Goal: Task Accomplishment & Management: Use online tool/utility

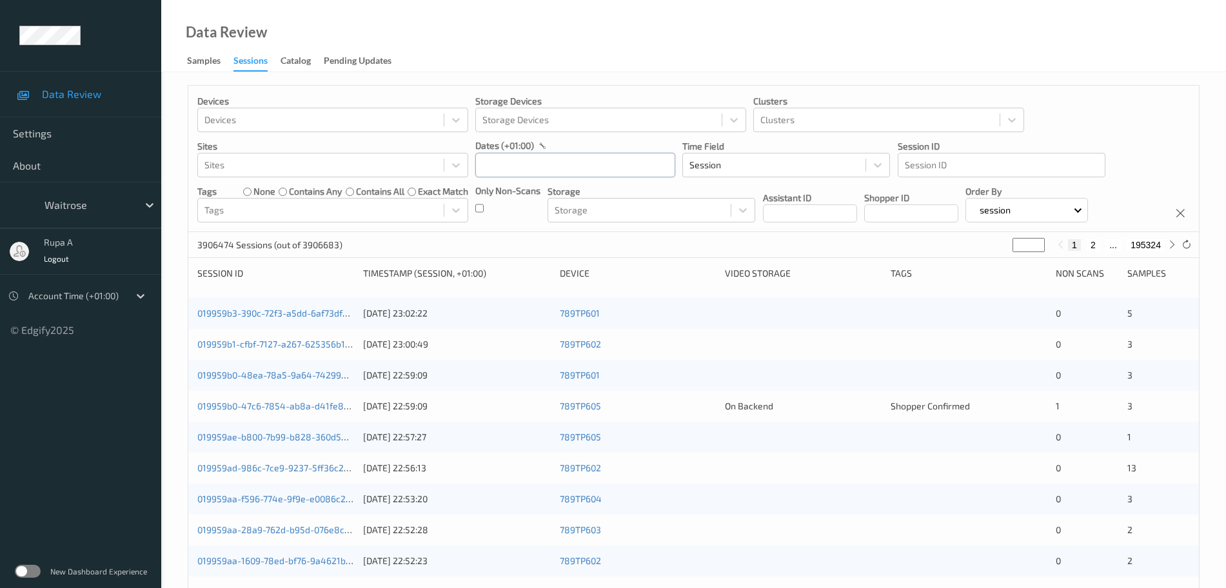
click at [582, 171] on input "text" at bounding box center [575, 165] width 200 height 25
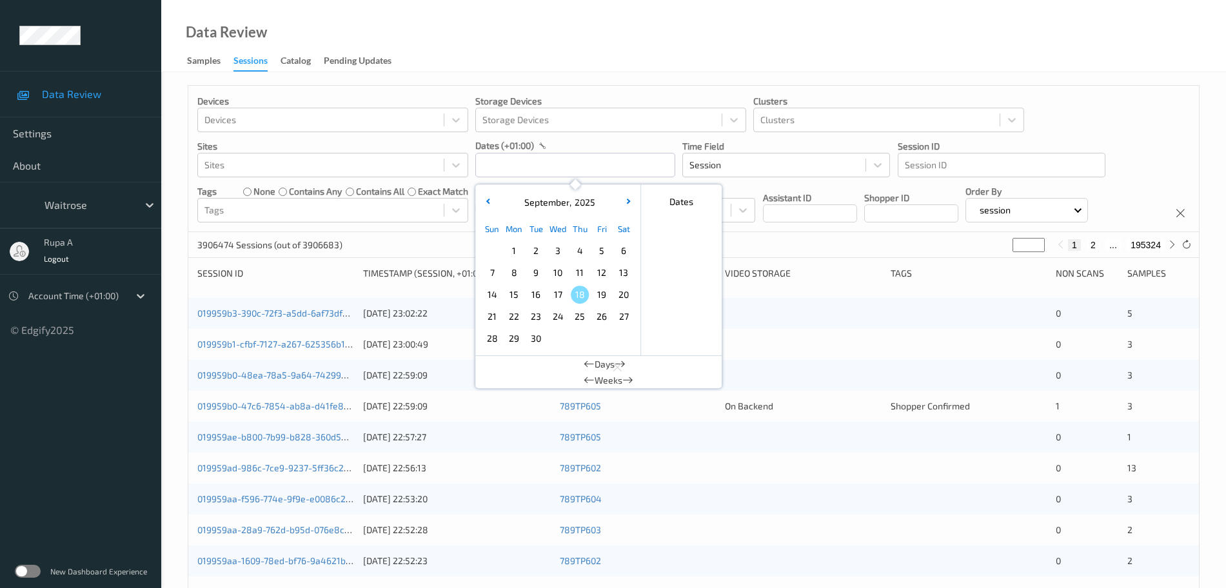
click at [562, 301] on span "17" at bounding box center [558, 295] width 18 height 18
type input "[DATE] 00:00 -> [DATE] 23:59"
click at [604, 58] on div "Data Review Samples Sessions Catalog Pending Updates" at bounding box center [693, 36] width 1065 height 72
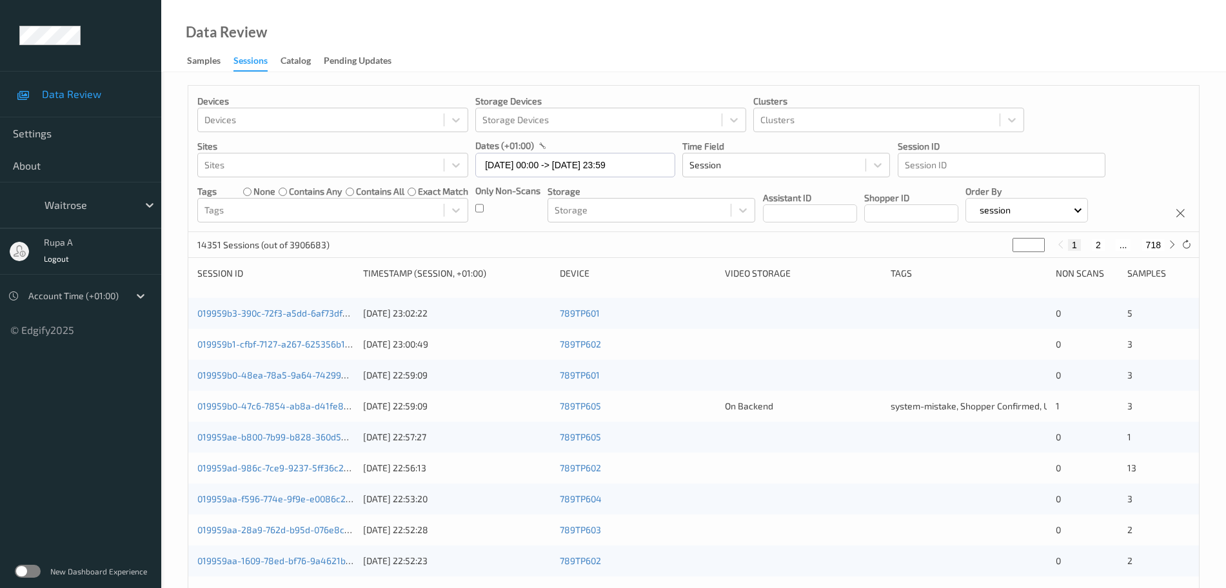
drag, startPoint x: 1024, startPoint y: 248, endPoint x: 917, endPoint y: 250, distance: 106.5
click at [917, 250] on div "14351 Sessions (out of 3906683) * 1 2 ... 718" at bounding box center [693, 245] width 1011 height 26
type input "*"
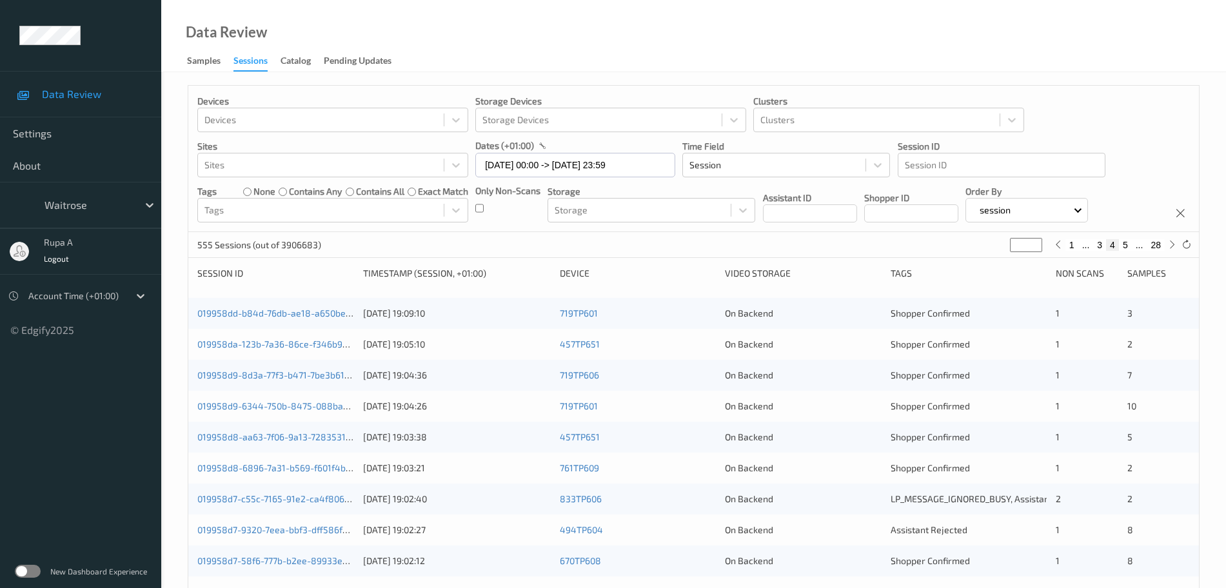
click at [265, 321] on div "019958dd-b84d-76db-ae18-a650be2e6946 [DATE] 19:09:10 719TP601 On Backend Shoppe…" at bounding box center [693, 313] width 1011 height 31
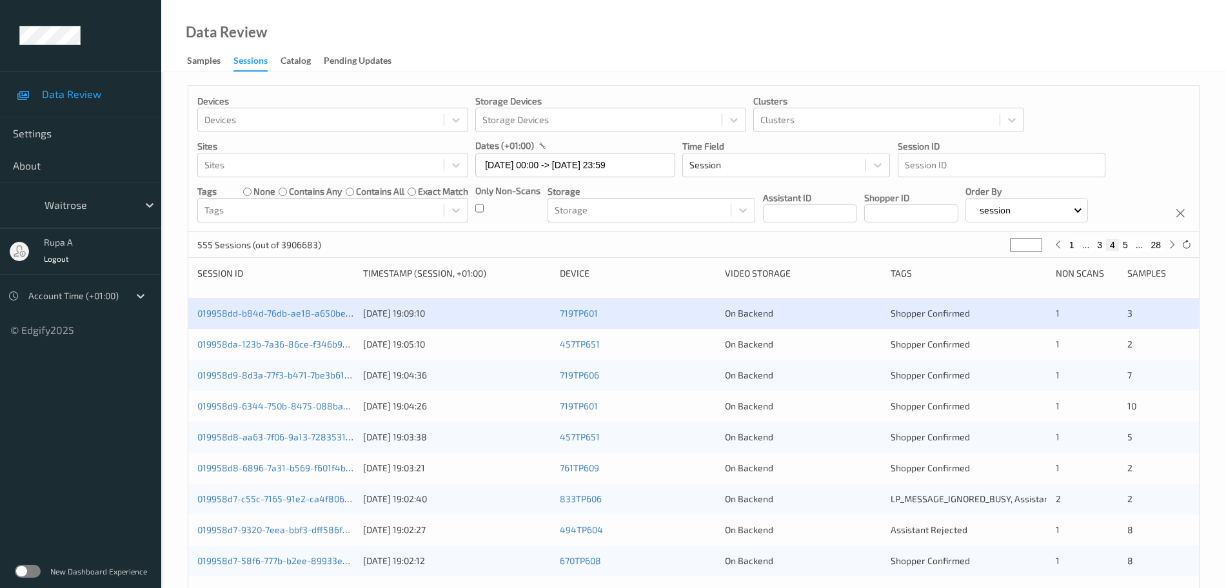
click at [266, 322] on div "019958dd-b84d-76db-ae18-a650be2e6946 [DATE] 19:09:10 719TP601 On Backend Shoppe…" at bounding box center [693, 313] width 1011 height 31
click at [270, 318] on link "019958dd-b84d-76db-ae18-a650be2e6946" at bounding box center [287, 313] width 180 height 11
click at [326, 343] on link "019958da-123b-7a36-86ce-f346b98905e2" at bounding box center [285, 344] width 177 height 11
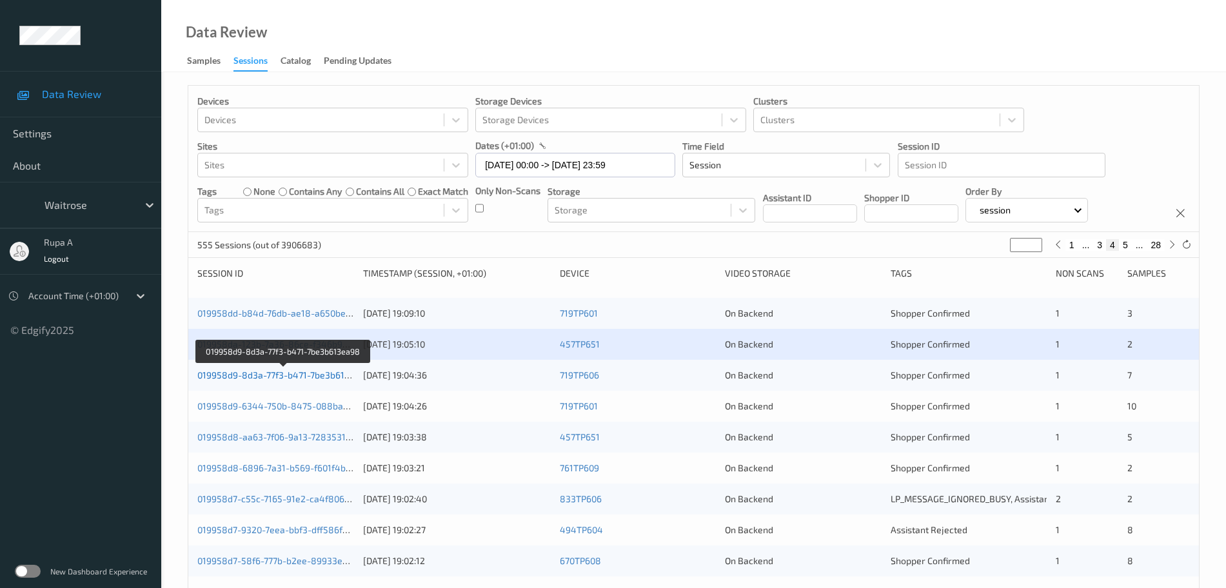
click at [313, 372] on link "019958d9-8d3a-77f3-b471-7be3b613ea98" at bounding box center [284, 375] width 174 height 11
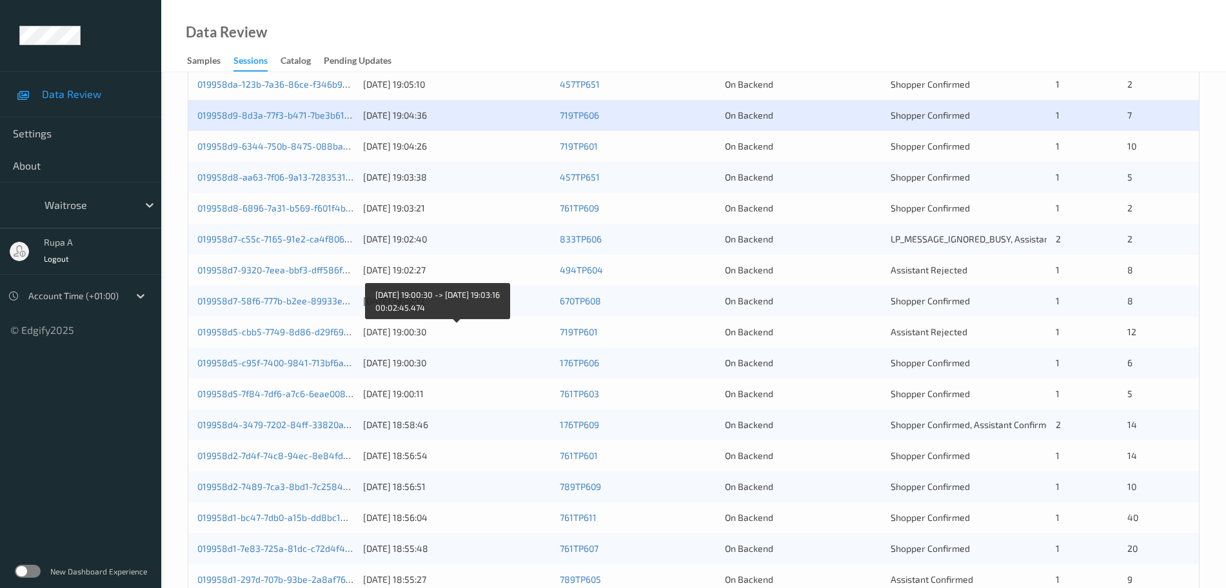
scroll to position [141, 0]
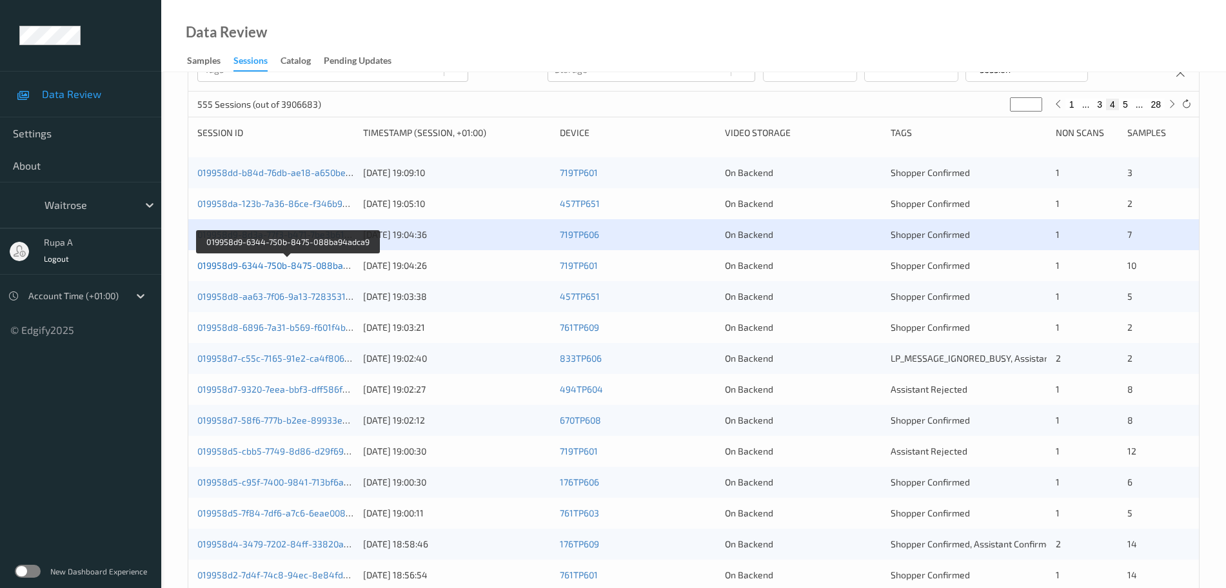
click at [318, 267] on link "019958d9-6344-750b-8475-088ba94adca9" at bounding box center [288, 265] width 182 height 11
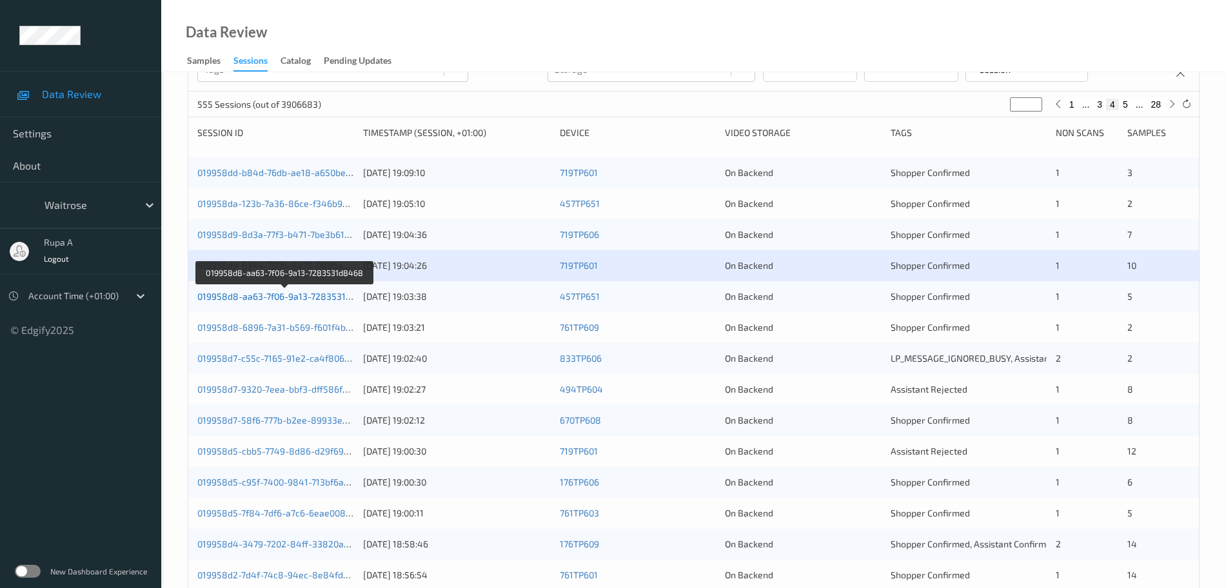
click at [312, 299] on link "019958d8-aa63-7f06-9a13-7283531d8468" at bounding box center [285, 296] width 176 height 11
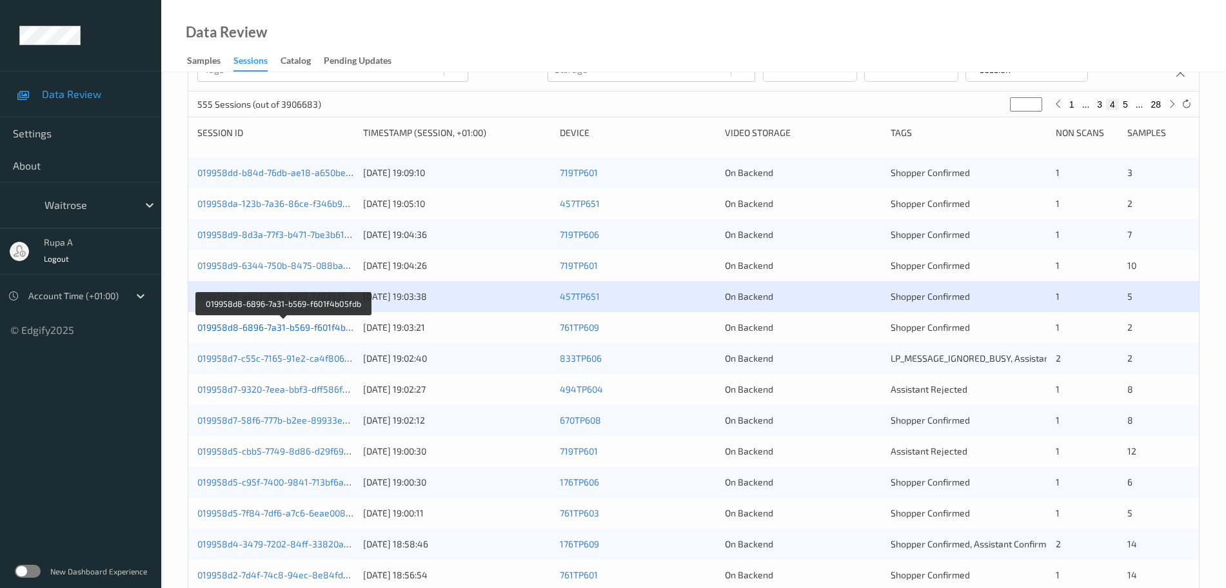
click at [308, 326] on link "019958d8-6896-7a31-b569-f601f4b05fdb" at bounding box center [283, 327] width 172 height 11
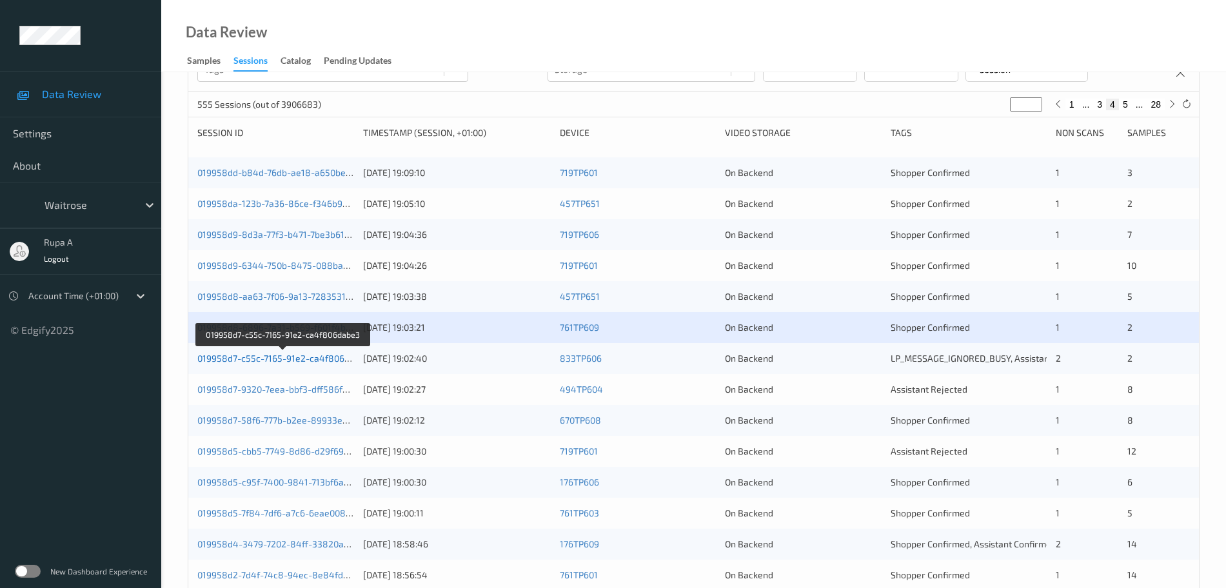
click at [321, 361] on link "019958d7-c55c-7165-91e2-ca4f806dabe3" at bounding box center [283, 358] width 173 height 11
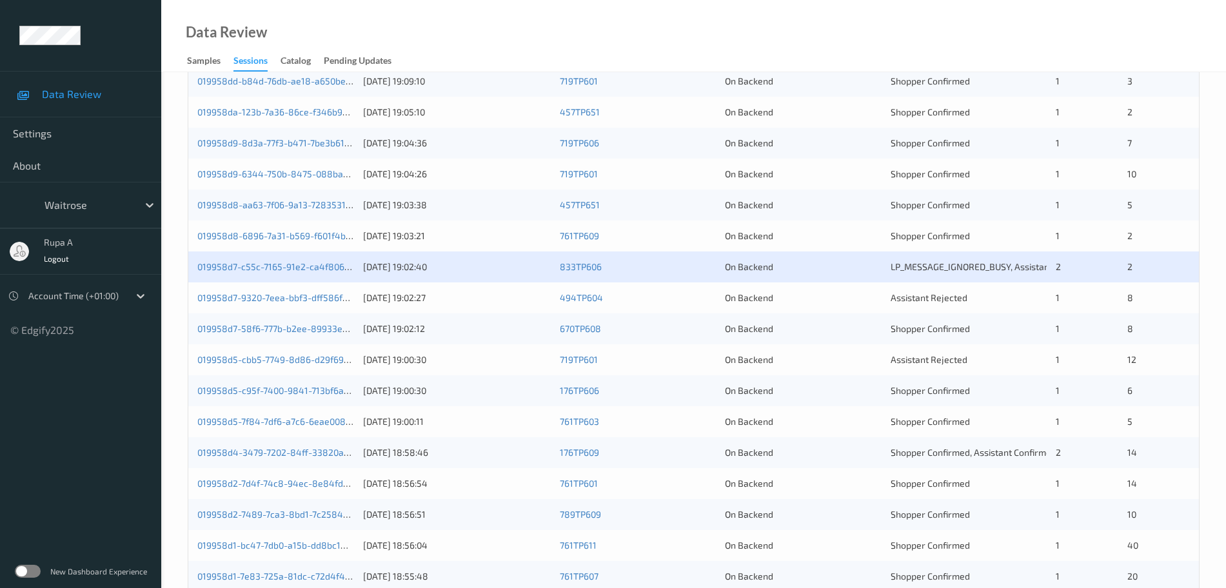
scroll to position [302, 0]
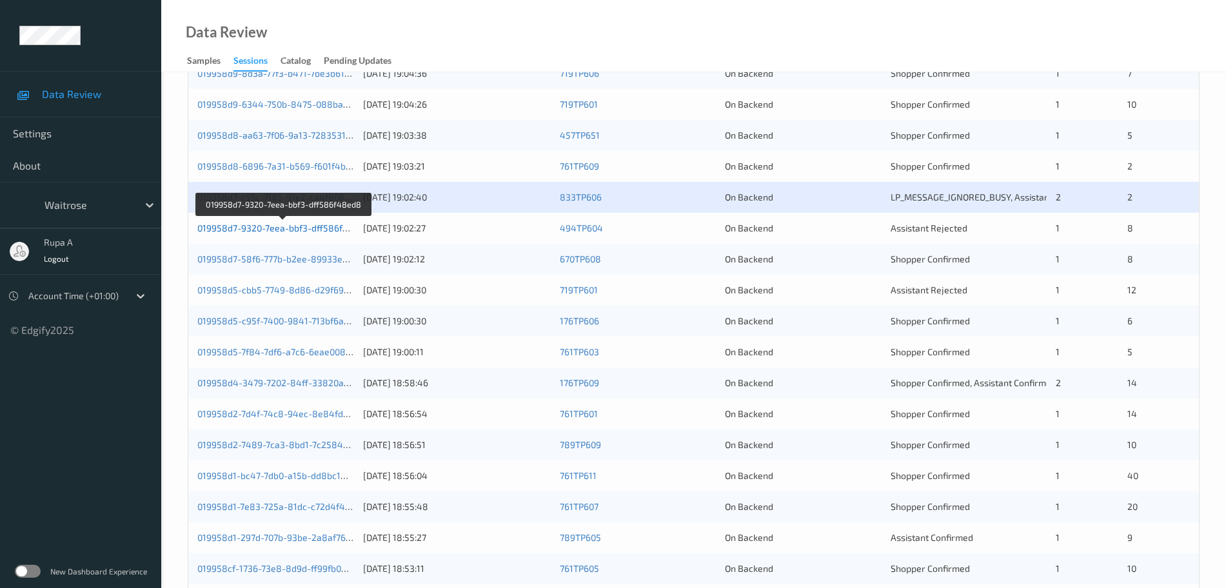
click at [330, 229] on link "019958d7-9320-7eea-bbf3-dff586f48ed8" at bounding box center [283, 228] width 173 height 11
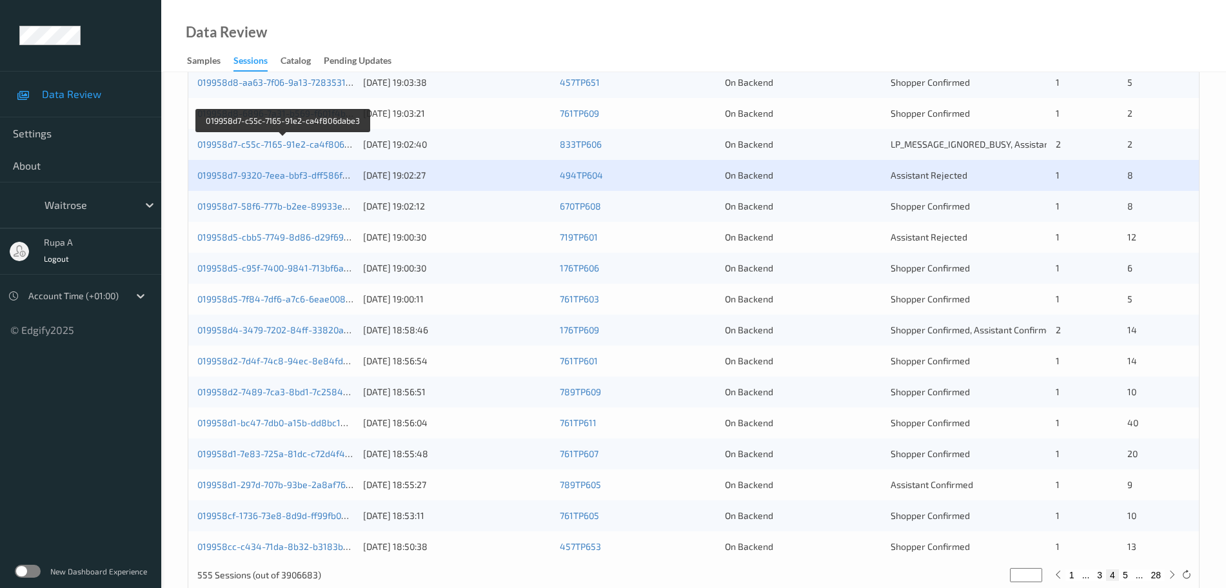
scroll to position [383, 0]
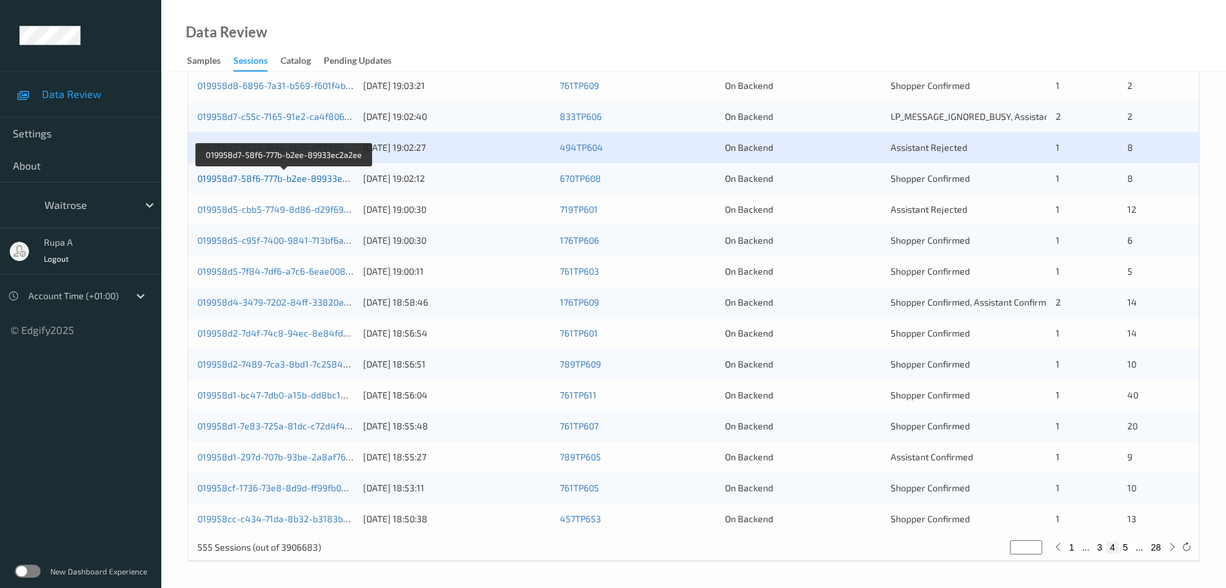
click at [287, 182] on link "019958d7-58f6-777b-b2ee-89933ec2a2ee" at bounding box center [284, 178] width 175 height 11
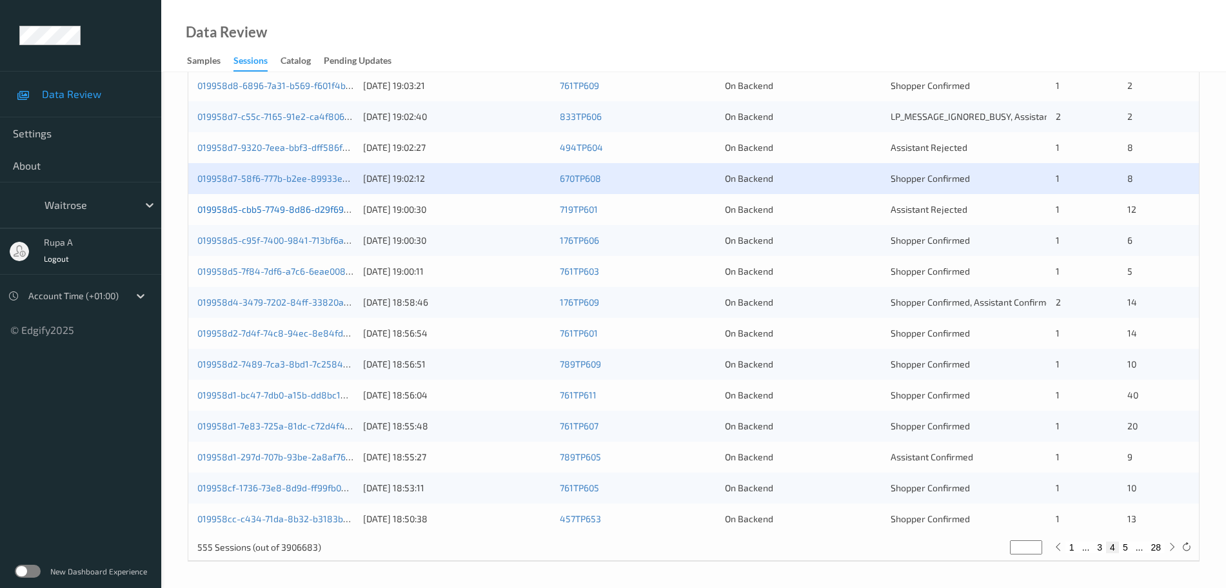
click at [346, 214] on link "019958d5-cbb5-7749-8d86-d29f69f5988d" at bounding box center [285, 209] width 177 height 11
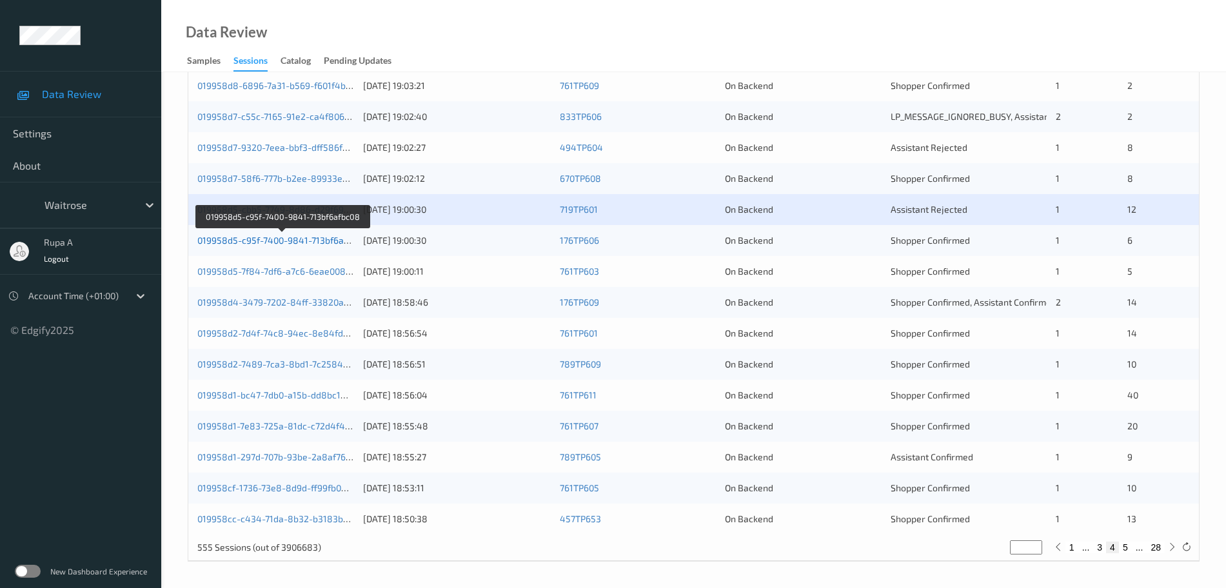
click at [326, 237] on link "019958d5-c95f-7400-9841-713bf6afbc08" at bounding box center [282, 240] width 170 height 11
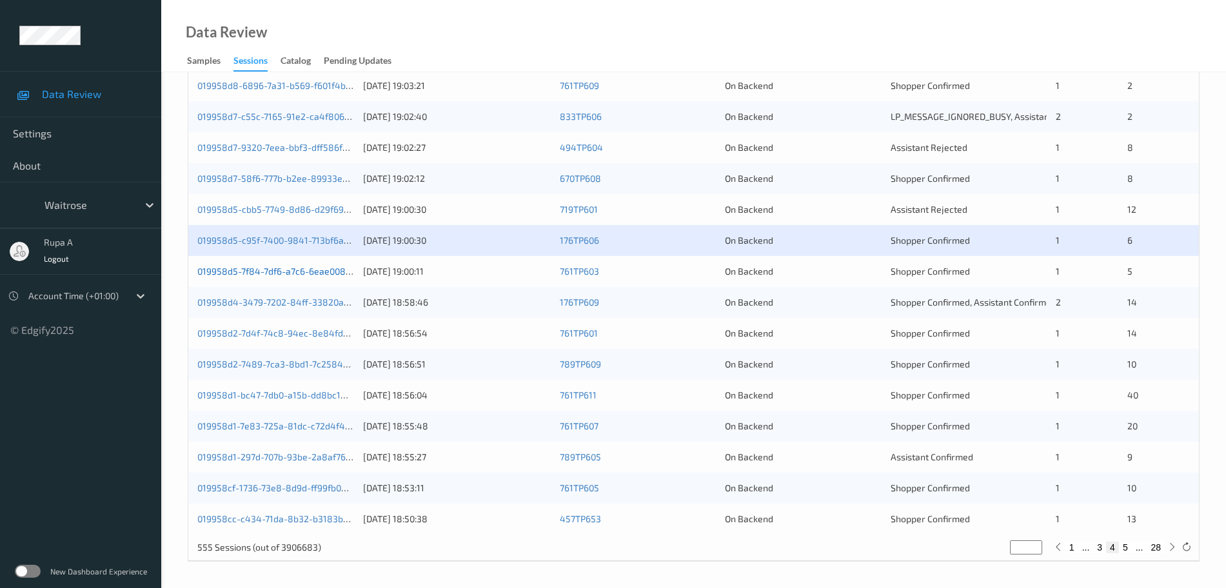
click at [321, 271] on link "019958d5-7f84-7df6-a7c6-6eae0088819e" at bounding box center [284, 271] width 174 height 11
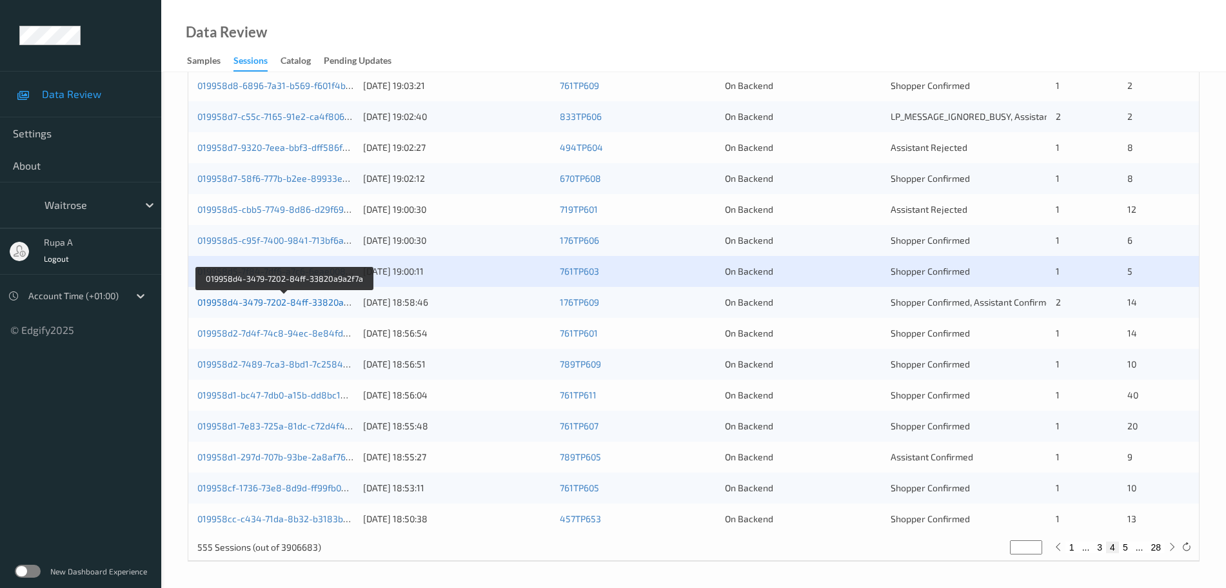
click at [336, 303] on link "019958d4-3479-7202-84ff-33820a9a2f7a" at bounding box center [284, 302] width 175 height 11
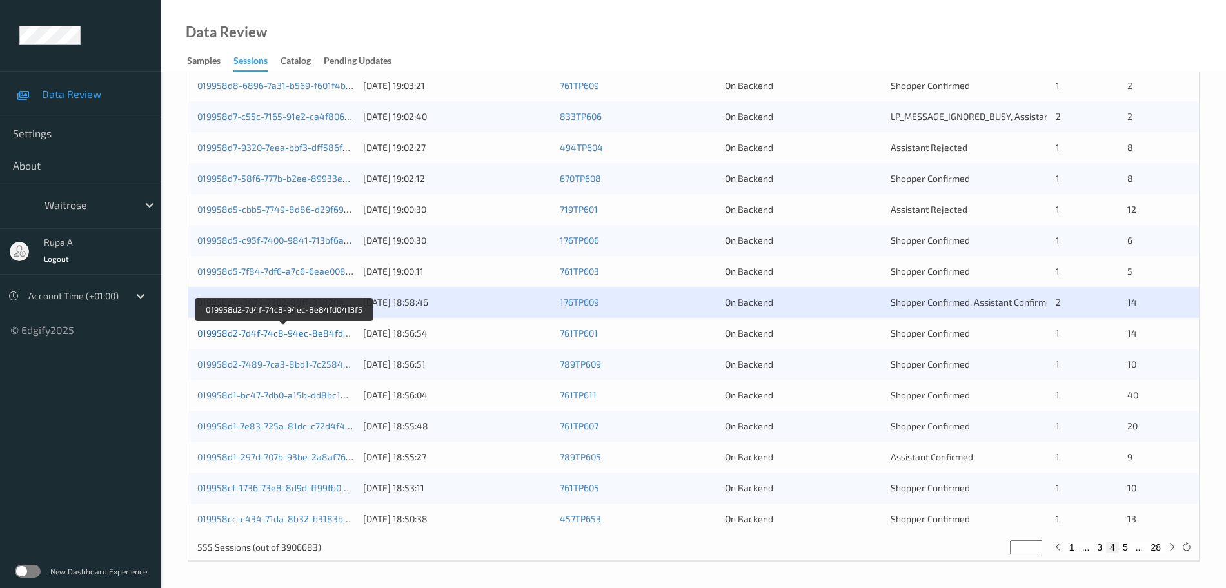
click at [315, 330] on link "019958d2-7d4f-74c8-94ec-8e84fd0413f5" at bounding box center [284, 333] width 174 height 11
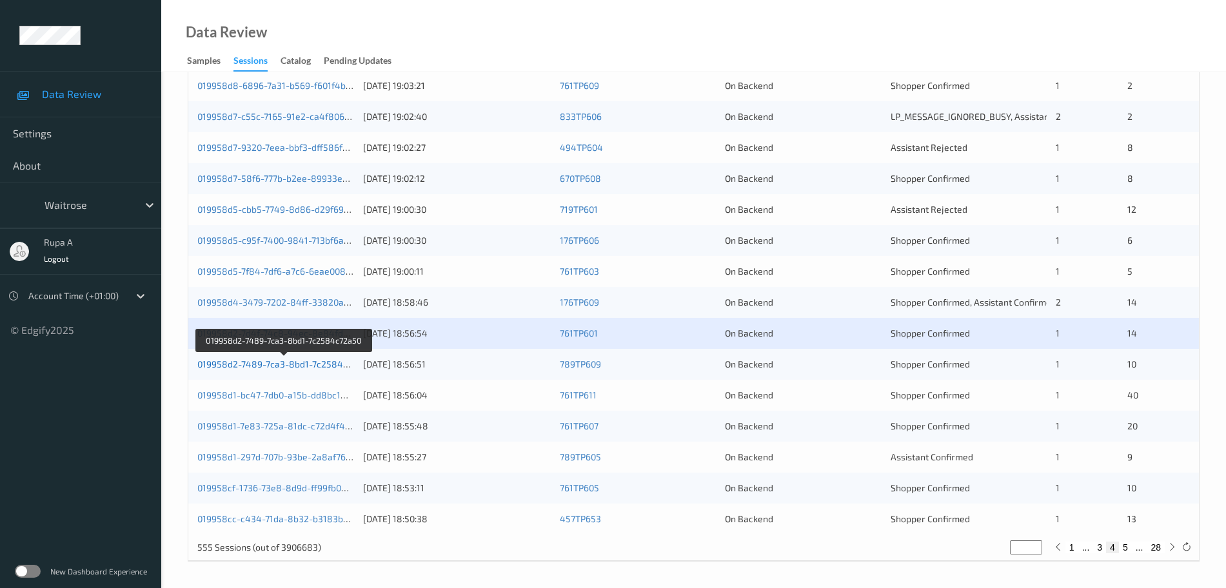
click at [304, 367] on link "019958d2-7489-7ca3-8bd1-7c2584c72a50" at bounding box center [284, 364] width 175 height 11
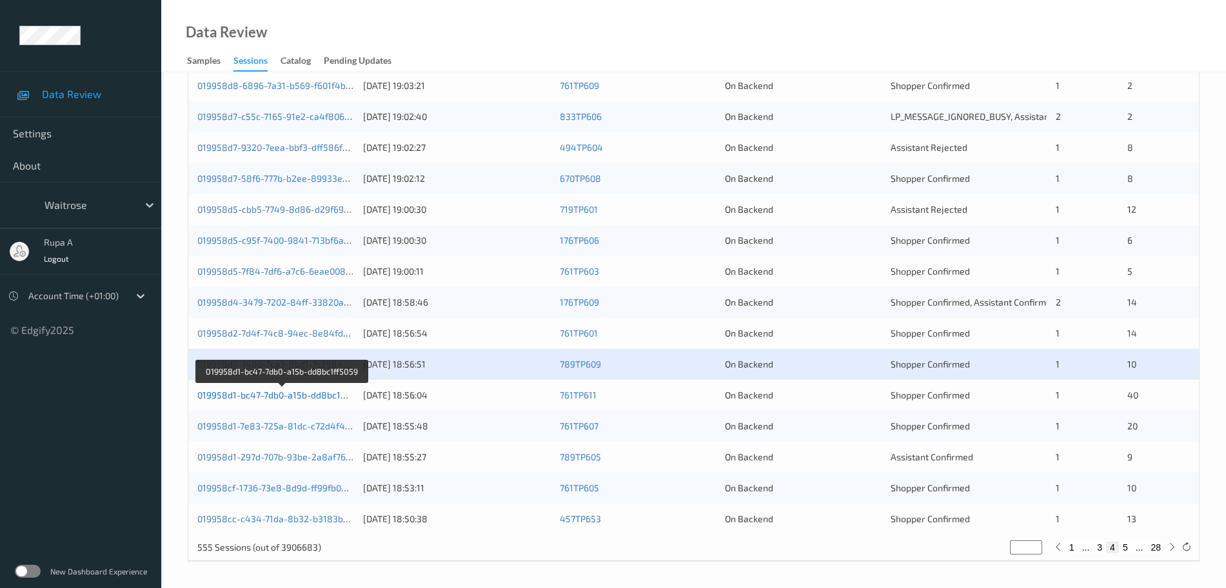
click at [324, 395] on link "019958d1-bc47-7db0-a15b-dd8bc1ff5059" at bounding box center [282, 395] width 170 height 11
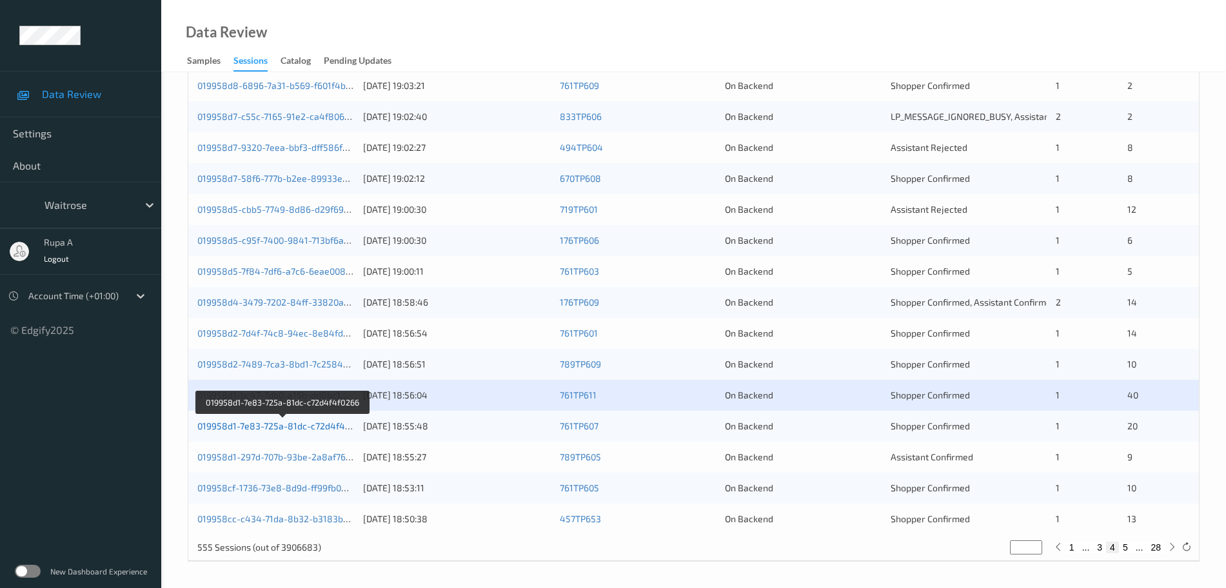
click at [344, 427] on link "019958d1-7e83-725a-81dc-c72d4f4f0266" at bounding box center [283, 426] width 172 height 11
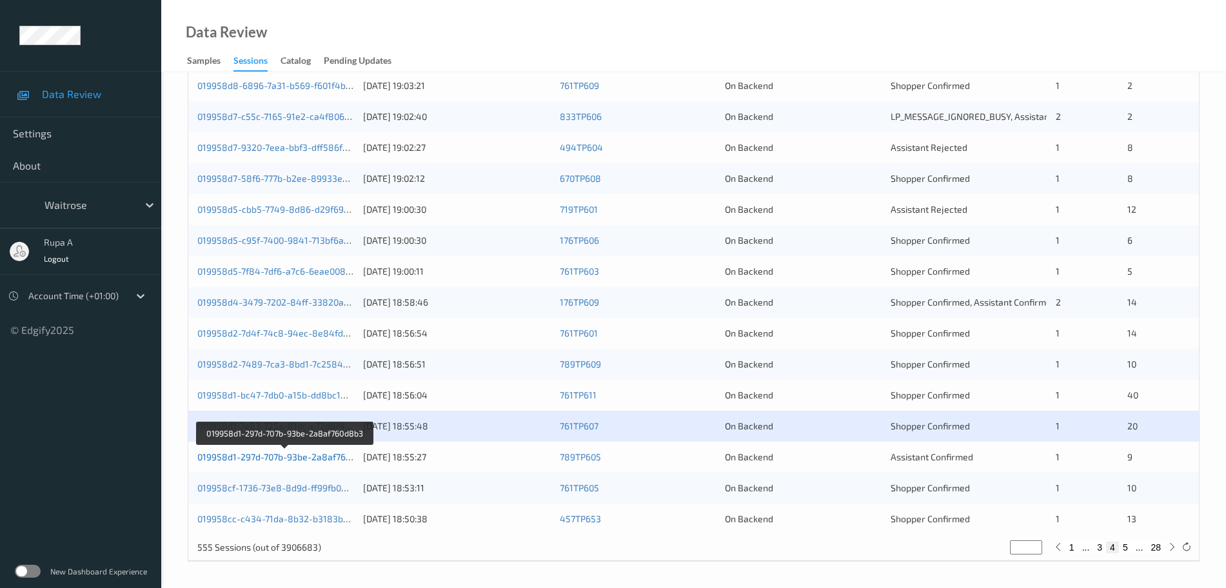
click at [301, 458] on link "019958d1-297d-707b-93be-2a8af760d8b3" at bounding box center [284, 457] width 175 height 11
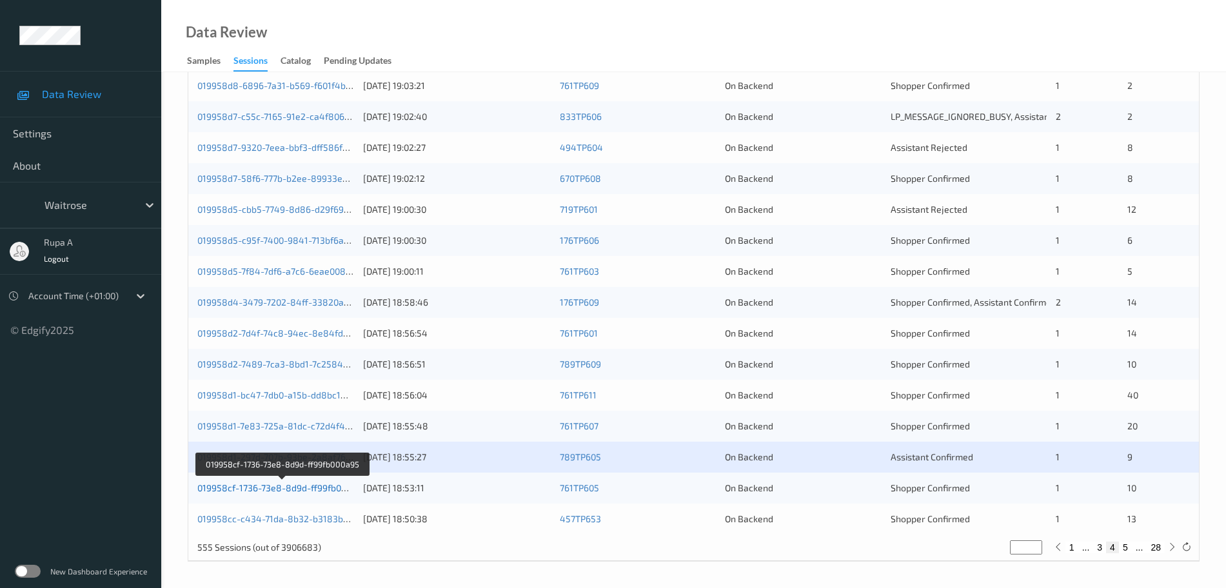
click at [323, 488] on link "019958cf-1736-73e8-8d9d-ff99fb000a95" at bounding box center [282, 487] width 170 height 11
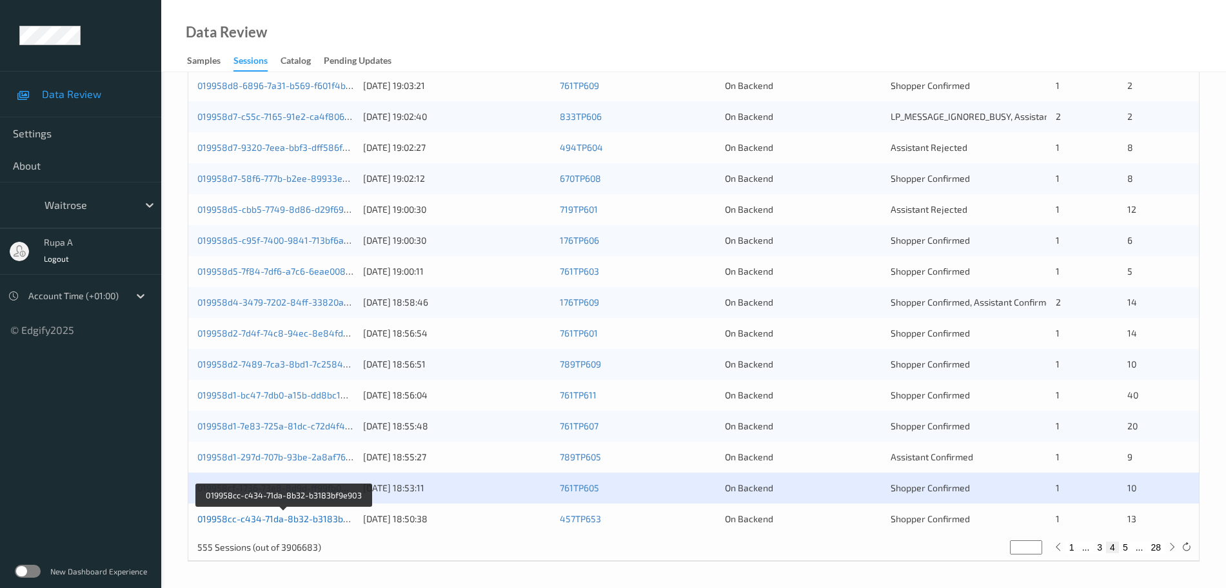
click at [328, 519] on link "019958cc-c434-71da-8b32-b3183bf9e903" at bounding box center [284, 518] width 175 height 11
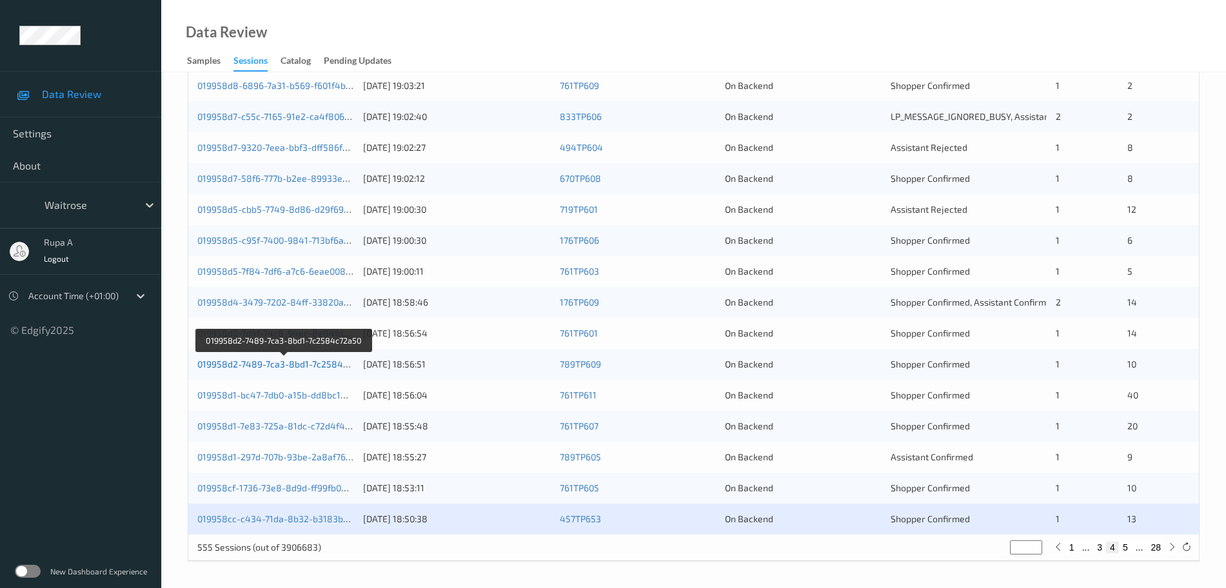
click at [328, 363] on link "019958d2-7489-7ca3-8bd1-7c2584c72a50" at bounding box center [284, 364] width 175 height 11
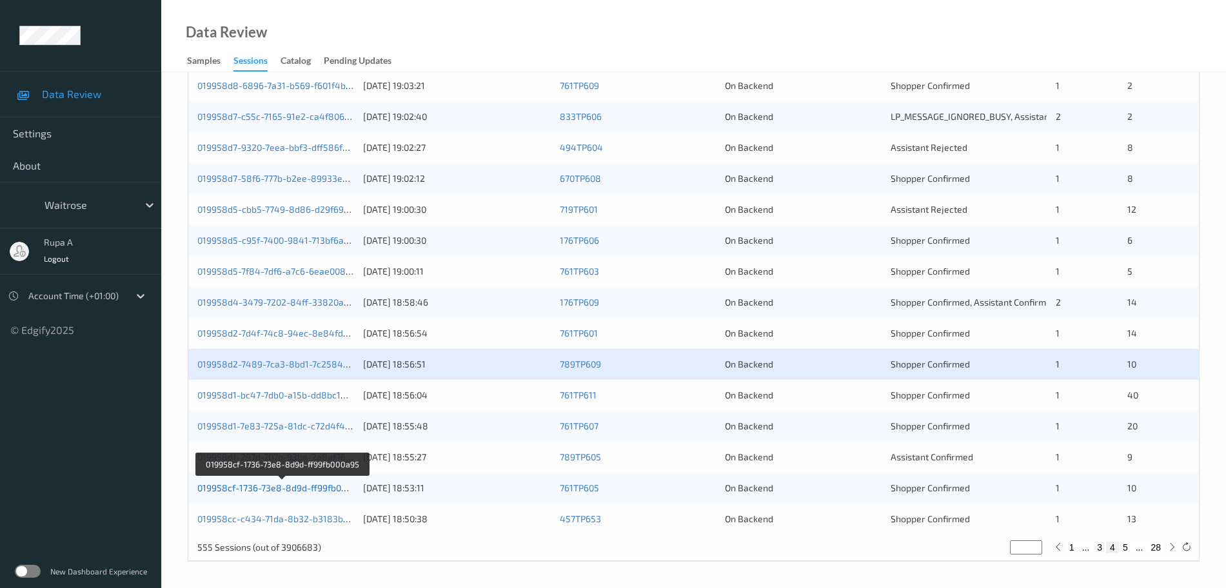
click at [291, 484] on link "019958cf-1736-73e8-8d9d-ff99fb000a95" at bounding box center [282, 487] width 170 height 11
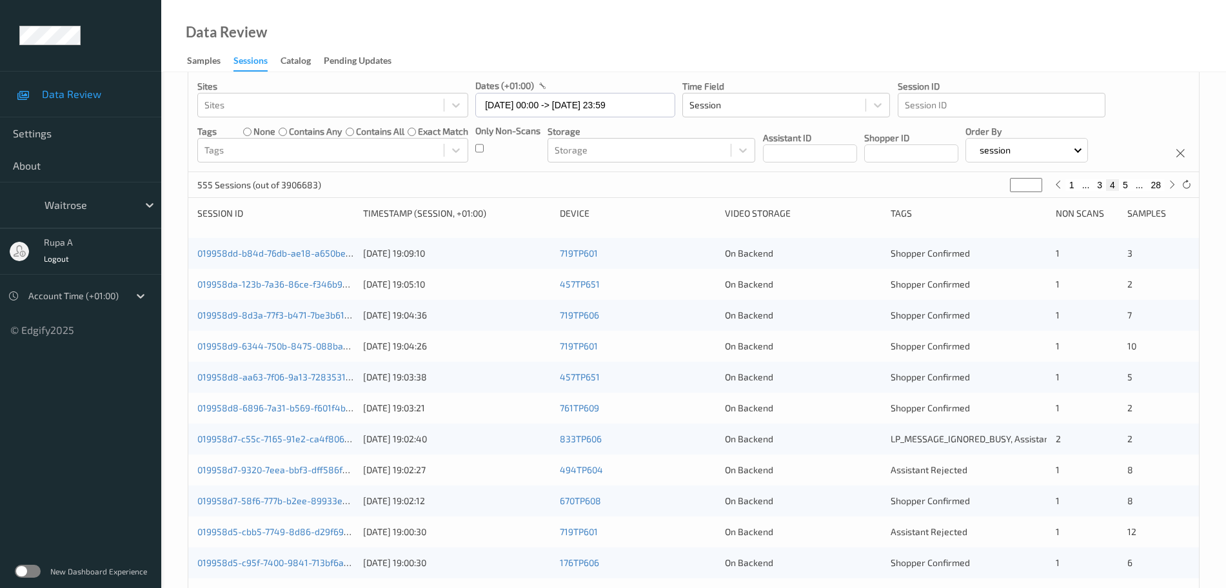
scroll to position [0, 0]
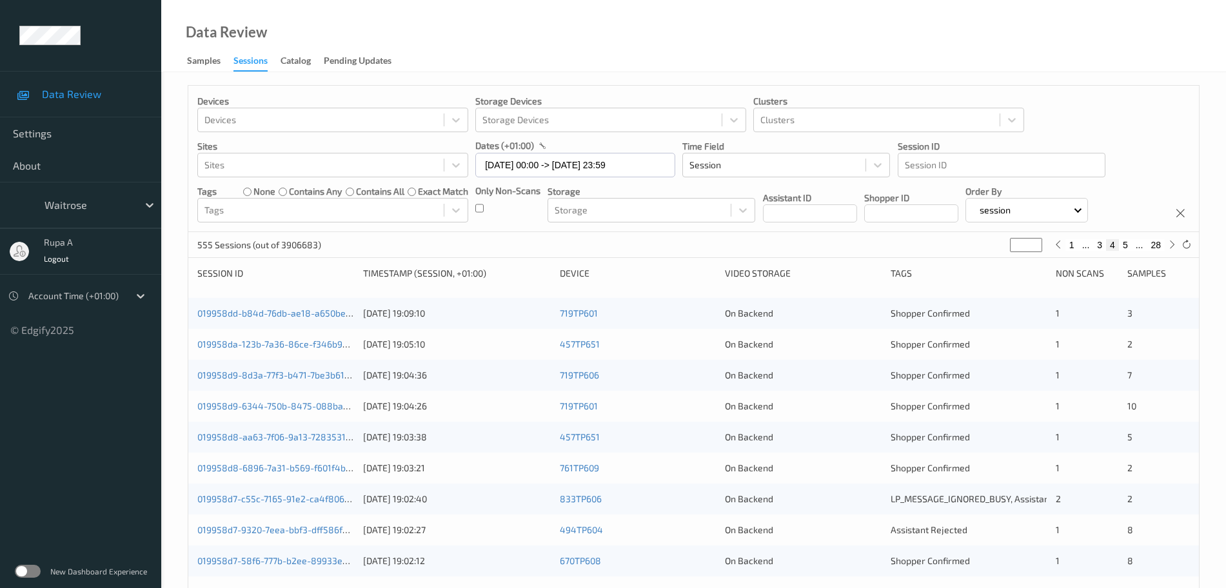
drag, startPoint x: 1024, startPoint y: 250, endPoint x: 870, endPoint y: 255, distance: 154.3
click at [889, 255] on div "555 Sessions (out of 3906683) * 1 ... 3 4 5 ... 28" at bounding box center [693, 245] width 1011 height 26
type input "*"
click at [625, 251] on div "555 Sessions (out of 3906683) * 1 ... 7 8 9 ... 28" at bounding box center [693, 245] width 1011 height 26
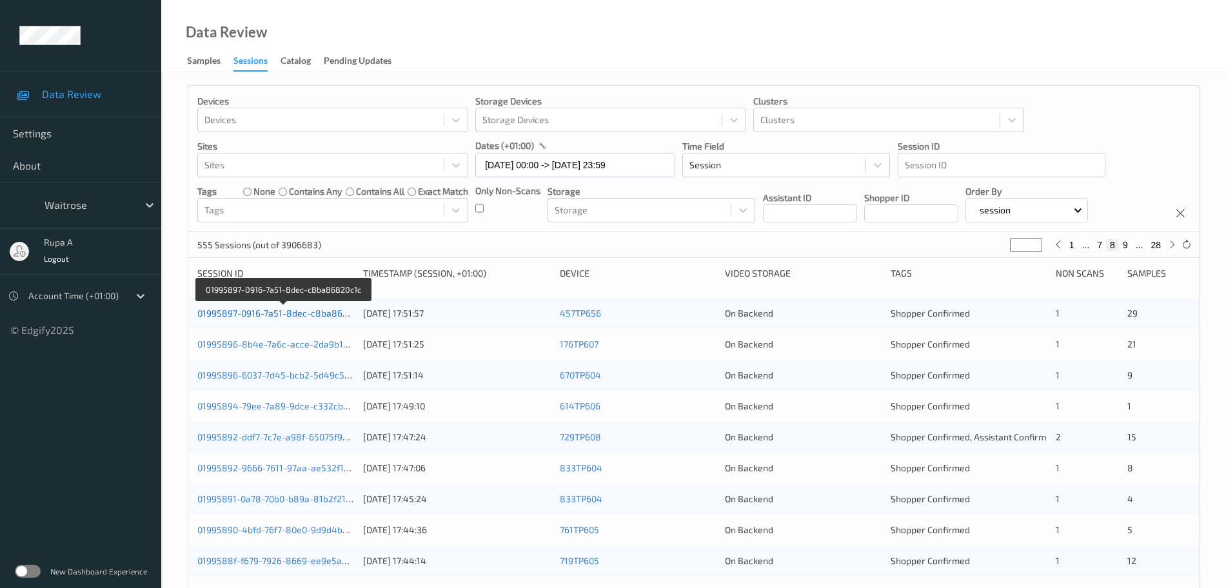
click at [310, 308] on link "01995897-0916-7a51-8dec-c8ba86820c1c" at bounding box center [284, 313] width 174 height 11
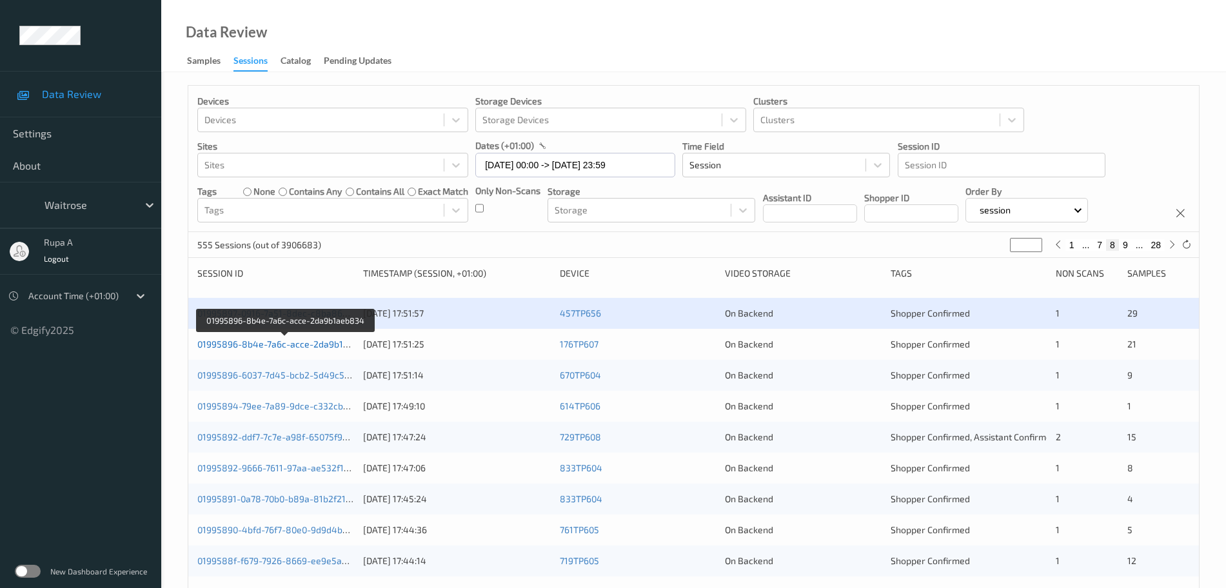
click at [323, 341] on link "01995896-8b4e-7a6c-acce-2da9b1aeb834" at bounding box center [286, 344] width 178 height 11
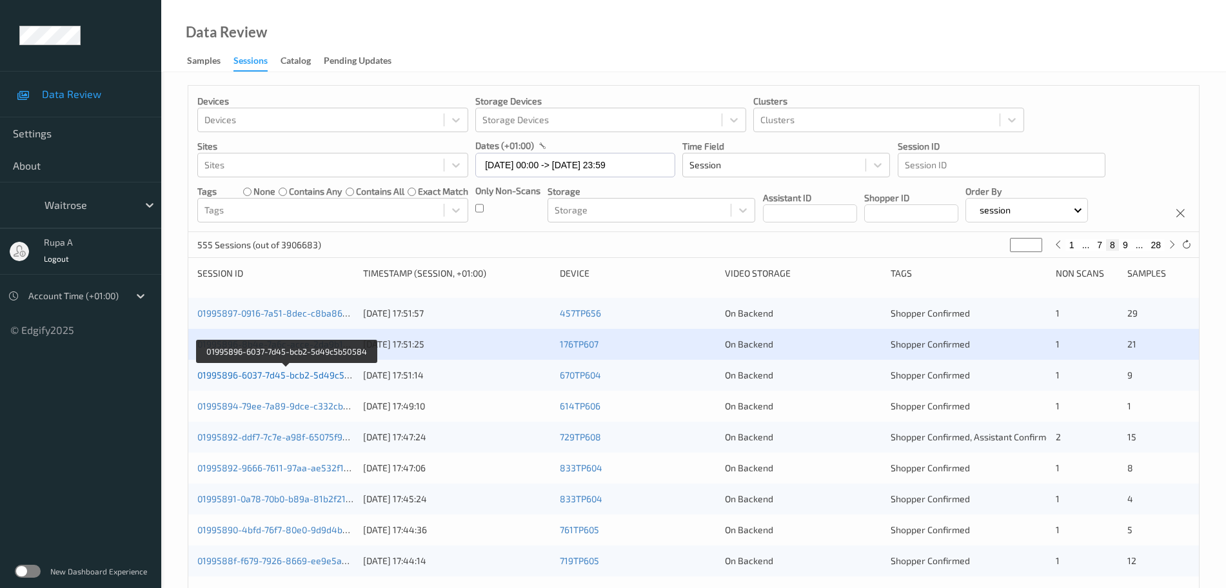
click at [314, 375] on link "01995896-6037-7d45-bcb2-5d49c5b50584" at bounding box center [286, 375] width 179 height 11
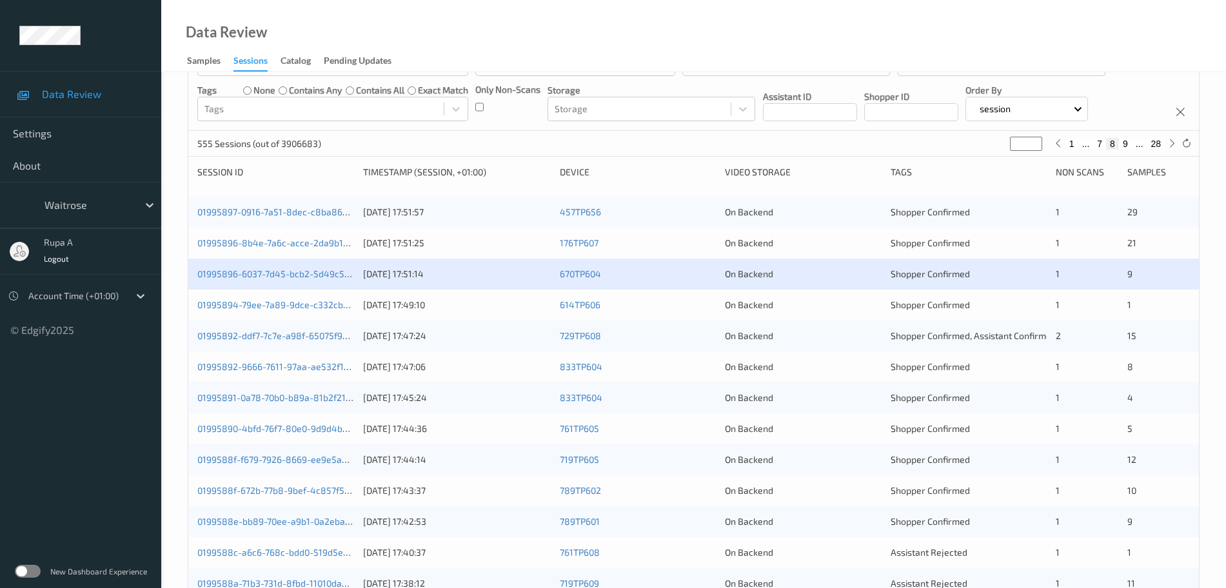
scroll to position [81, 0]
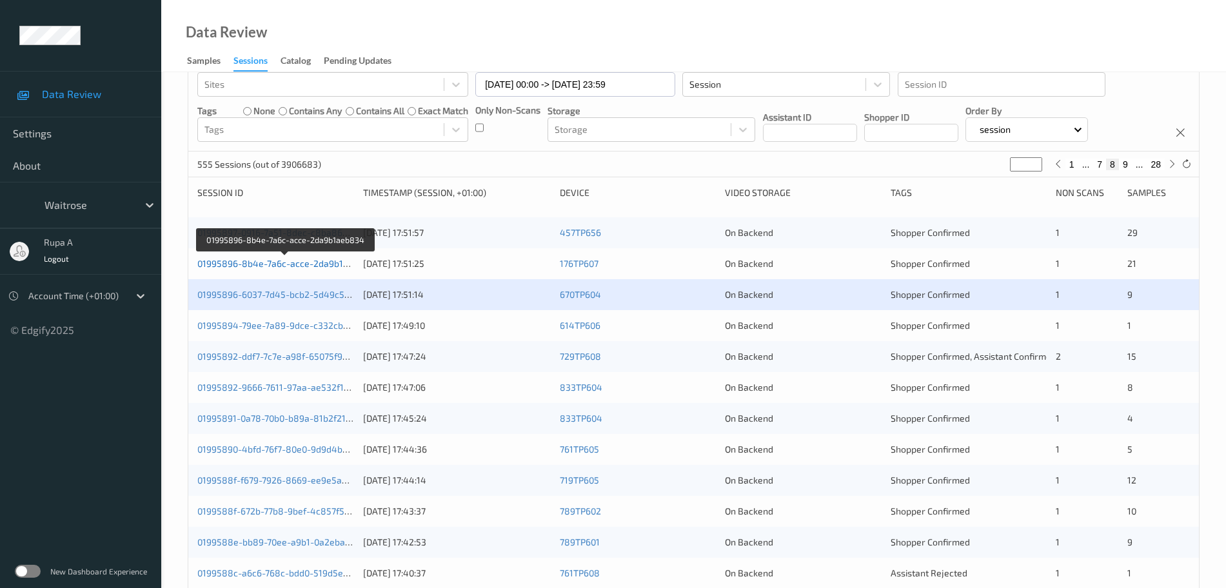
click at [339, 265] on link "01995896-8b4e-7a6c-acce-2da9b1aeb834" at bounding box center [286, 263] width 178 height 11
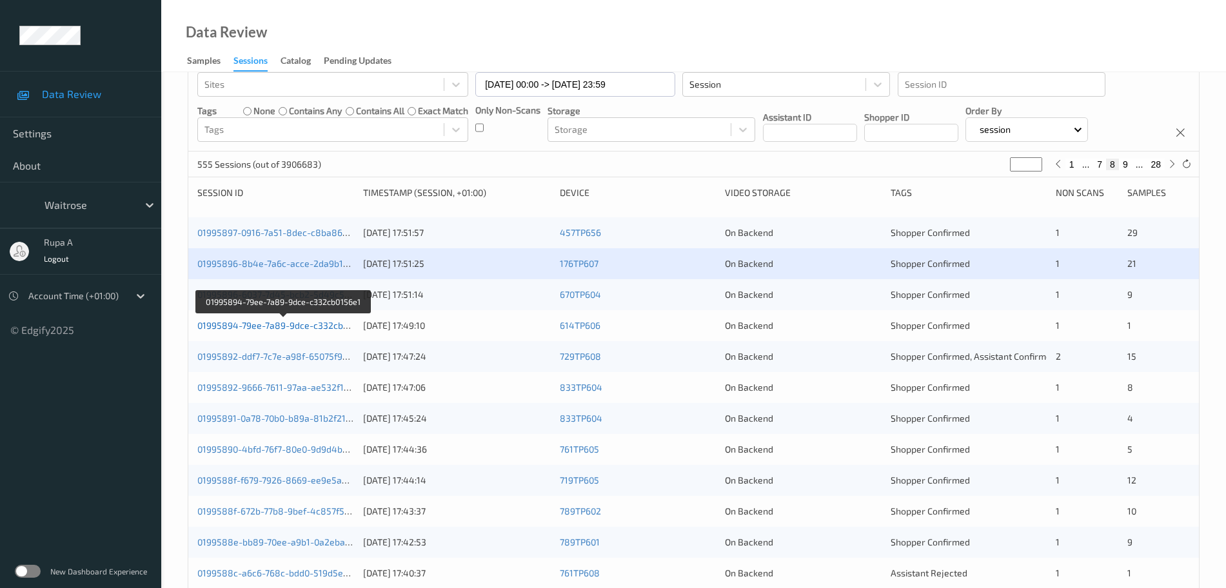
click at [337, 329] on link "01995894-79ee-7a89-9dce-c332cb0156e1" at bounding box center [284, 325] width 174 height 11
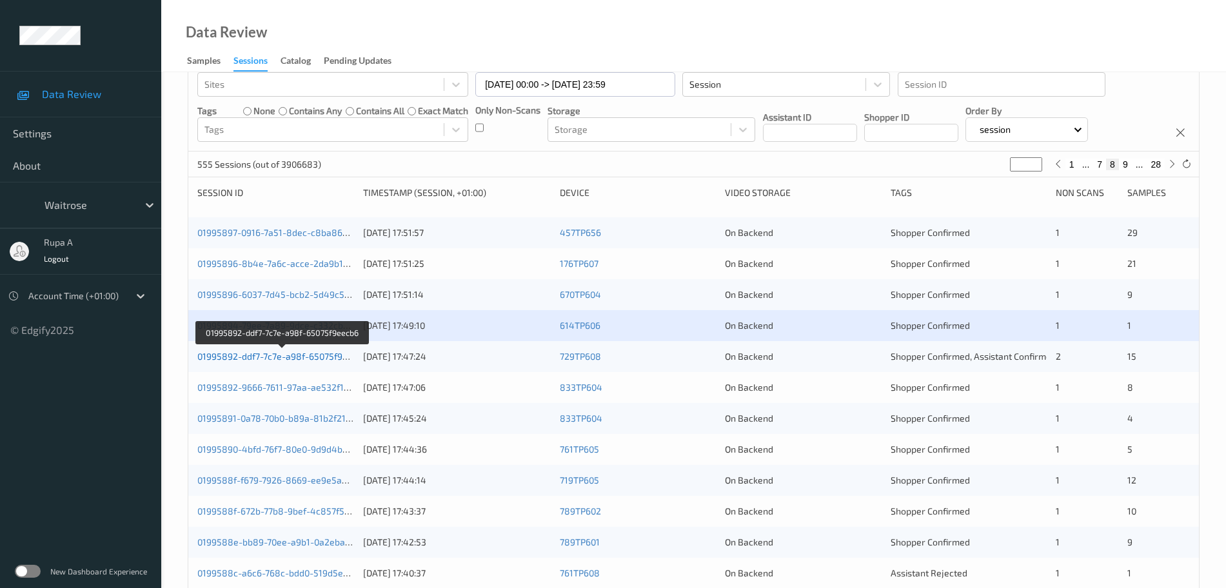
click at [298, 359] on link "01995892-ddf7-7c7e-a98f-65075f9eecb6" at bounding box center [282, 356] width 170 height 11
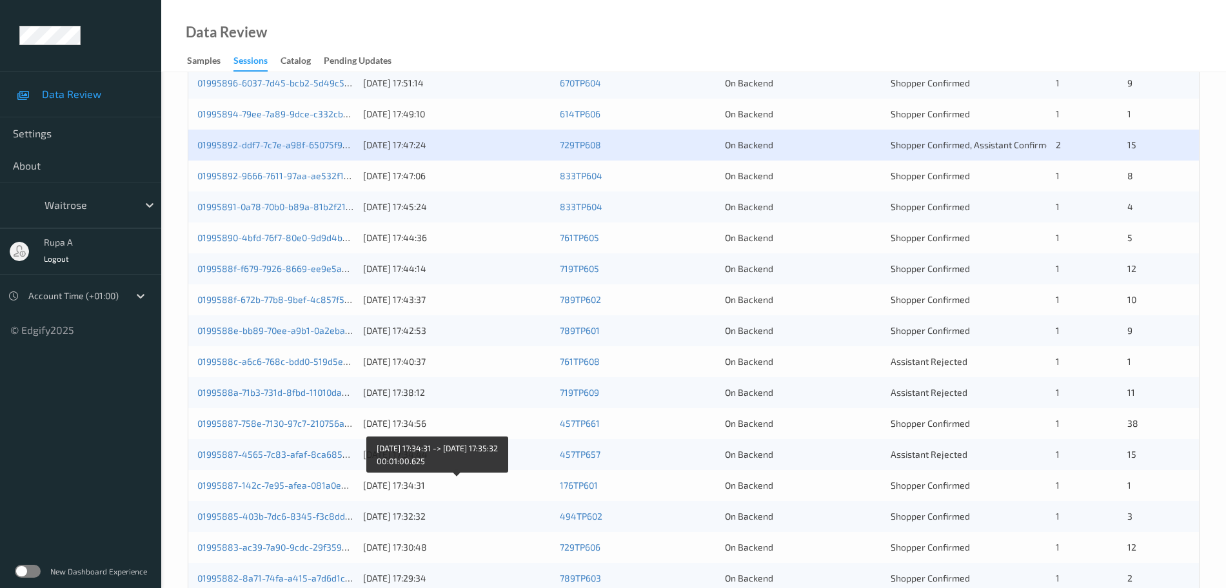
scroll to position [141, 0]
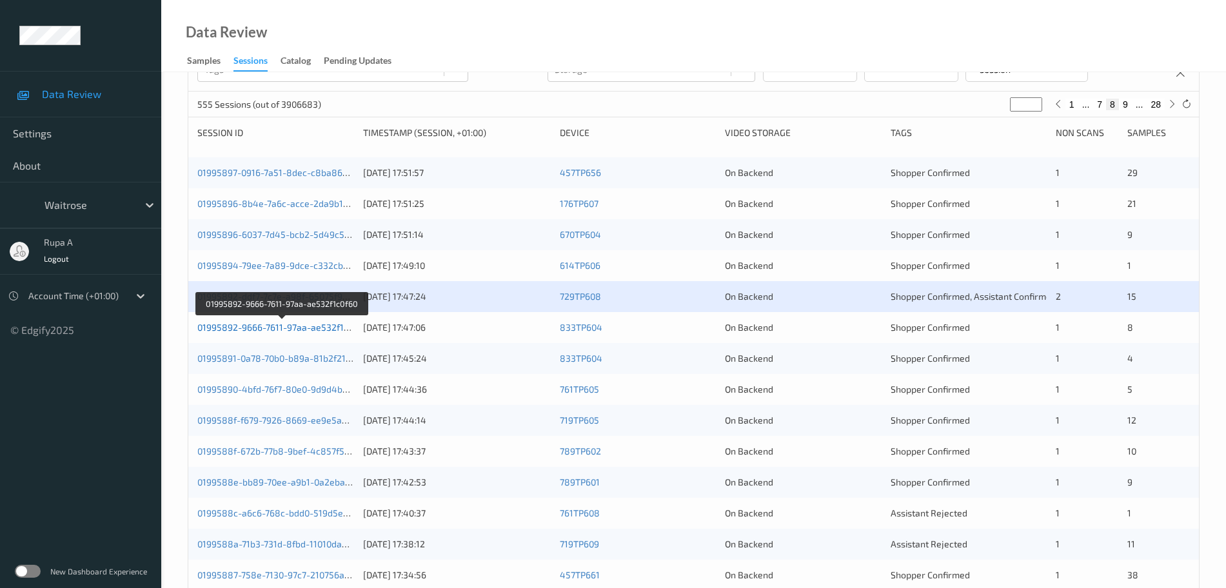
click at [338, 327] on link "01995892-9666-7611-97aa-ae532f1c0f60" at bounding box center [282, 327] width 170 height 11
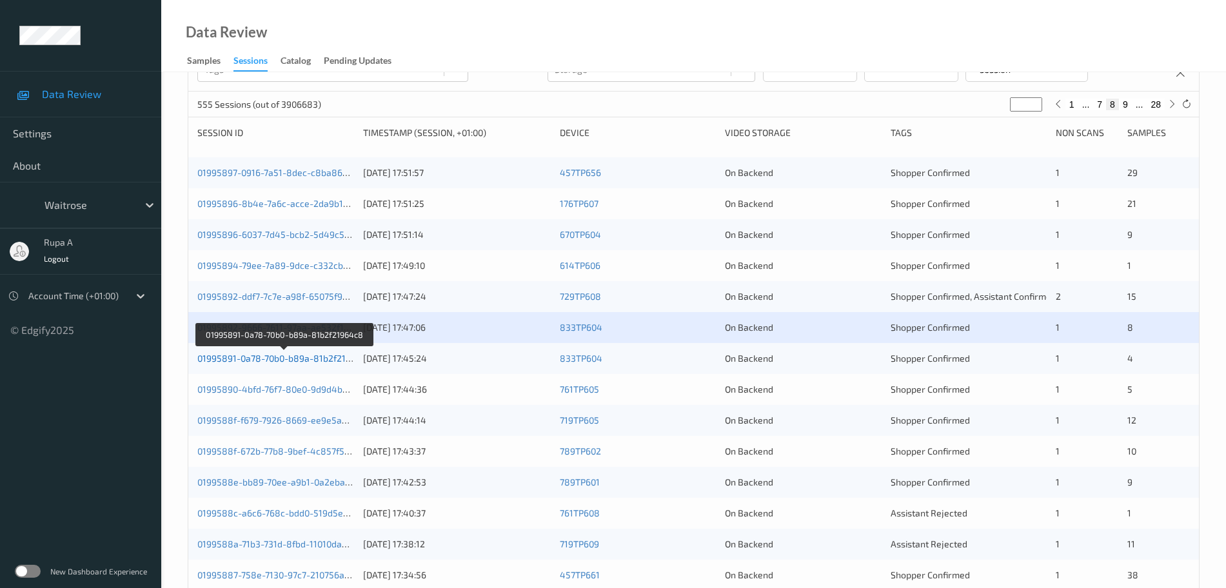
click at [304, 359] on link "01995891-0a78-70b0-b89a-81b2f21964c8" at bounding box center [284, 358] width 175 height 11
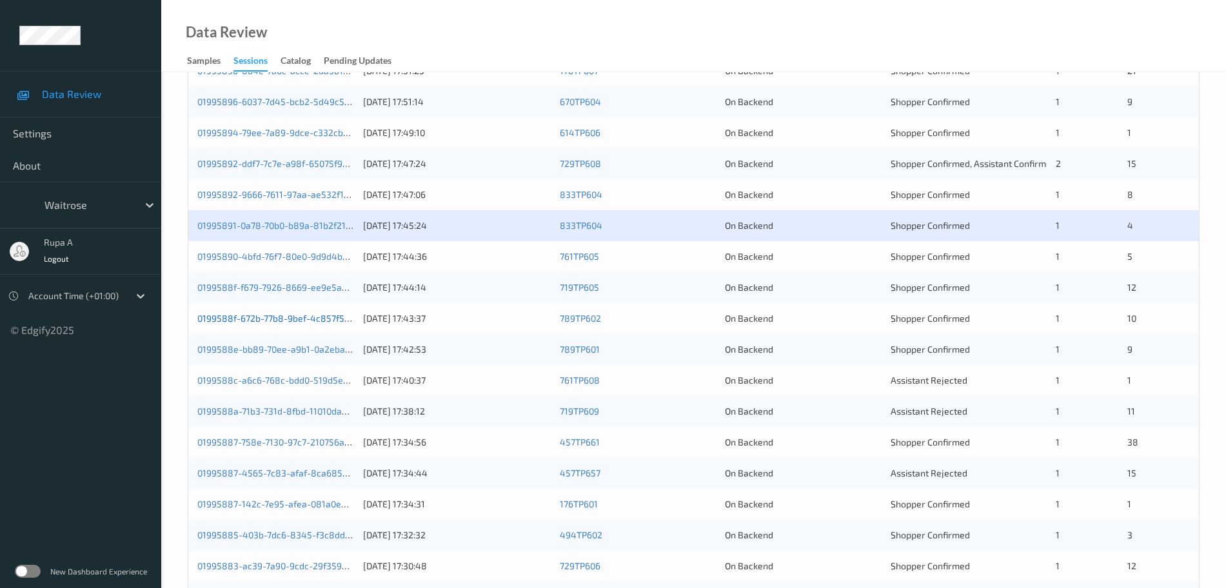
scroll to position [302, 0]
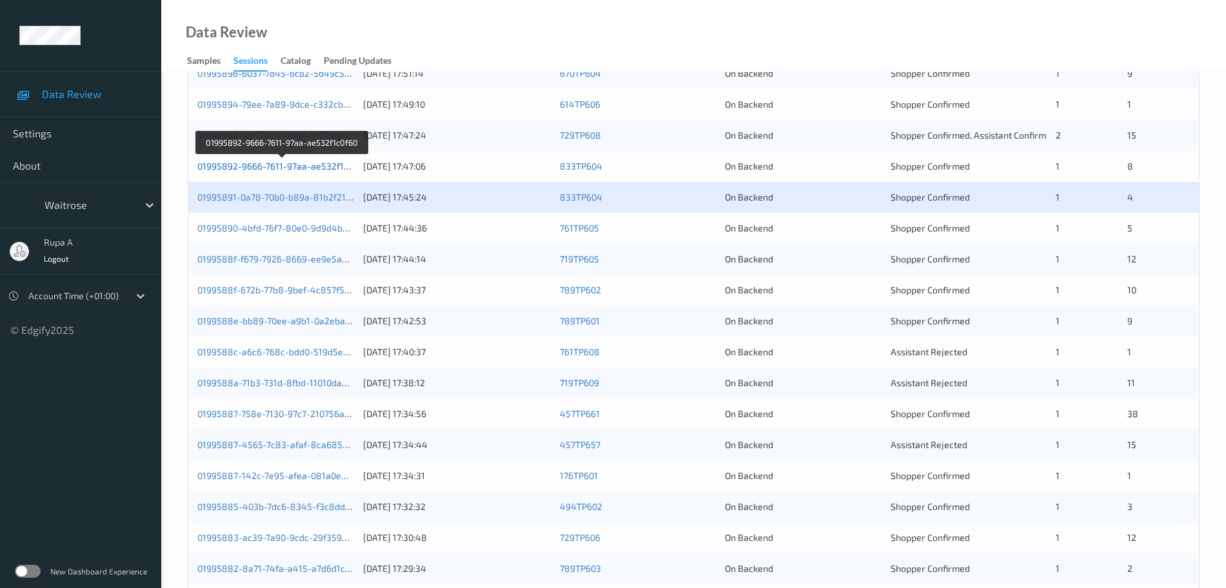
click at [301, 163] on link "01995892-9666-7611-97aa-ae532f1c0f60" at bounding box center [282, 166] width 170 height 11
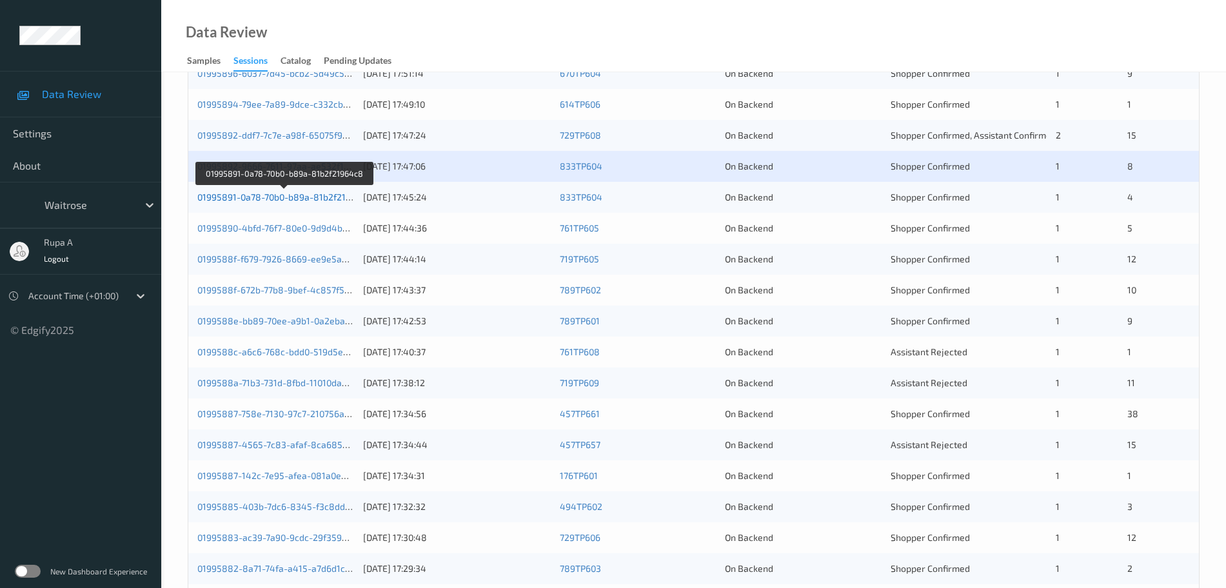
click at [336, 197] on link "01995891-0a78-70b0-b89a-81b2f21964c8" at bounding box center [284, 197] width 175 height 11
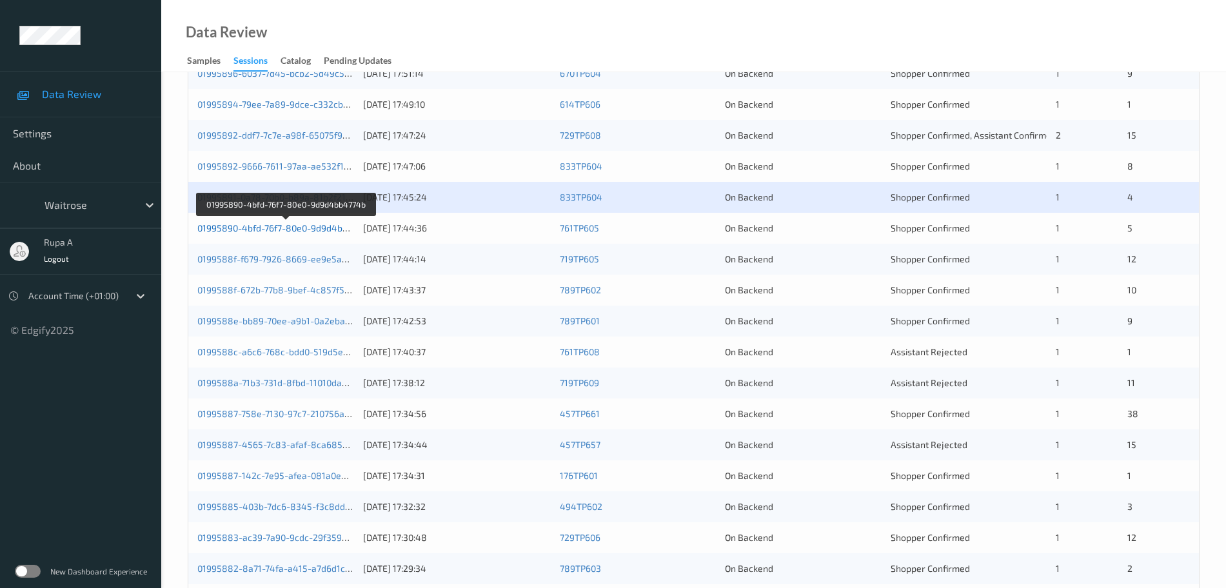
click at [336, 229] on link "01995890-4bfd-76f7-80e0-9d9d4bb4774b" at bounding box center [285, 228] width 176 height 11
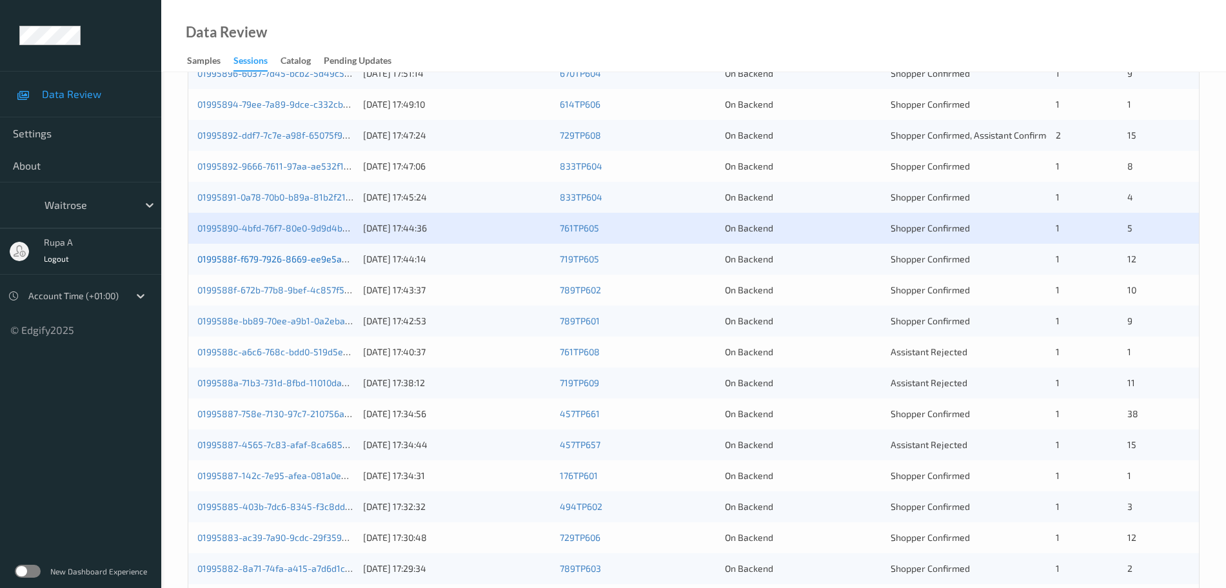
click at [328, 263] on link "0199588f-f679-7926-8669-ee9e5ab8a6a4" at bounding box center [285, 259] width 177 height 11
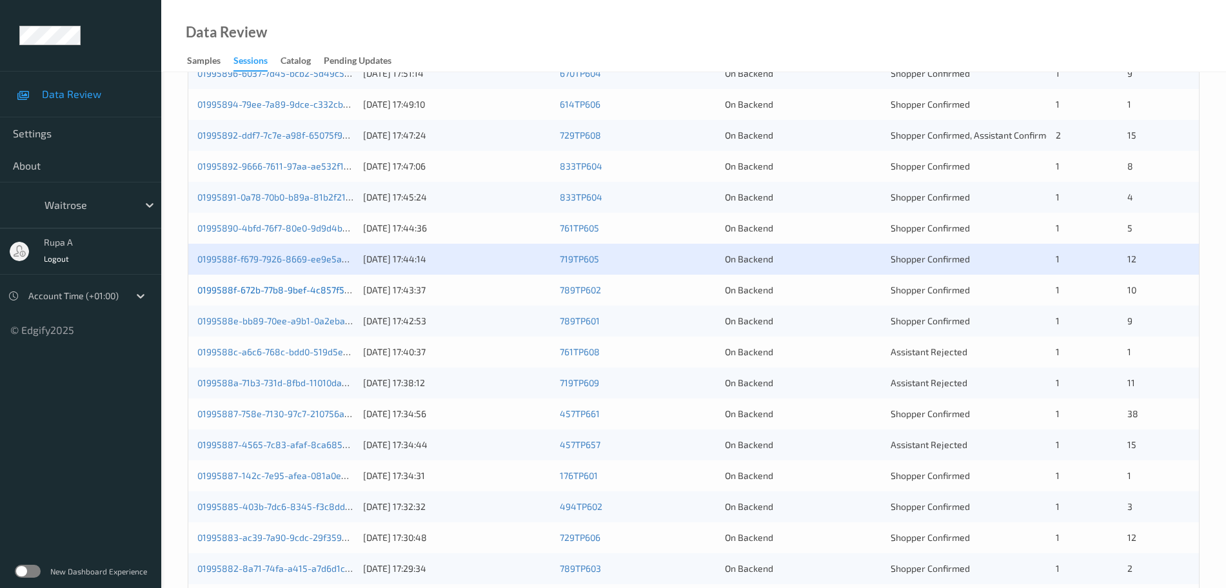
click at [322, 291] on link "0199588f-672b-77b8-9bef-4c857f56284a" at bounding box center [284, 289] width 174 height 11
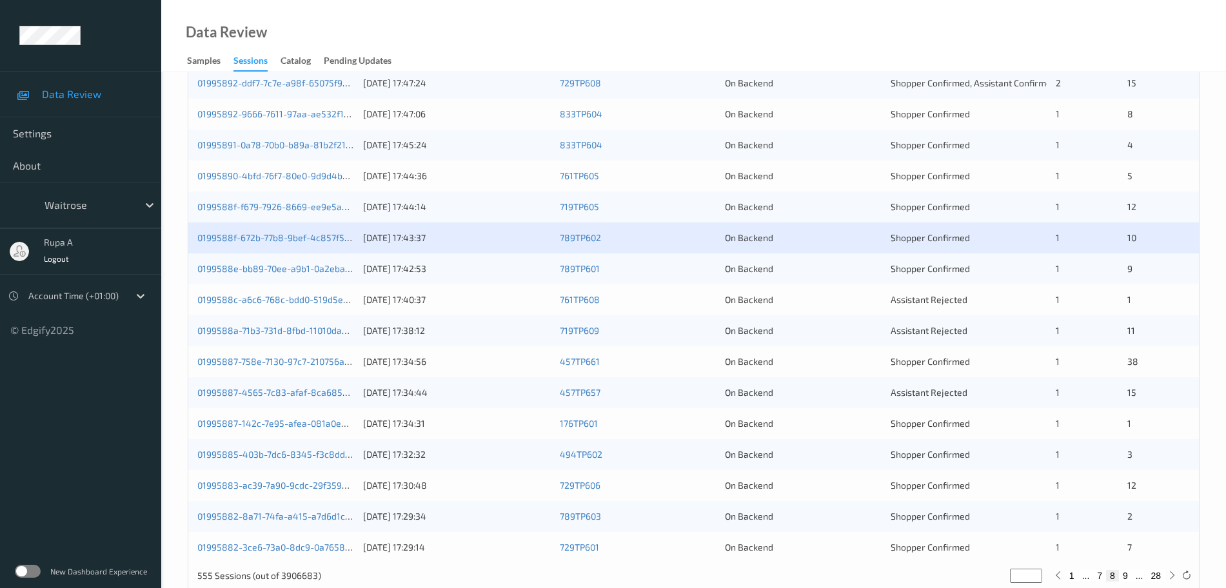
scroll to position [383, 0]
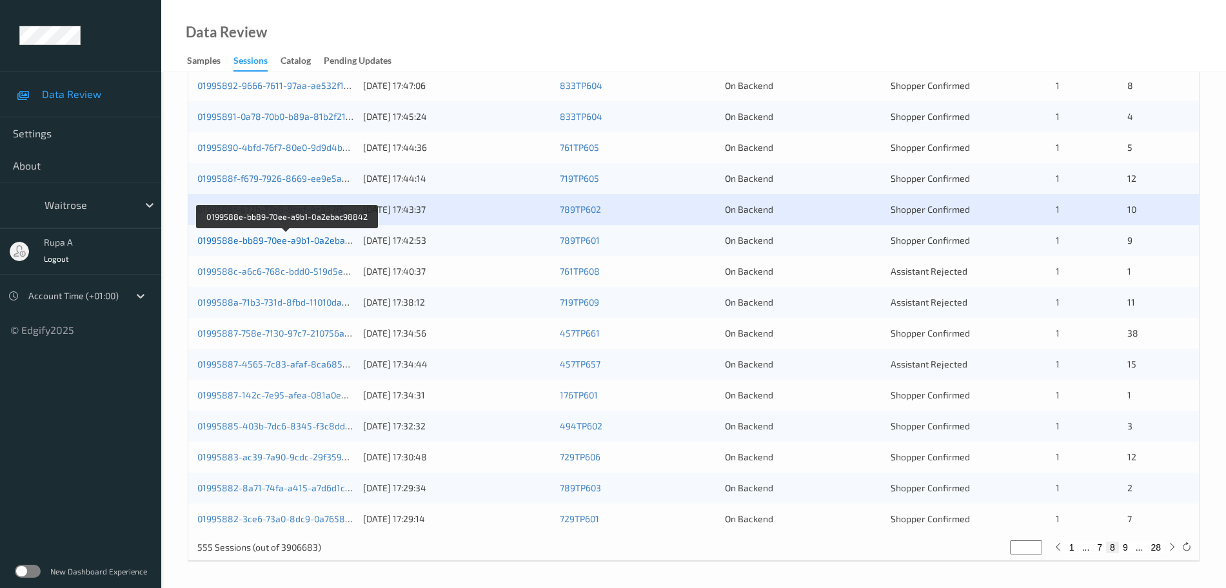
click at [326, 240] on link "0199588e-bb89-70ee-a9b1-0a2ebac98842" at bounding box center [287, 240] width 180 height 11
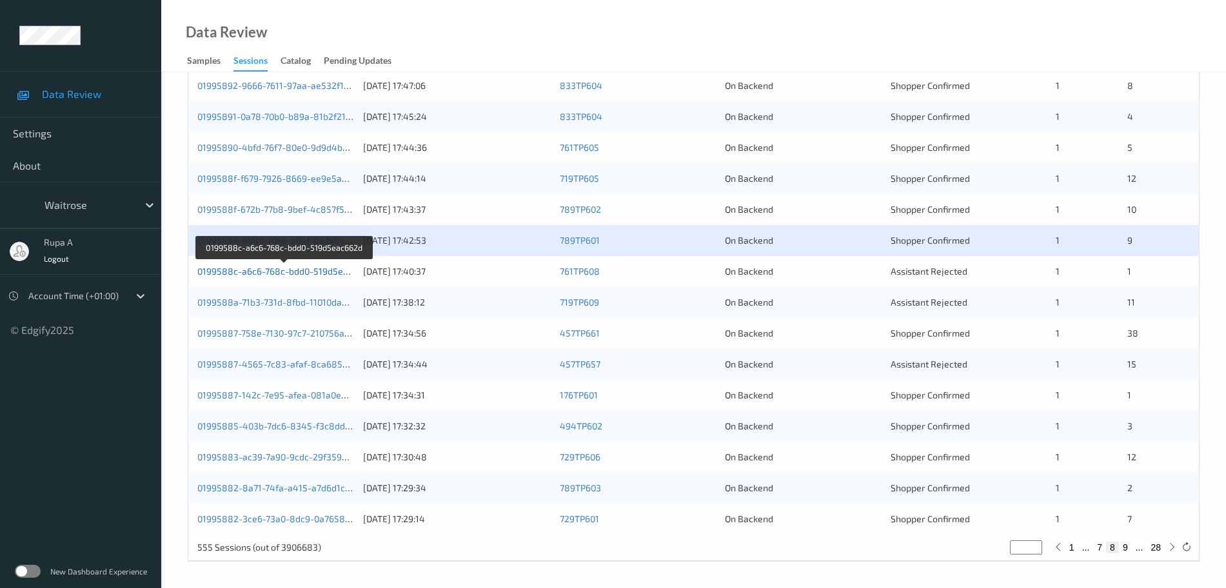
click at [329, 268] on link "0199588c-a6c6-768c-bdd0-519d5eac662d" at bounding box center [285, 271] width 176 height 11
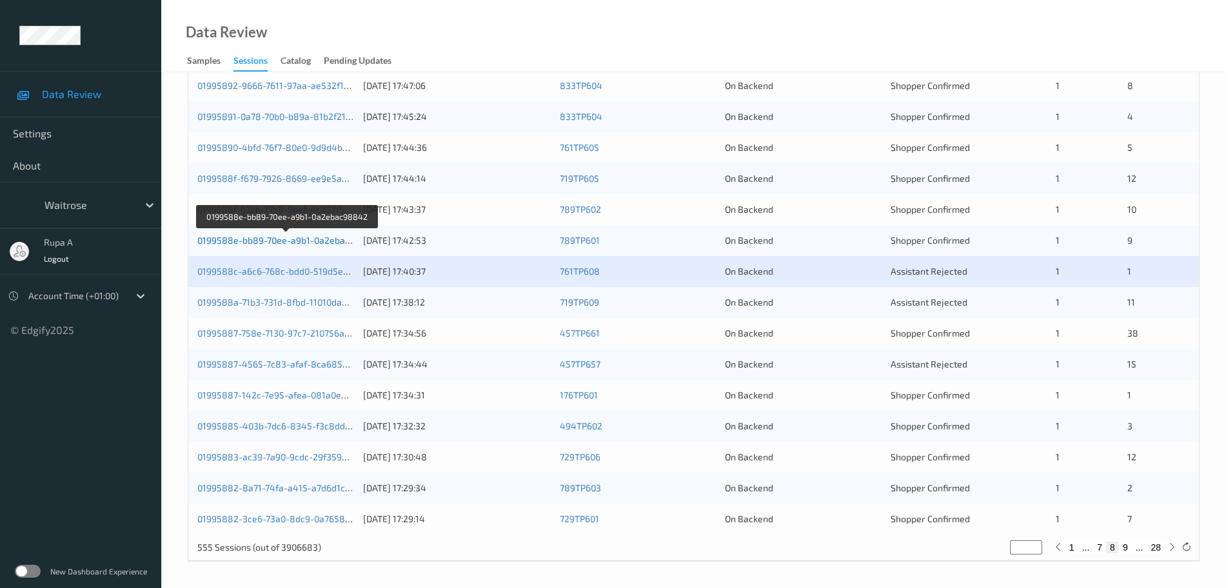
click at [336, 237] on link "0199588e-bb89-70ee-a9b1-0a2ebac98842" at bounding box center [287, 240] width 180 height 11
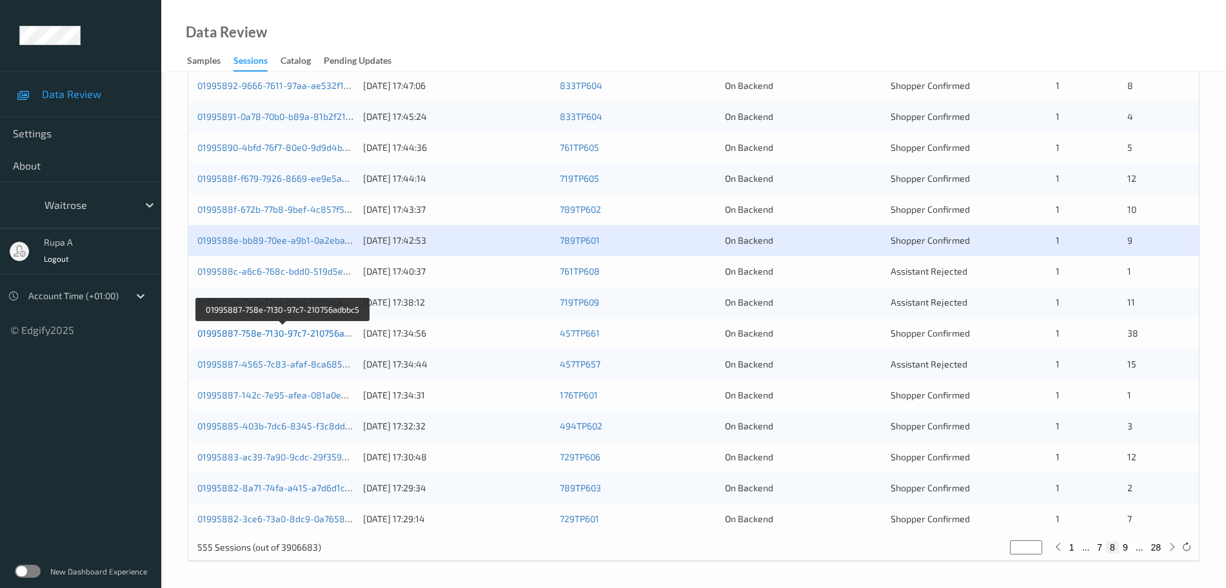
click at [327, 328] on link "01995887-758e-7130-97c7-210756adbbc5" at bounding box center [283, 333] width 172 height 11
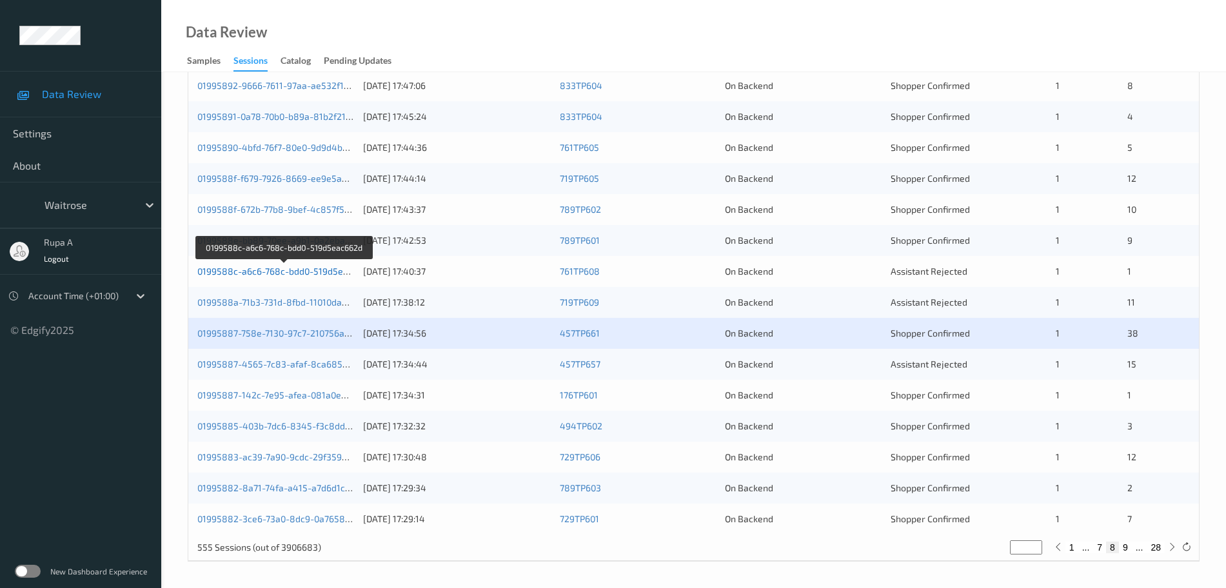
click at [297, 273] on link "0199588c-a6c6-768c-bdd0-519d5eac662d" at bounding box center [285, 271] width 176 height 11
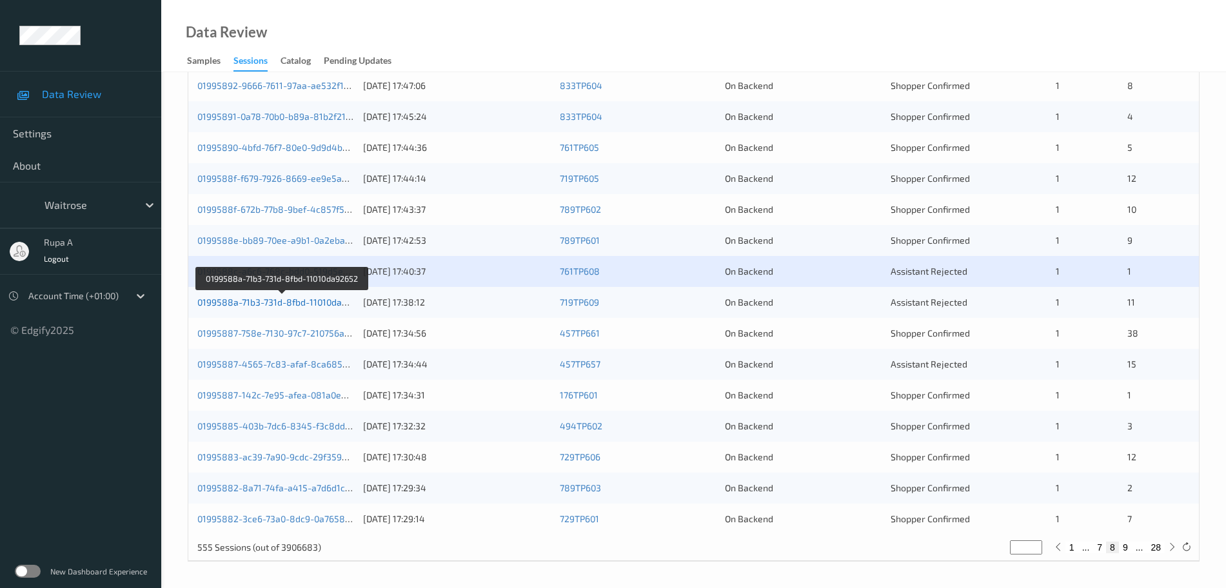
click at [296, 303] on link "0199588a-71b3-731d-8fbd-11010da92652" at bounding box center [282, 302] width 170 height 11
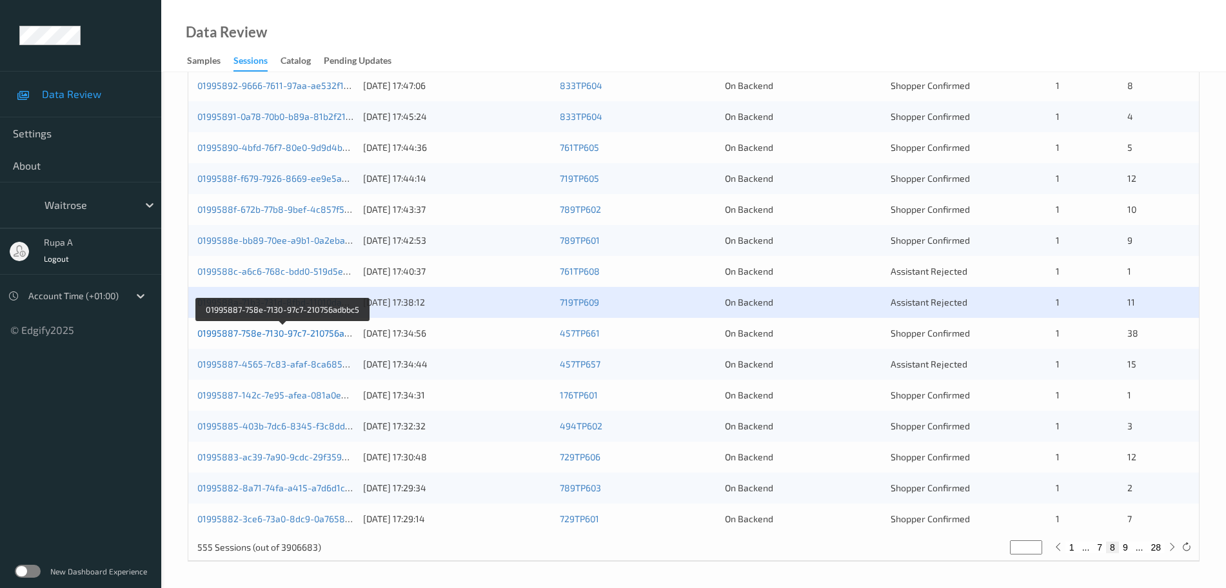
click at [293, 332] on link "01995887-758e-7130-97c7-210756adbbc5" at bounding box center [283, 333] width 172 height 11
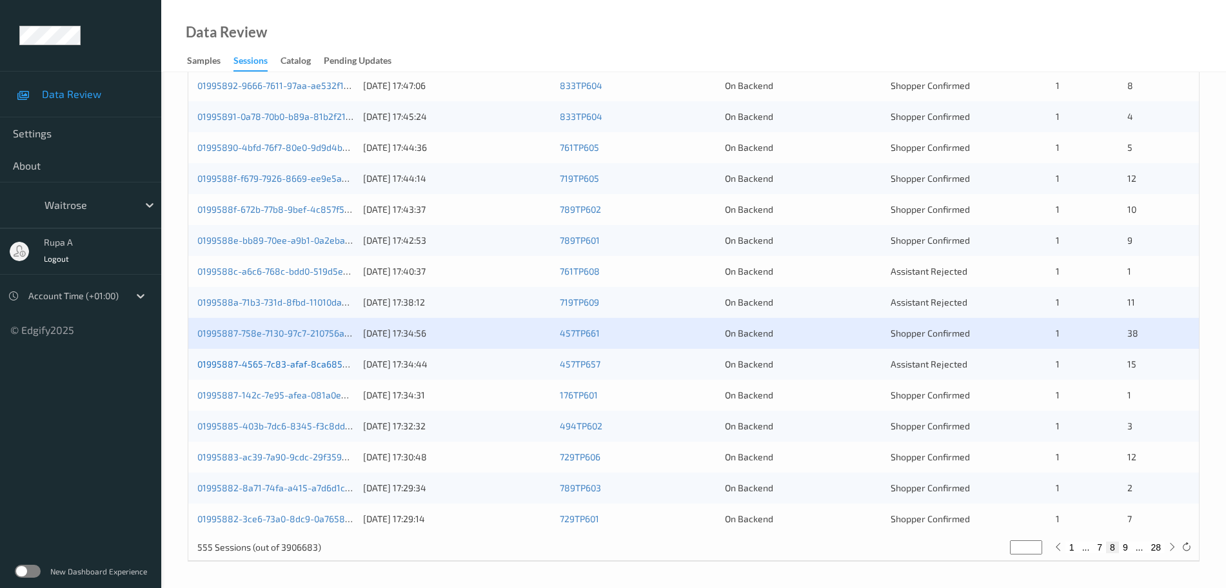
click at [312, 359] on link "01995887-4565-7c83-afaf-8ca68522920d" at bounding box center [285, 364] width 176 height 11
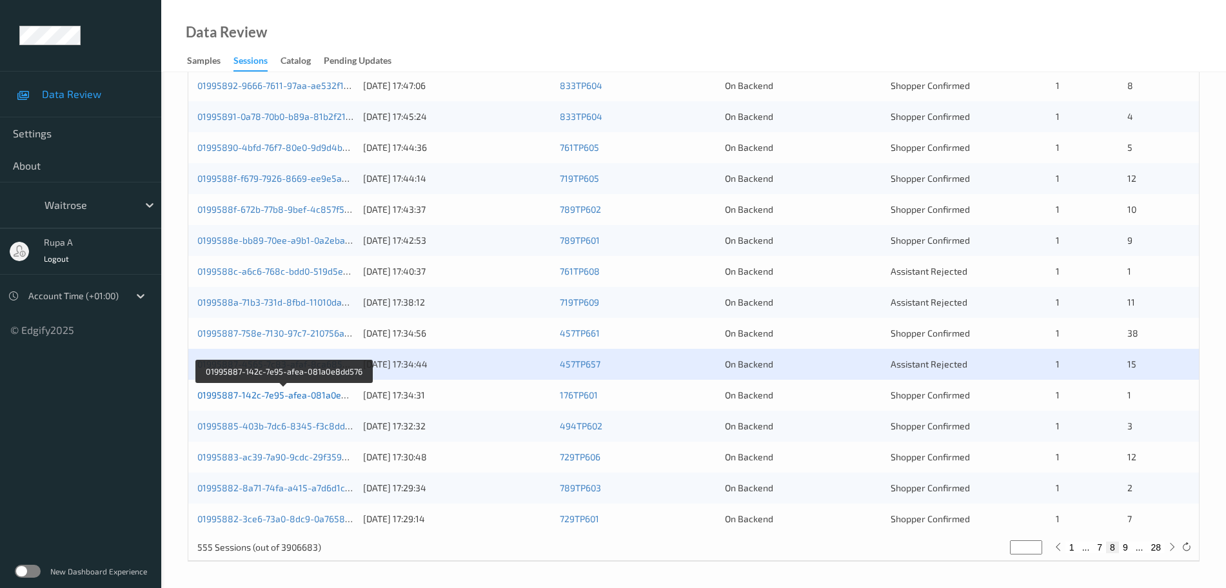
click at [324, 395] on link "01995887-142c-7e95-afea-081a0e8dd576" at bounding box center [284, 395] width 175 height 11
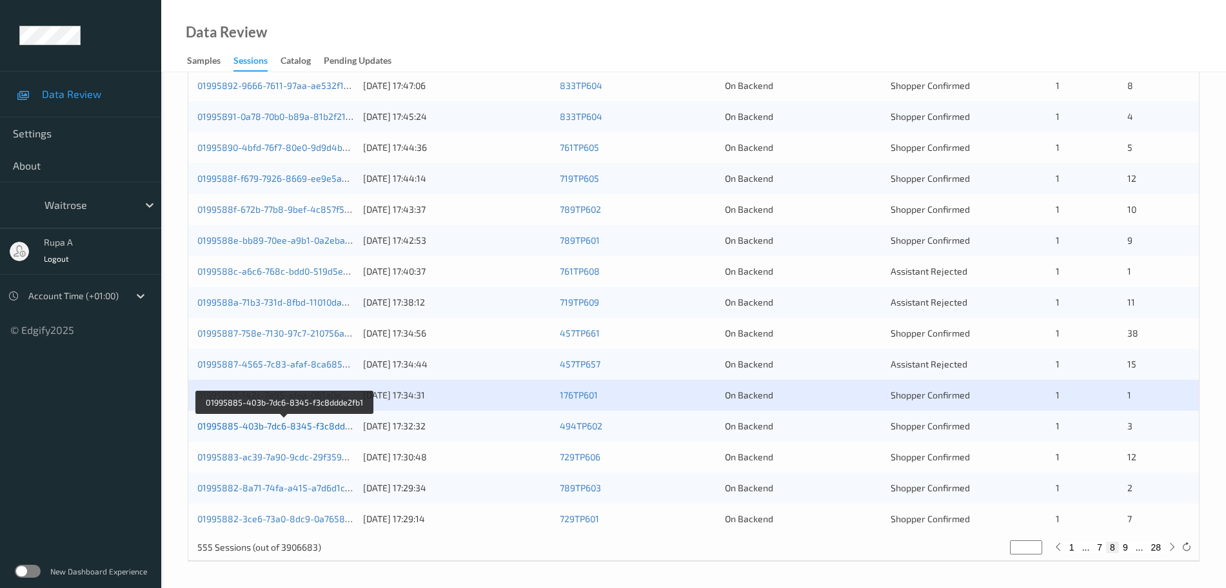
click at [313, 421] on link "01995885-403b-7dc6-8345-f3c8ddde2fb1" at bounding box center [284, 426] width 175 height 11
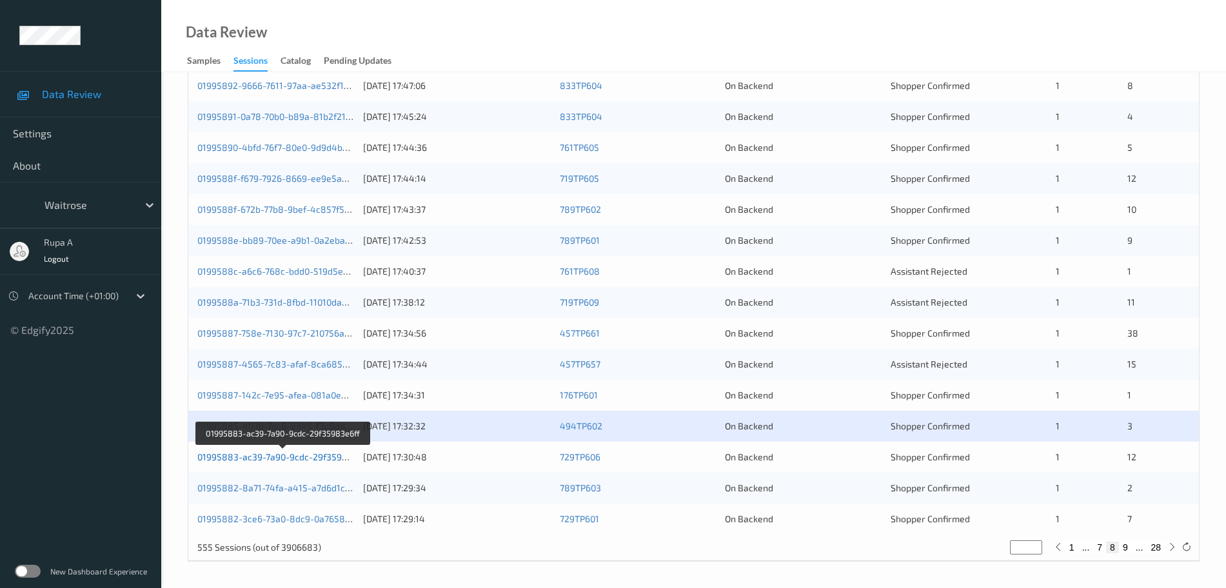
click at [317, 452] on link "01995883-ac39-7a90-9cdc-29f35983e6ff" at bounding box center [283, 457] width 172 height 11
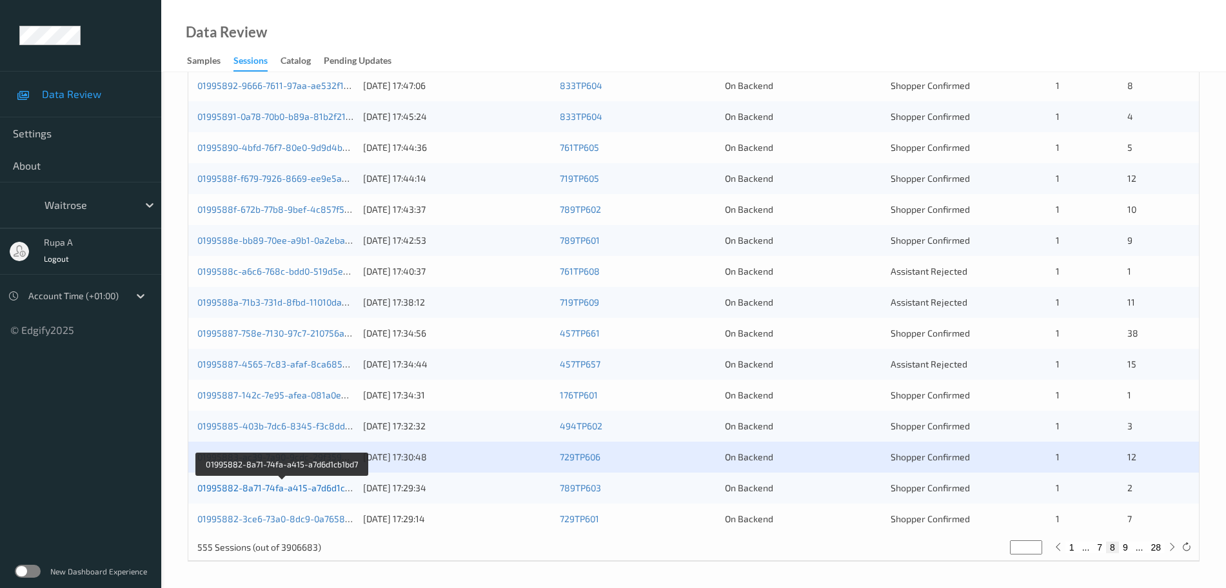
click at [325, 490] on link "01995882-8a71-74fa-a415-a7d6d1cb1bd7" at bounding box center [283, 487] width 172 height 11
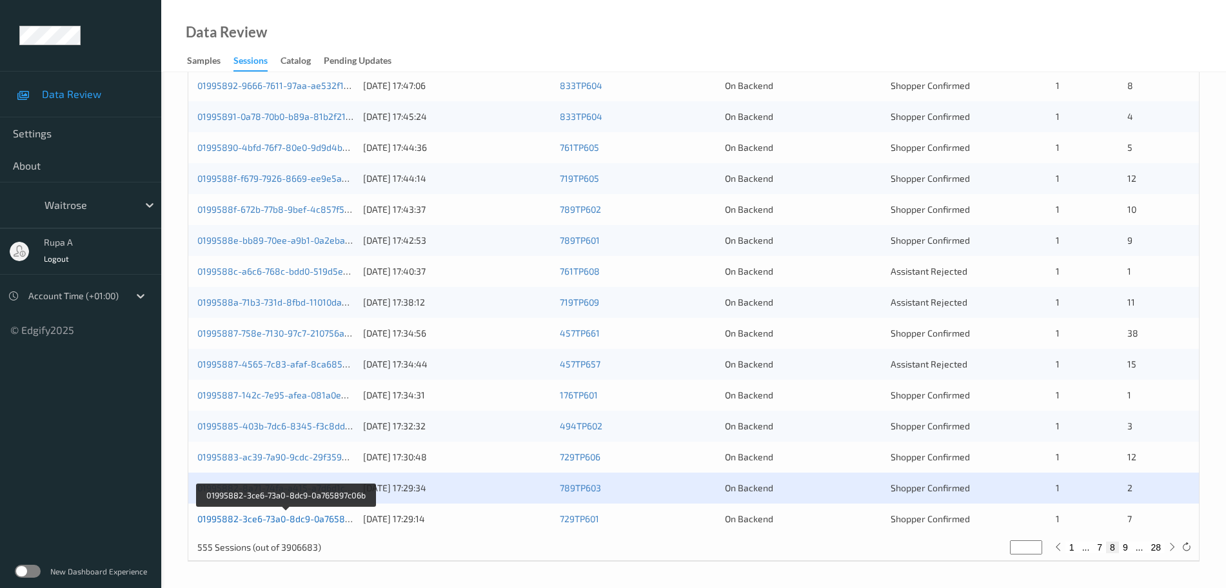
click at [294, 521] on link "01995882-3ce6-73a0-8dc9-0a765897c06b" at bounding box center [285, 518] width 177 height 11
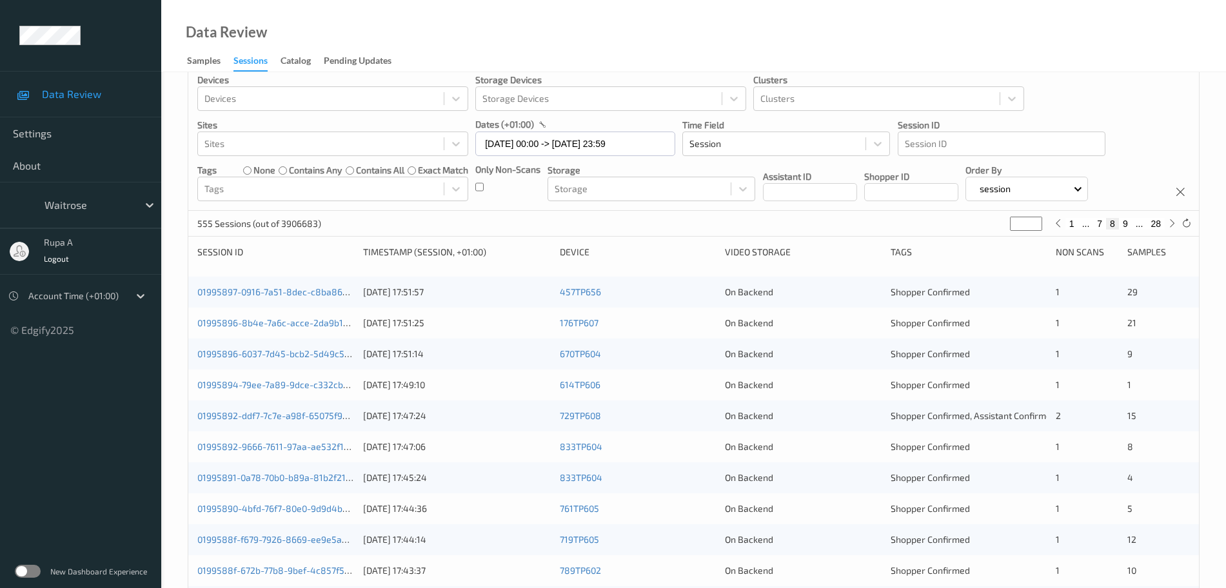
scroll to position [0, 0]
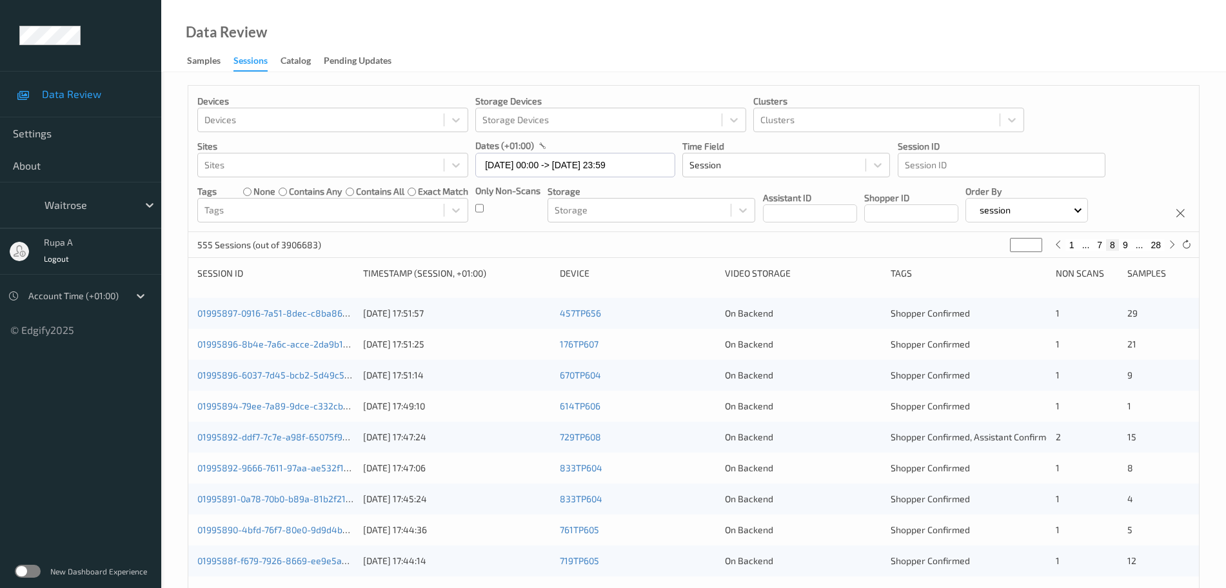
drag, startPoint x: 1020, startPoint y: 248, endPoint x: 890, endPoint y: 264, distance: 130.7
click at [900, 264] on div "Devices Devices Storage Devices Storage Devices Clusters Clusters Sites Sites d…" at bounding box center [694, 514] width 1012 height 859
type input "*"
type input "**"
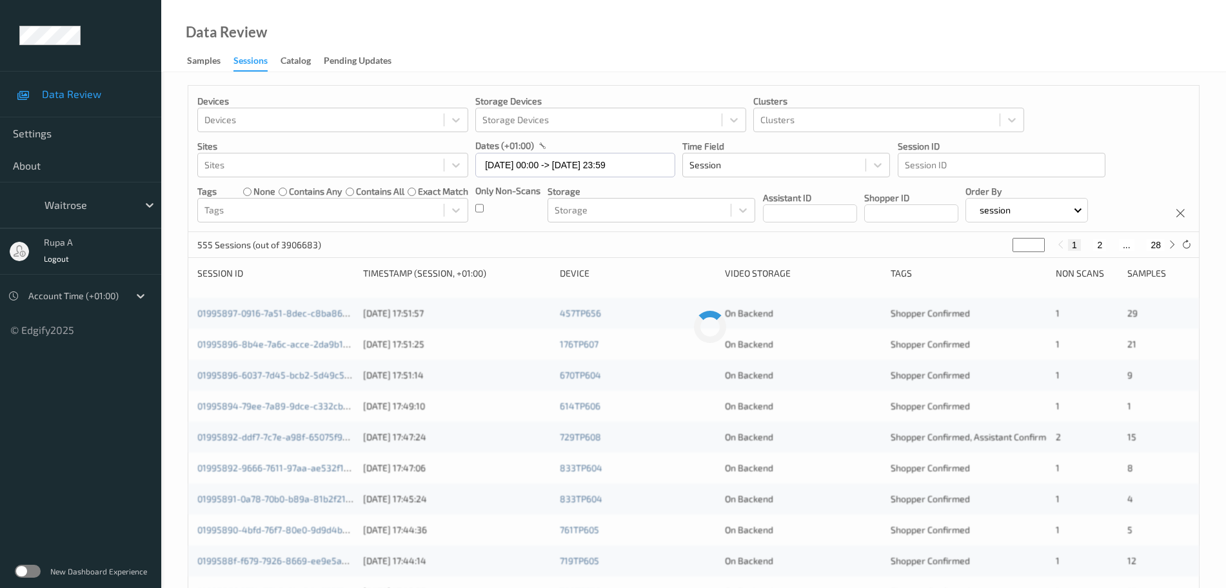
type input "**"
click at [722, 250] on div "555 Sessions (out of 3906683) ** 1 ... 13 14 15 ... 28" at bounding box center [693, 245] width 1011 height 26
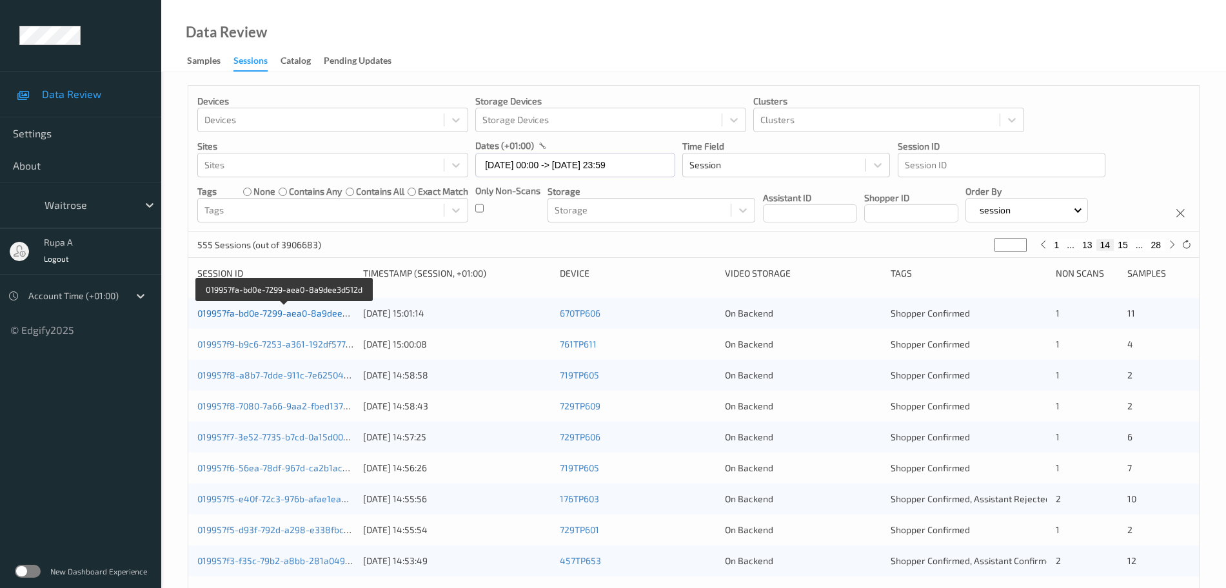
click at [315, 314] on link "019957fa-bd0e-7299-aea0-8a9dee3d512d" at bounding box center [284, 313] width 175 height 11
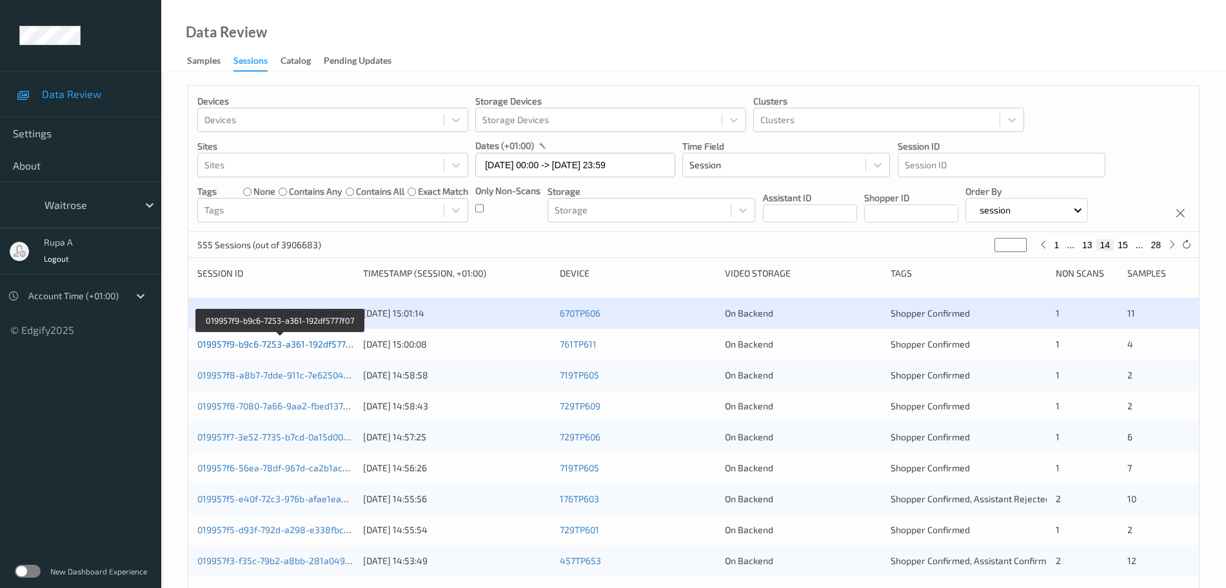
click at [294, 346] on link "019957f9-b9c6-7253-a361-192df5777f07" at bounding box center [280, 344] width 166 height 11
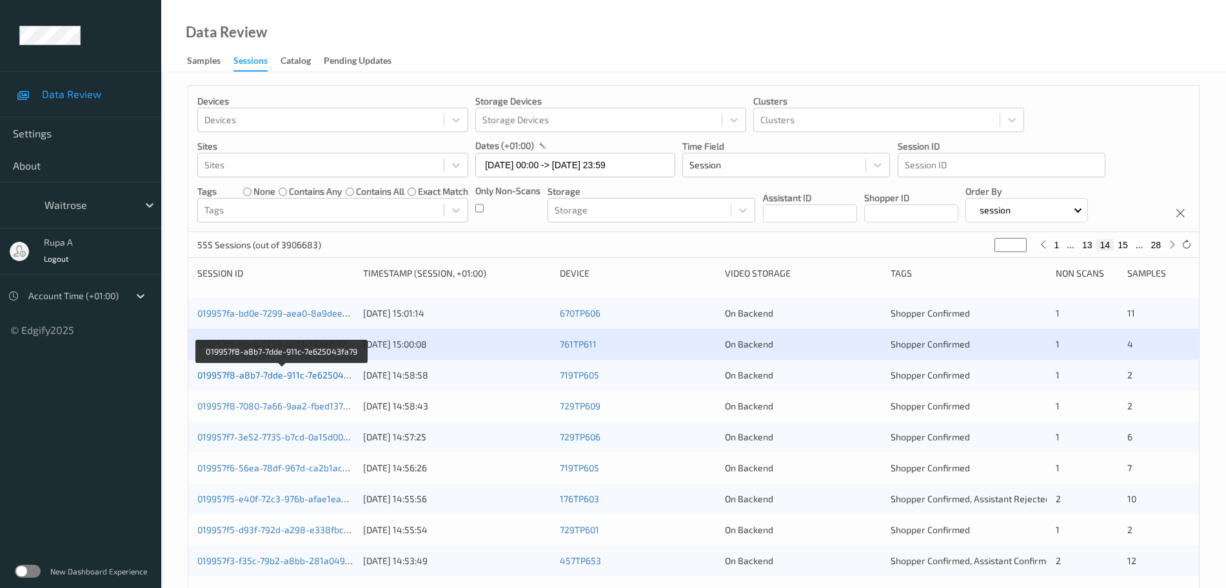
click at [332, 375] on link "019957f8-a8b7-7dde-911c-7e625043fa79" at bounding box center [282, 375] width 170 height 11
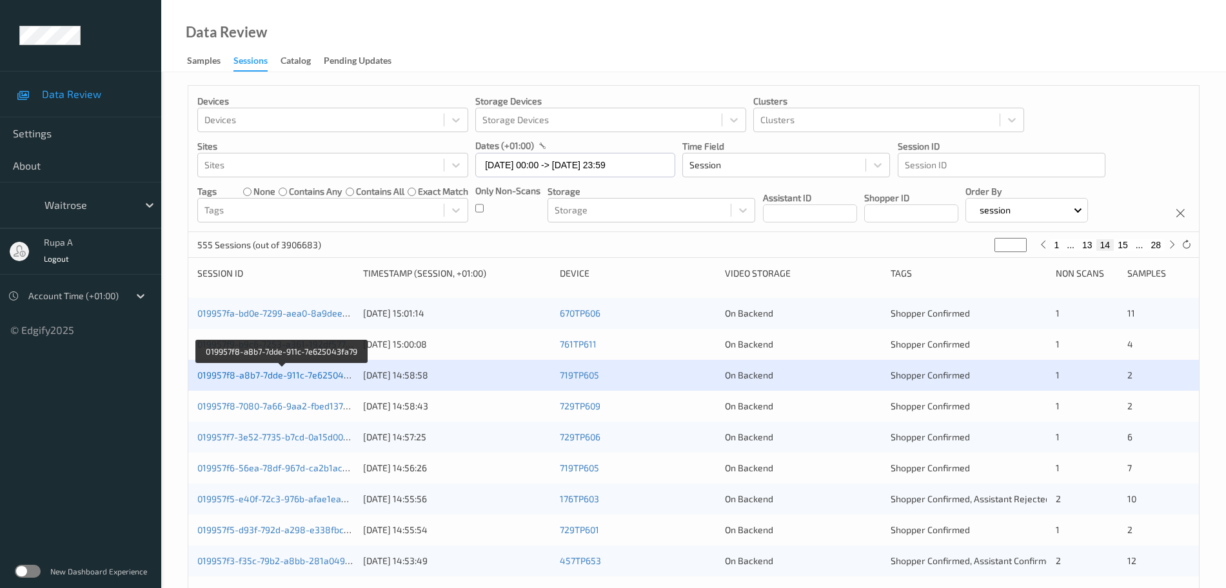
click at [311, 374] on link "019957f8-a8b7-7dde-911c-7e625043fa79" at bounding box center [282, 375] width 170 height 11
click at [343, 378] on link "019957f8-a8b7-7dde-911c-7e625043fa79" at bounding box center [282, 375] width 170 height 11
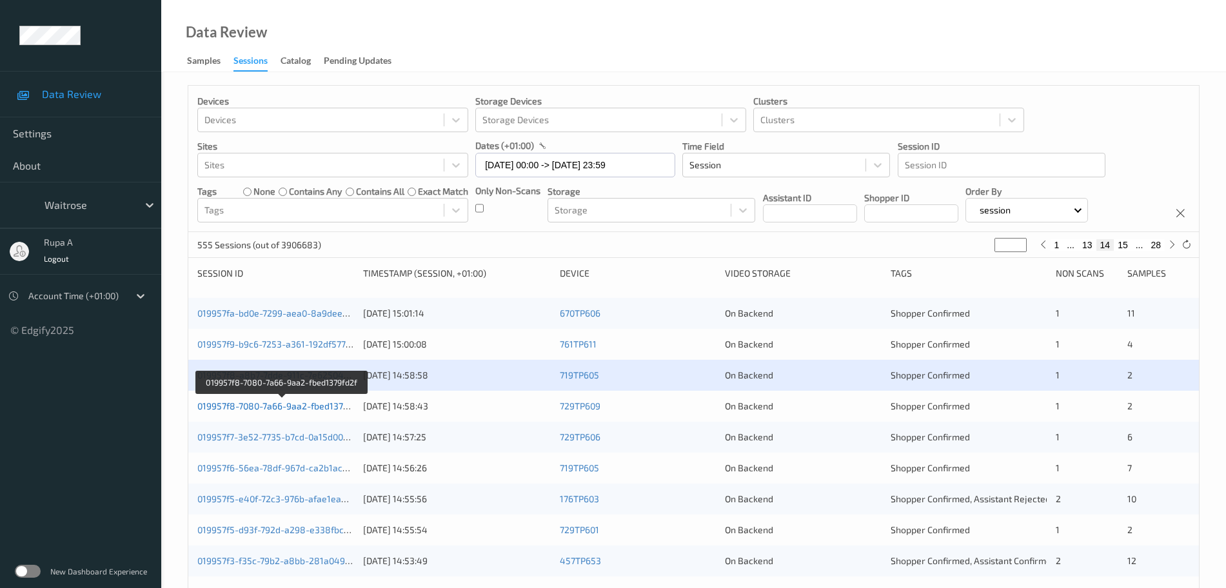
click at [335, 406] on link "019957f8-7080-7a66-9aa2-fbed1379fd2f" at bounding box center [281, 406] width 168 height 11
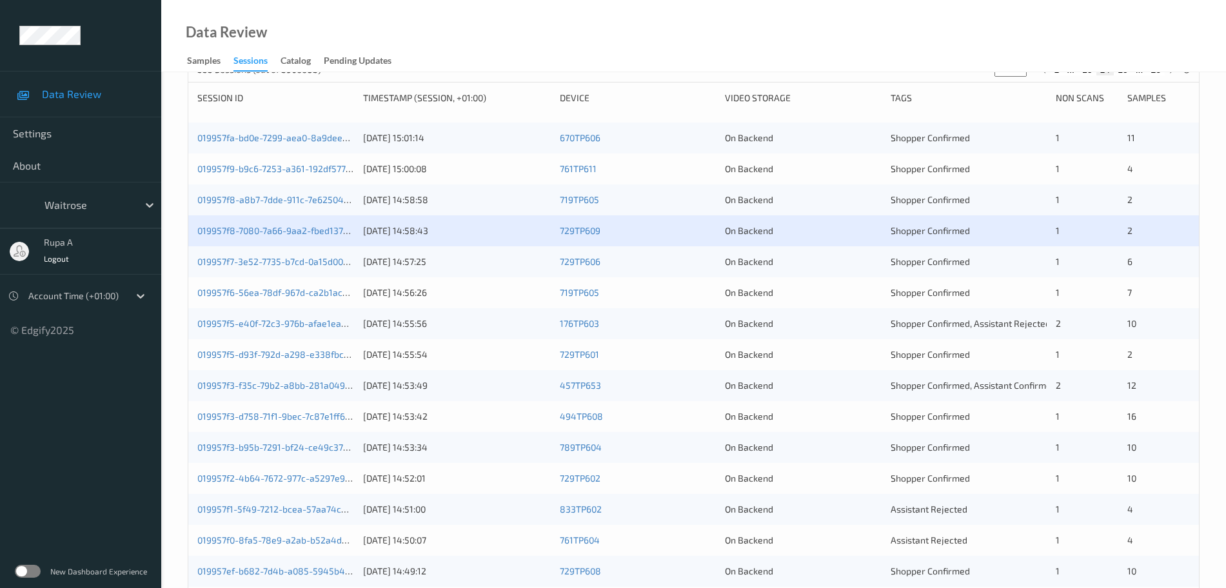
scroll to position [60, 0]
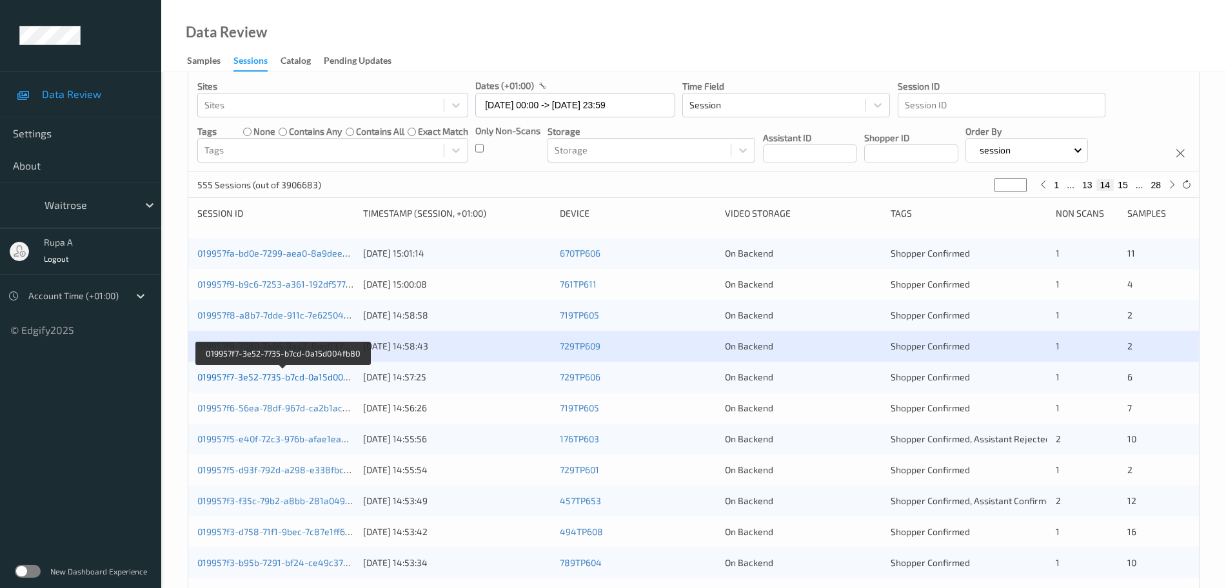
click at [295, 380] on link "019957f7-3e52-7735-b7cd-0a15d004fb80" at bounding box center [282, 377] width 171 height 11
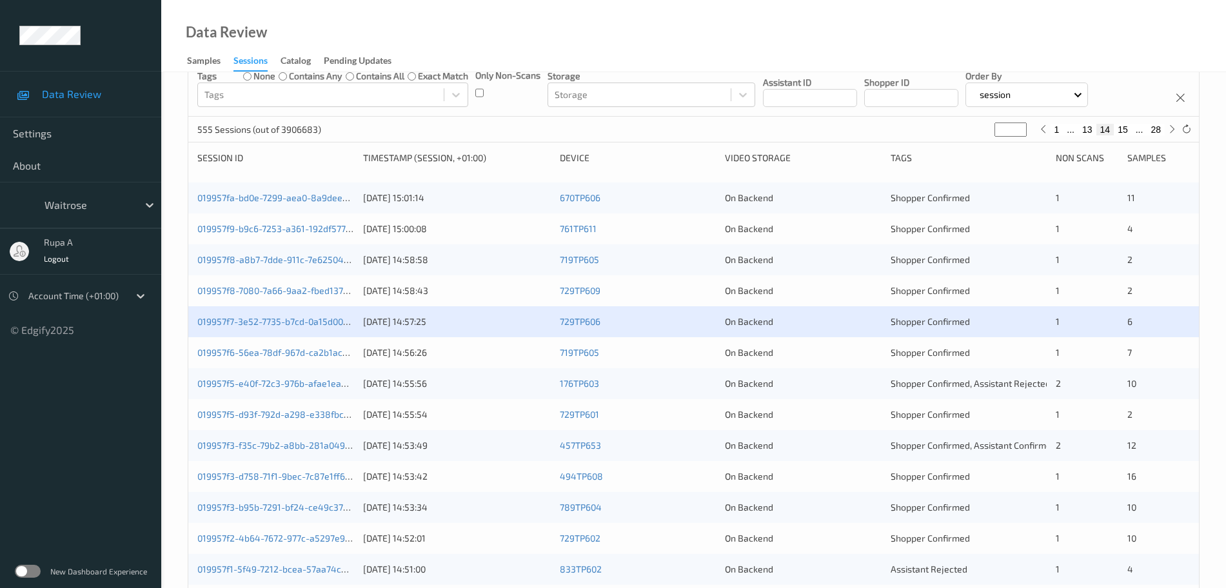
scroll to position [141, 0]
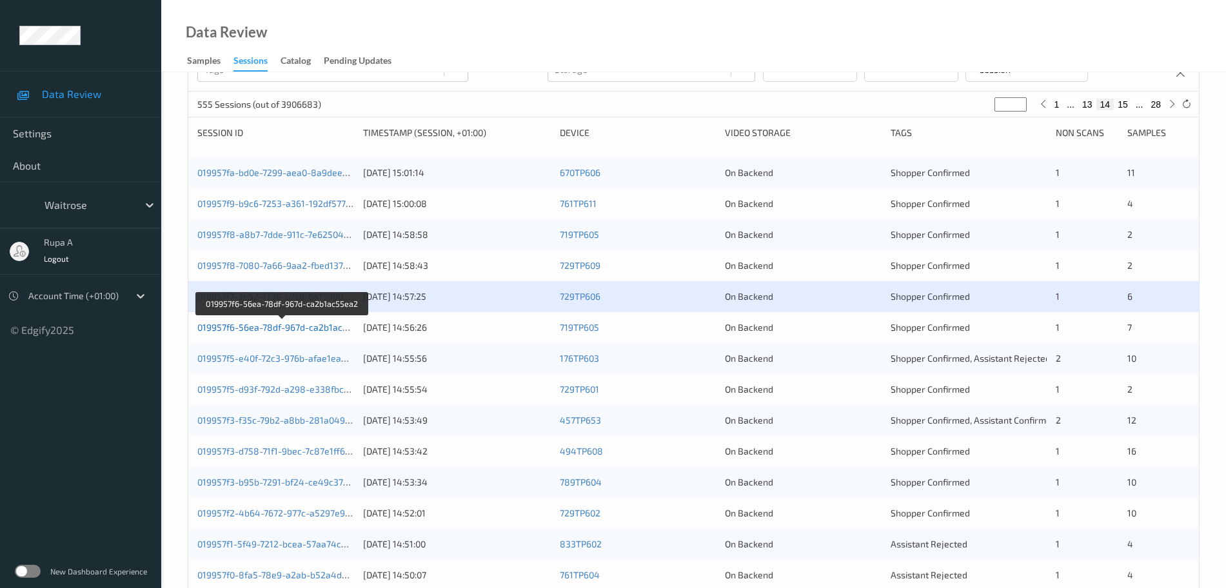
click at [279, 331] on link "019957f6-56ea-78df-967d-ca2b1ac55ea2" at bounding box center [282, 327] width 171 height 11
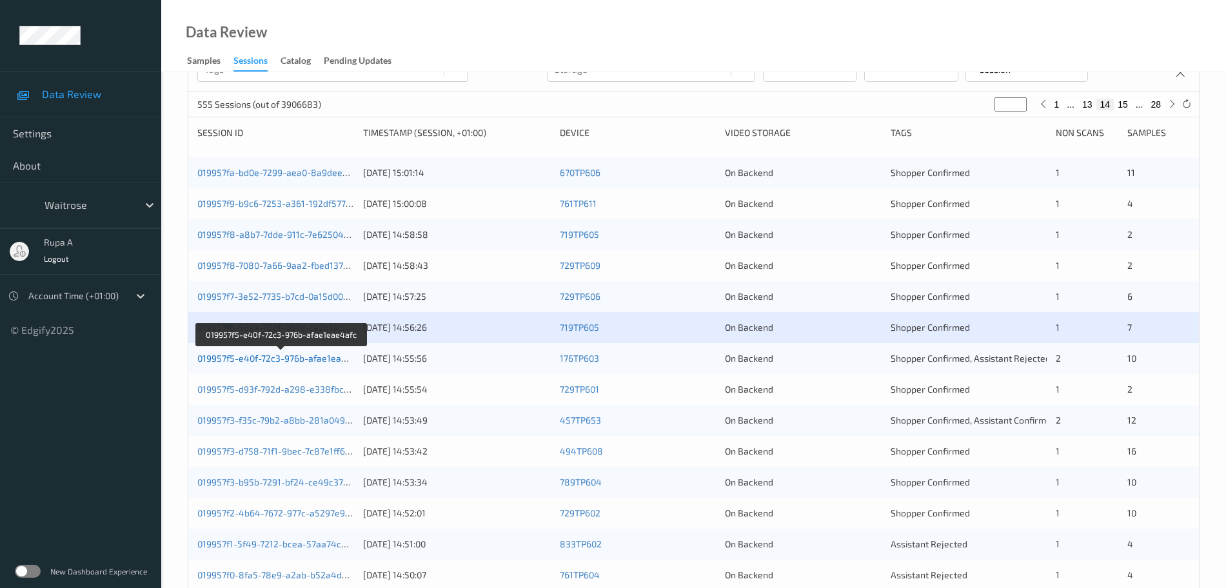
click at [323, 359] on link "019957f5-e40f-72c3-976b-afae1eae4afc" at bounding box center [281, 358] width 168 height 11
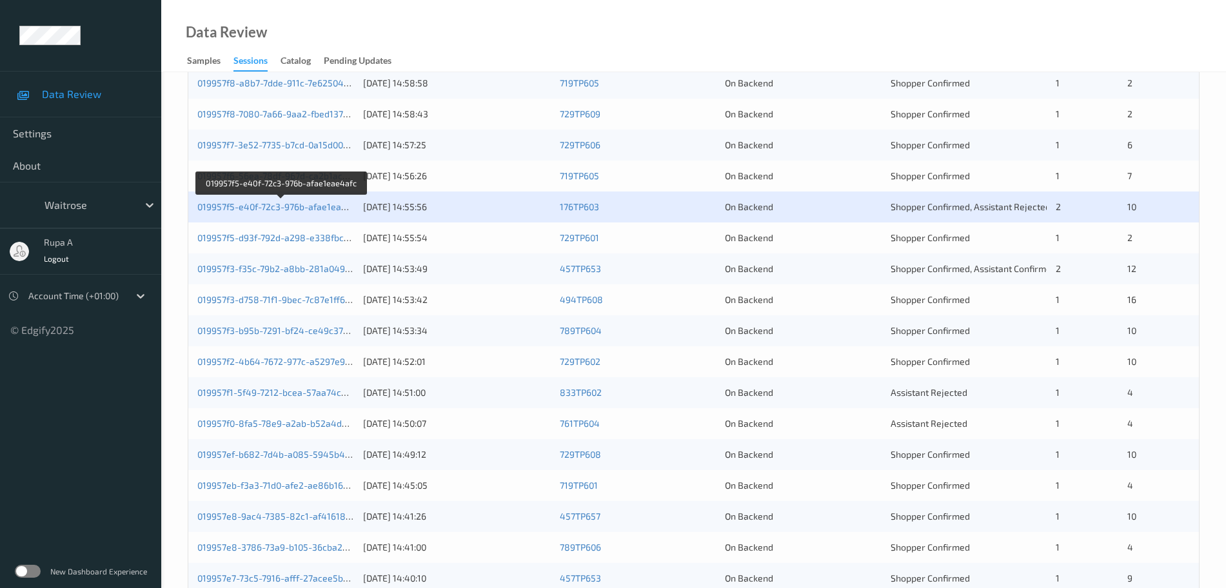
scroll to position [302, 0]
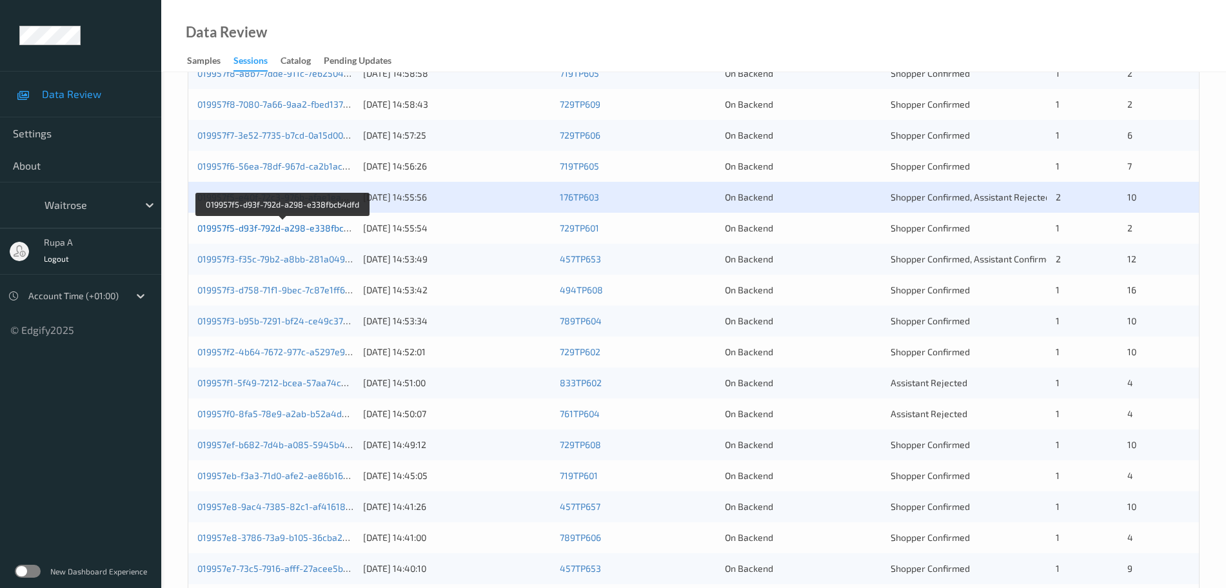
click at [316, 229] on link "019957f5-d93f-792d-a298-e338fbcb4dfd" at bounding box center [282, 228] width 171 height 11
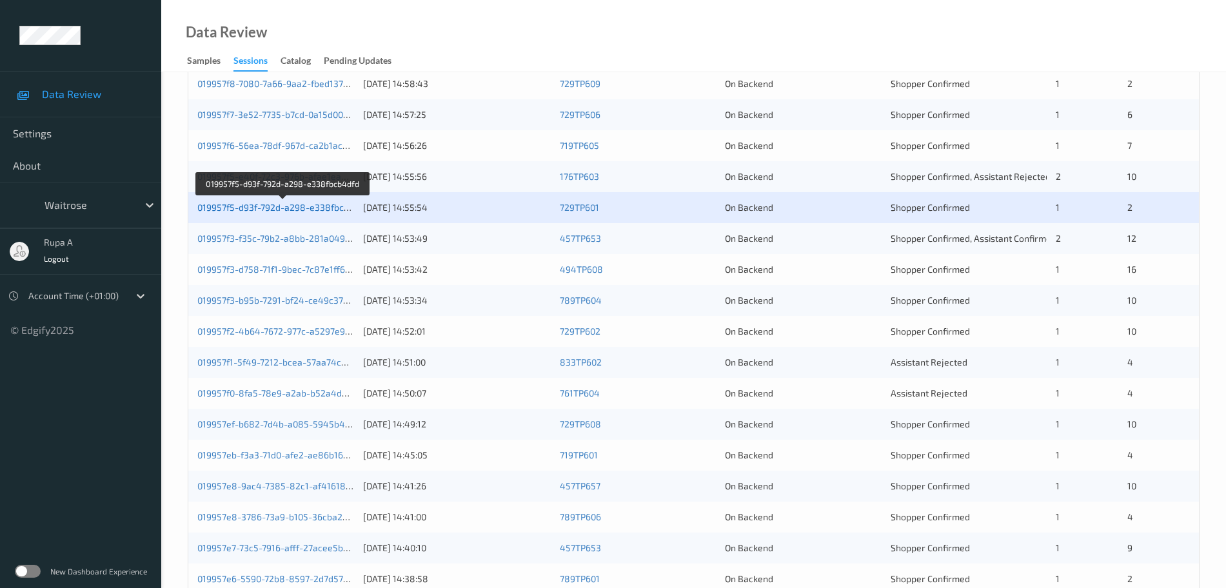
scroll to position [383, 0]
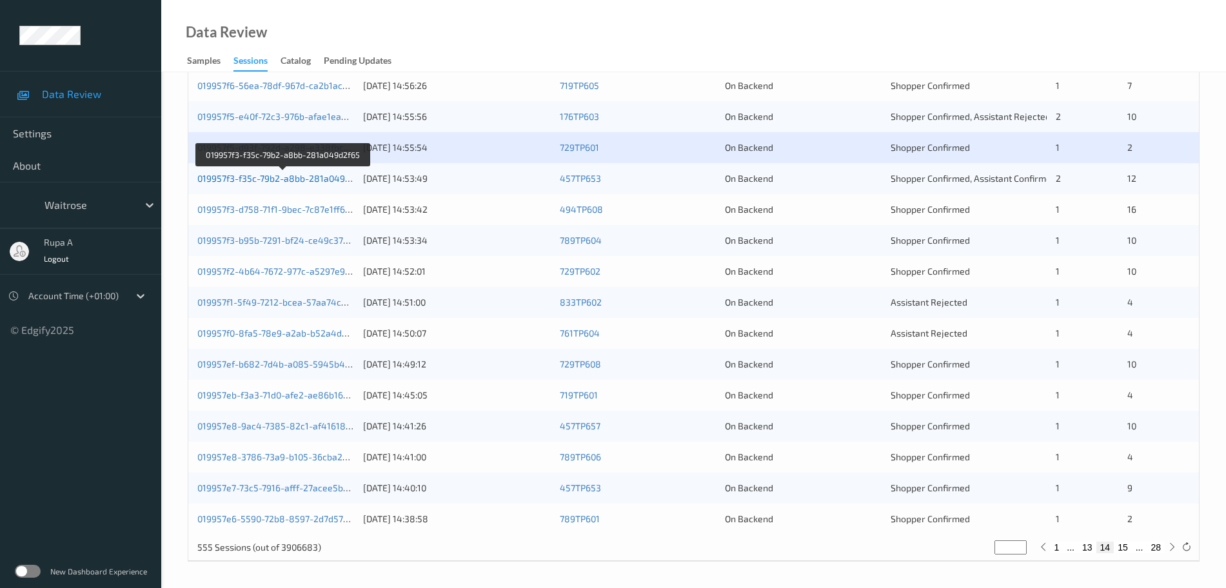
click at [326, 175] on link "019957f3-f35c-79b2-a8bb-281a049d2f65" at bounding box center [283, 178] width 172 height 11
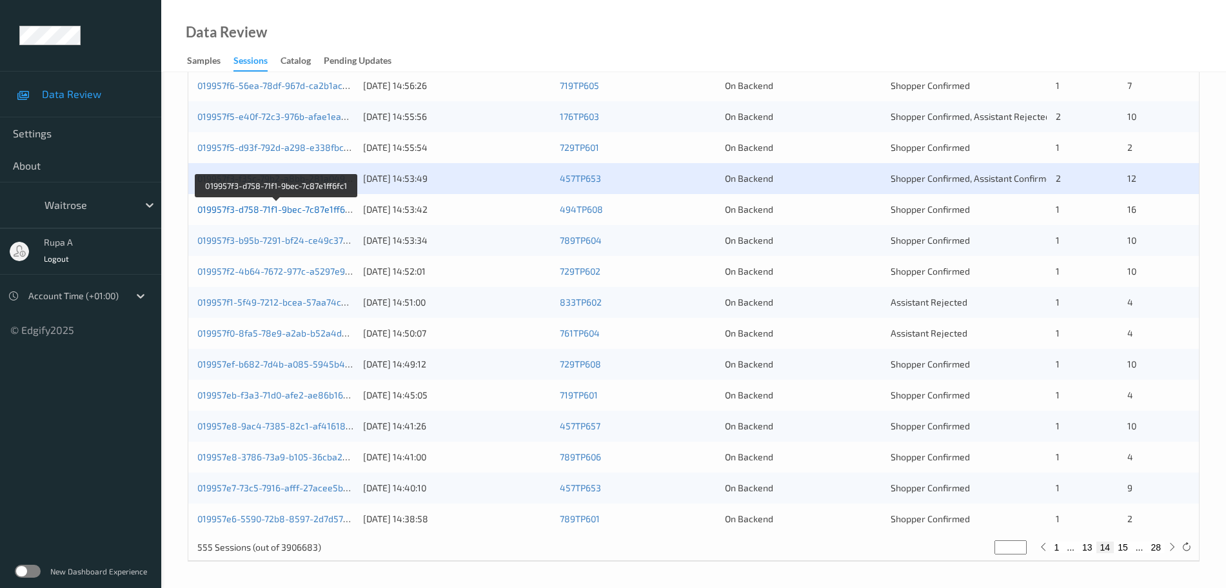
click at [310, 212] on link "019957f3-d758-71f1-9bec-7c87e1ff6fc1" at bounding box center [276, 209] width 159 height 11
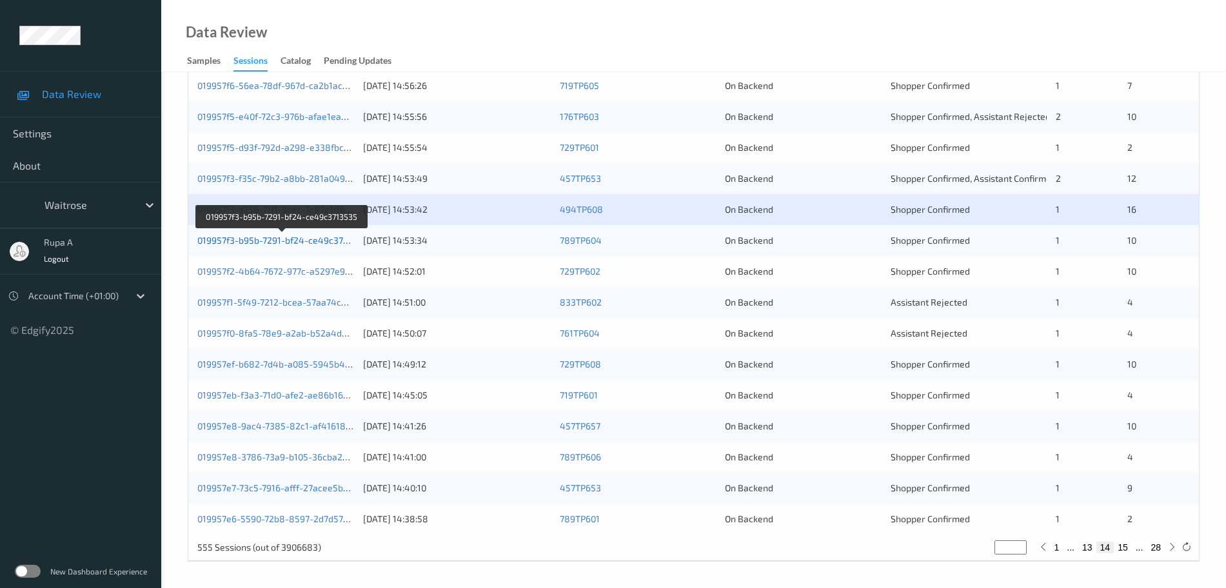
click at [326, 239] on link "019957f3-b95b-7291-bf24-ce49c3713535" at bounding box center [282, 240] width 170 height 11
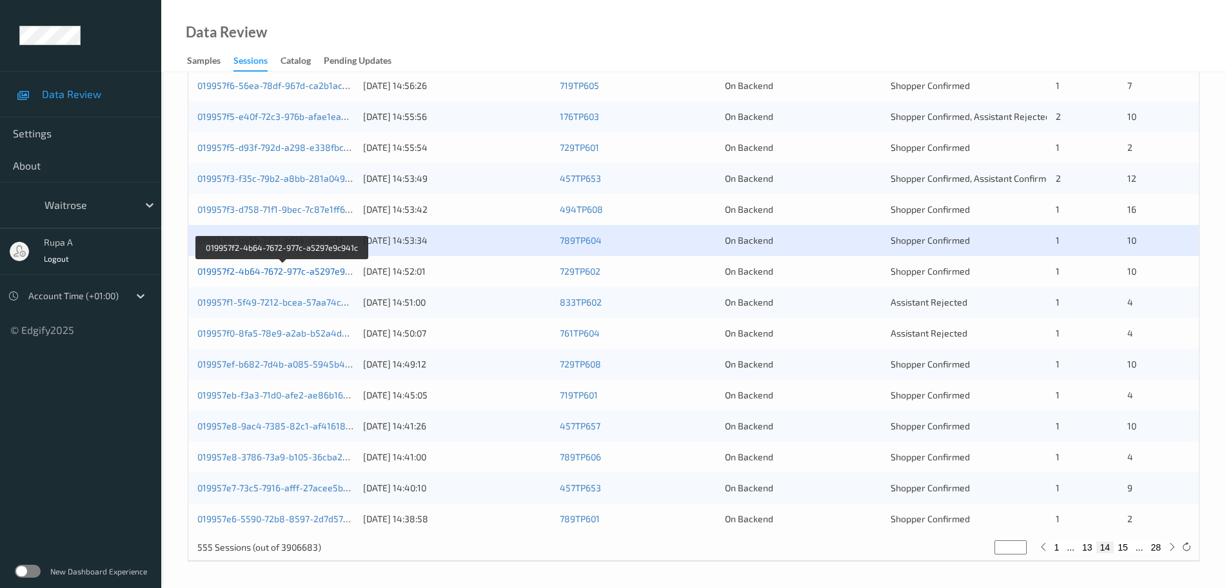
click at [316, 272] on link "019957f2-4b64-7672-977c-a5297e9c941c" at bounding box center [283, 271] width 172 height 11
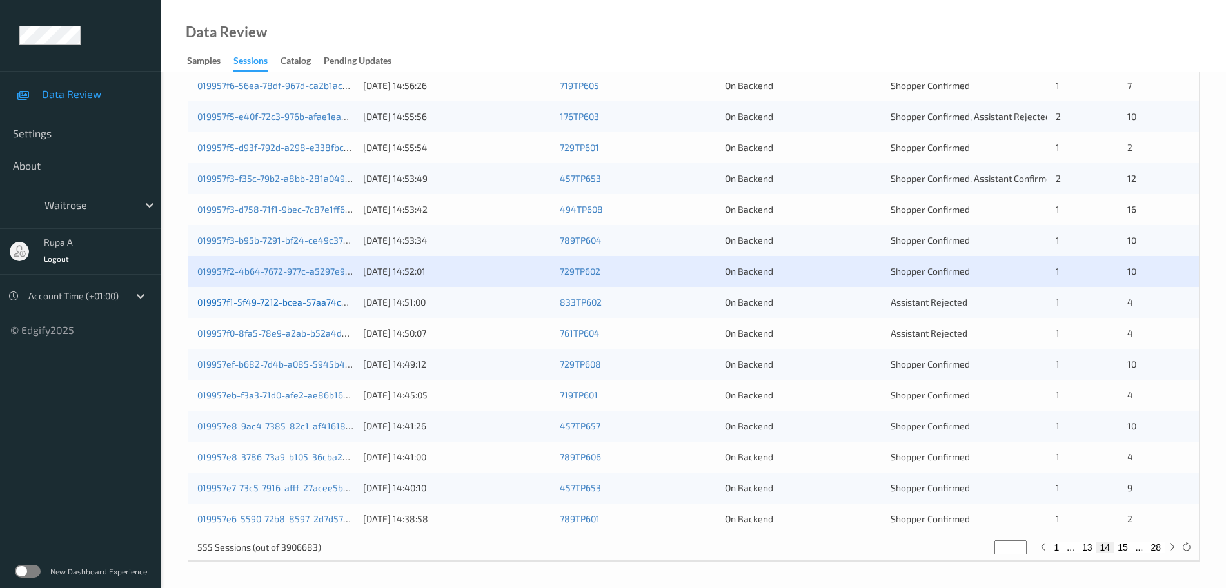
click at [308, 297] on link "019957f1-5f49-7212-bcea-57aa74c26752" at bounding box center [281, 302] width 169 height 11
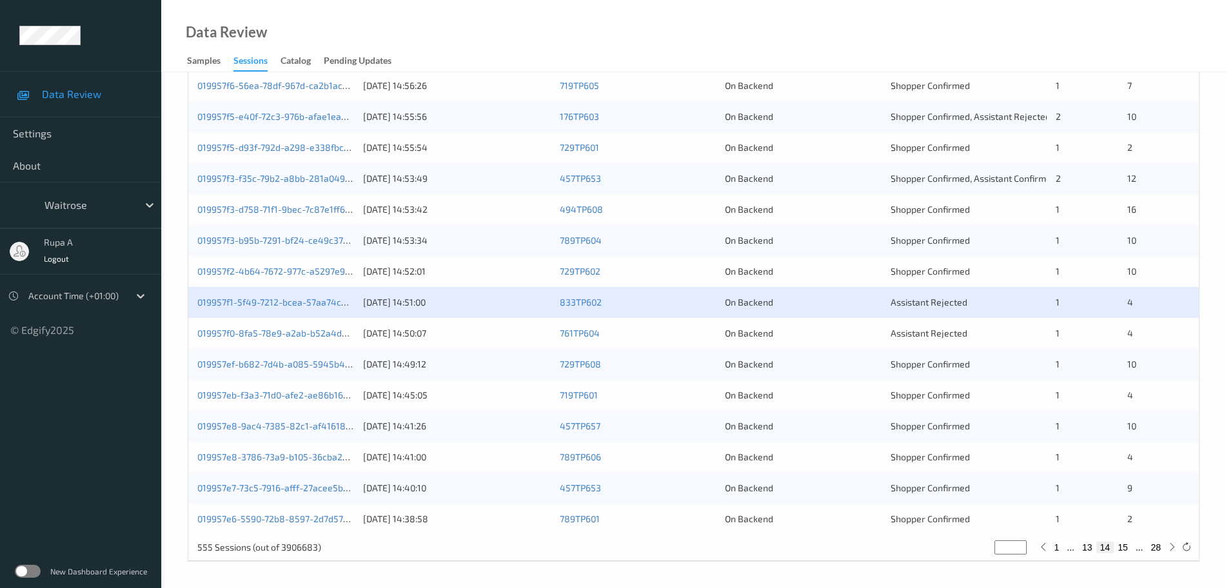
click at [335, 339] on div "019957f0-8fa5-78e9-a2ab-b52a4d7183d1" at bounding box center [275, 333] width 157 height 13
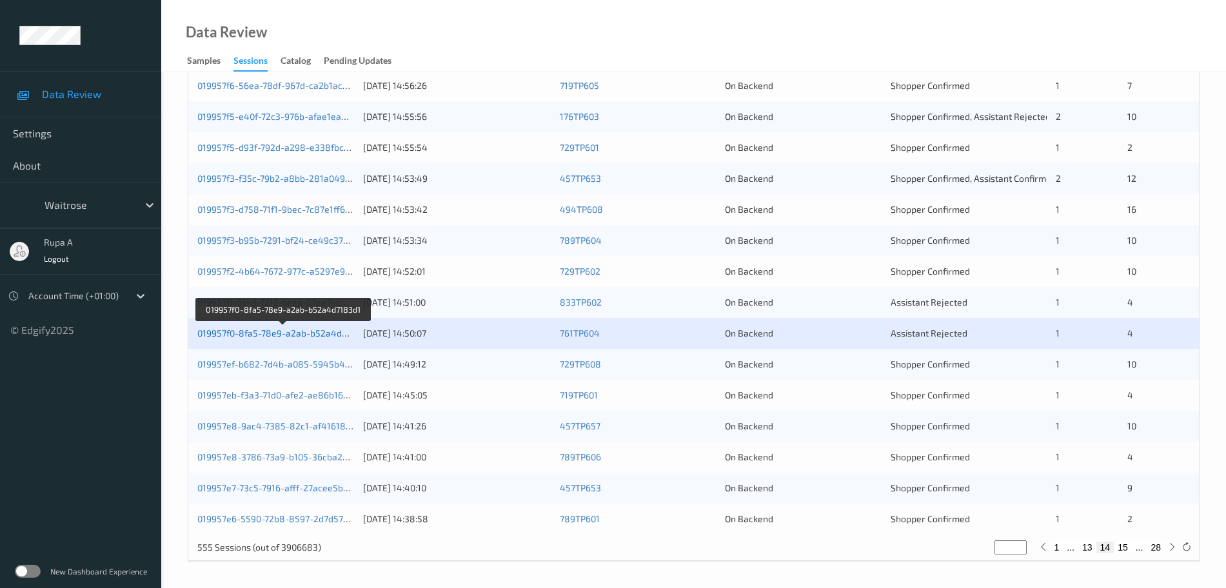
click at [332, 334] on link "019957f0-8fa5-78e9-a2ab-b52a4d7183d1" at bounding box center [283, 333] width 173 height 11
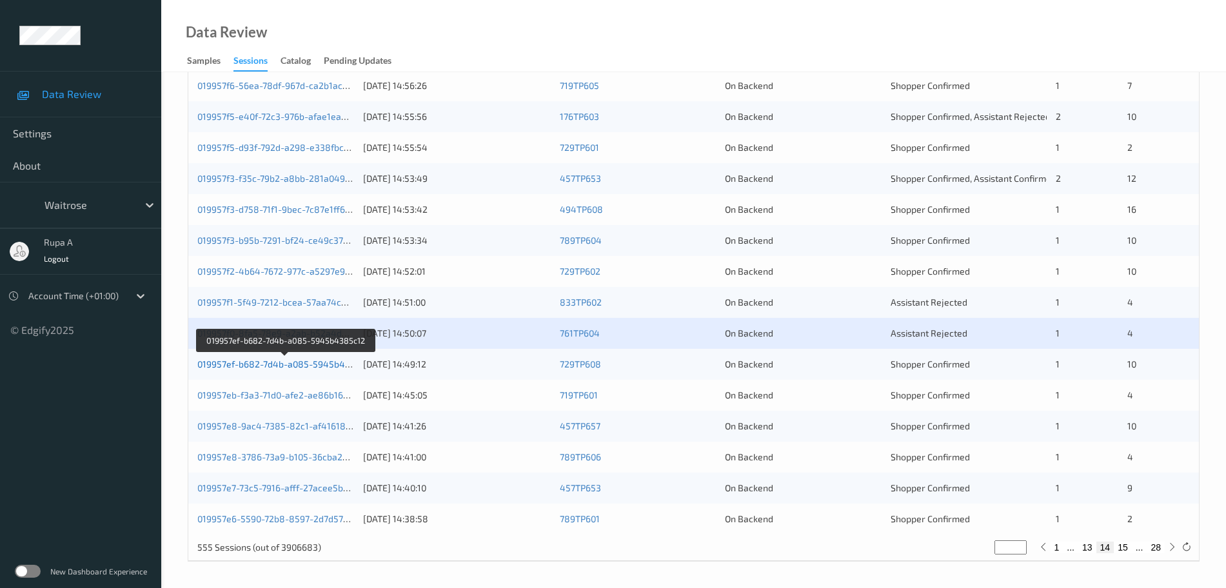
click at [305, 364] on link "019957ef-b682-7d4b-a085-5945b4385c12" at bounding box center [285, 364] width 177 height 11
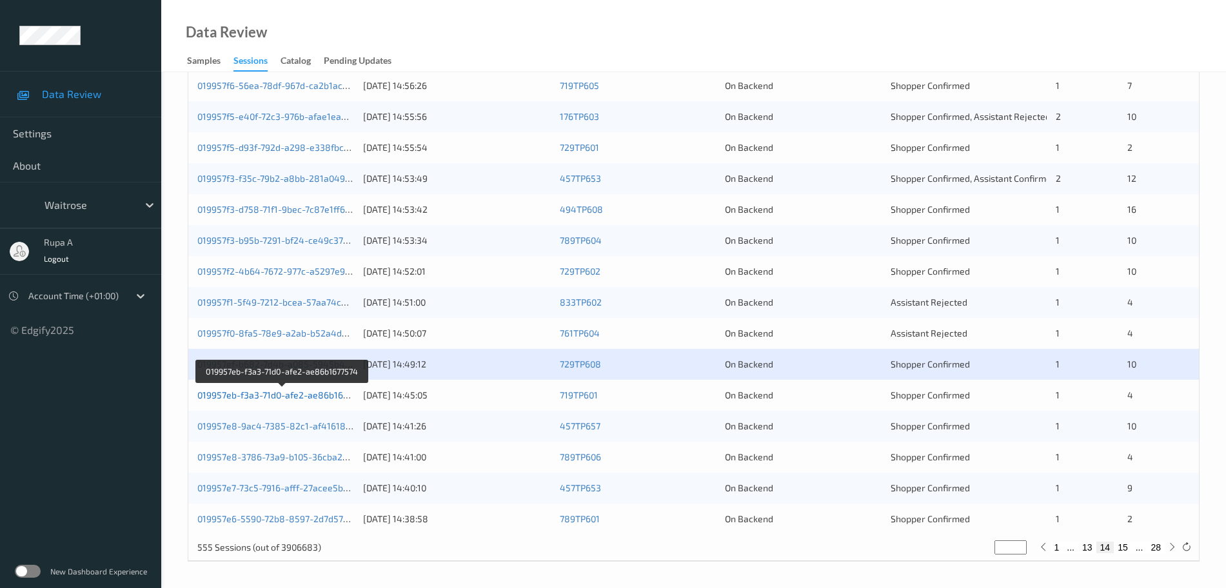
click at [318, 393] on link "019957eb-f3a3-71d0-afe2-ae86b1677574" at bounding box center [282, 395] width 170 height 11
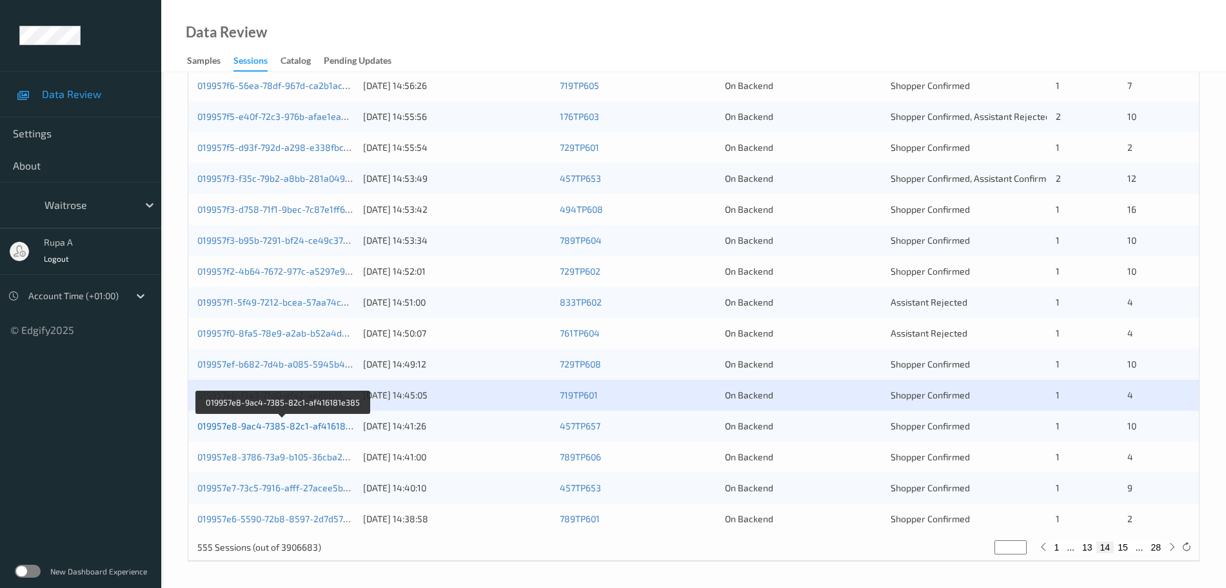
click at [315, 430] on link "019957e8-9ac4-7385-82c1-af416181e385" at bounding box center [284, 426] width 174 height 11
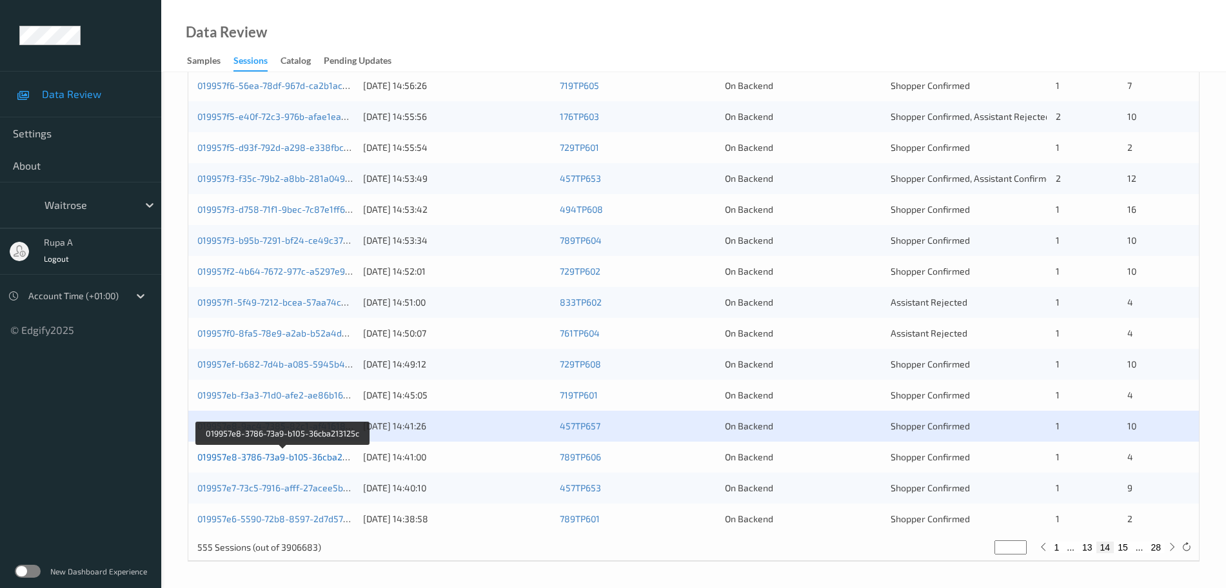
click at [335, 460] on link "019957e8-3786-73a9-b105-36cba213125c" at bounding box center [283, 457] width 173 height 11
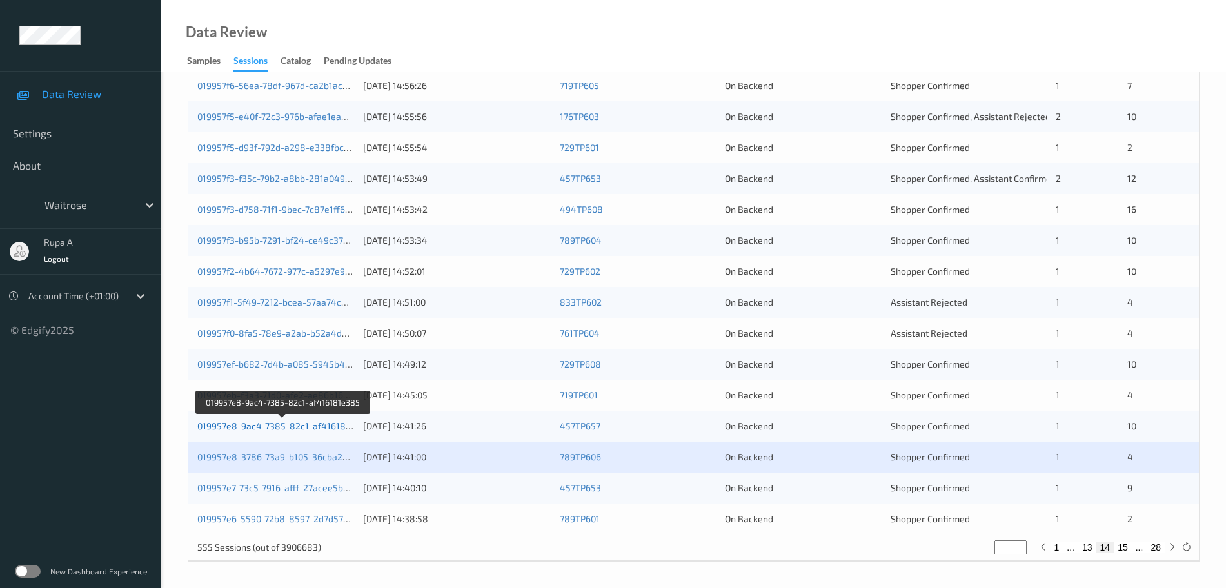
click at [328, 424] on link "019957e8-9ac4-7385-82c1-af416181e385" at bounding box center [284, 426] width 174 height 11
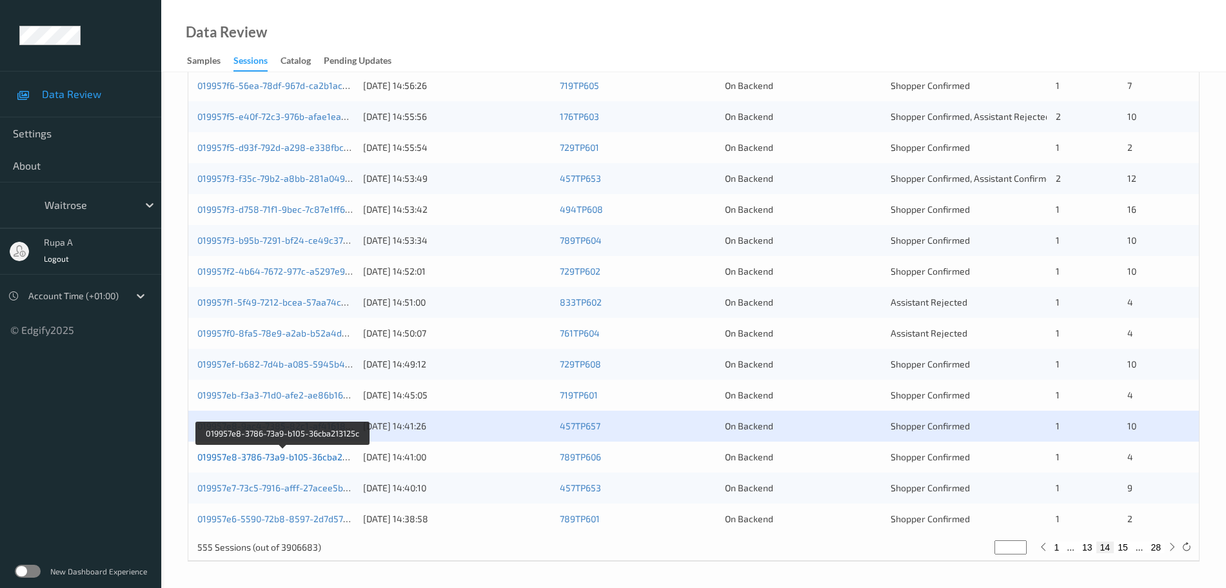
click at [324, 459] on link "019957e8-3786-73a9-b105-36cba213125c" at bounding box center [283, 457] width 173 height 11
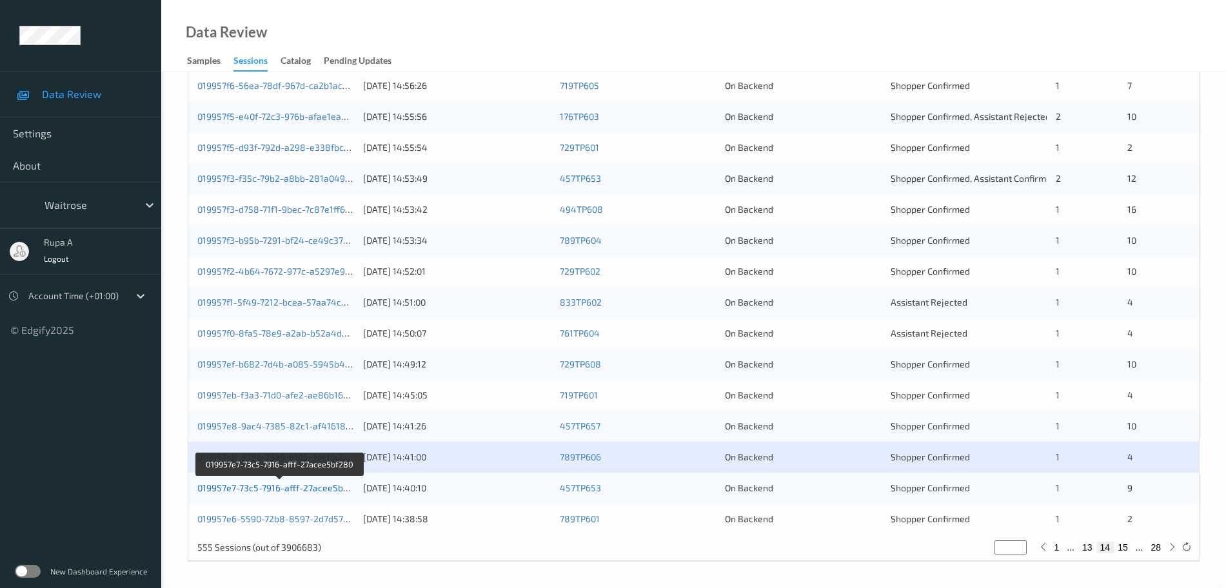
click at [326, 487] on link "019957e7-73c5-7916-afff-27acee5bf280" at bounding box center [279, 487] width 165 height 11
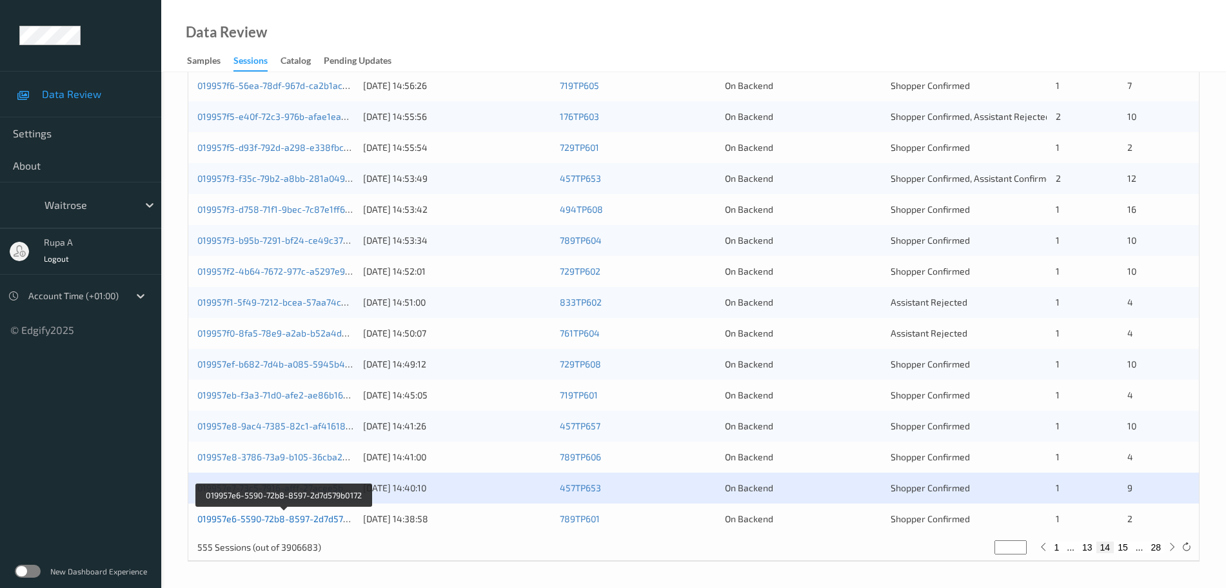
click at [312, 516] on link "019957e6-5590-72b8-8597-2d7d579b0172" at bounding box center [284, 518] width 175 height 11
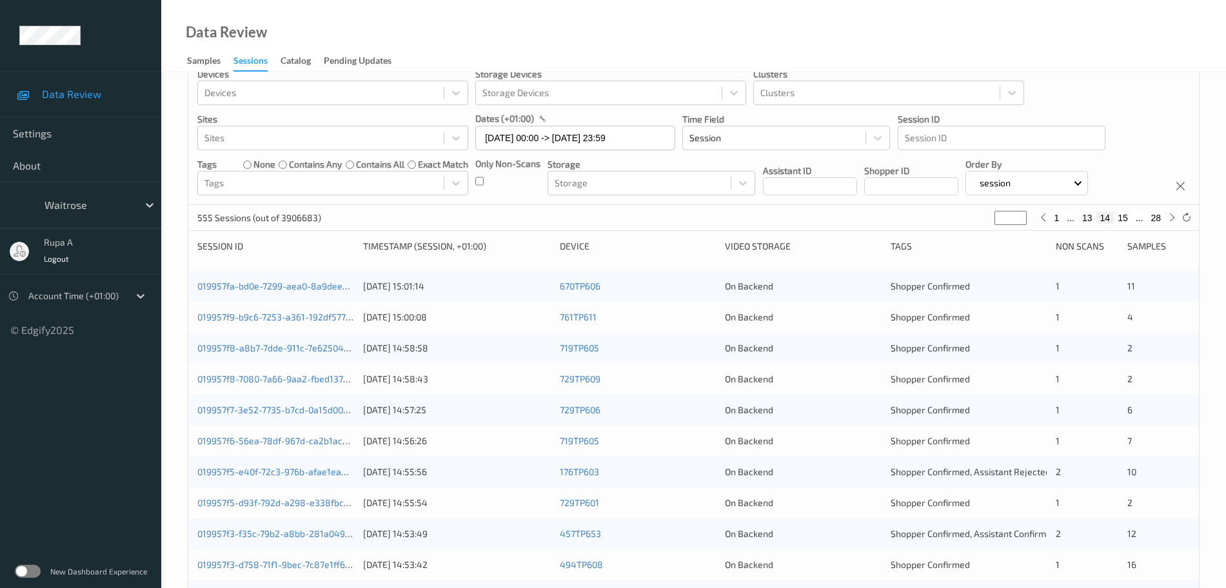
scroll to position [0, 0]
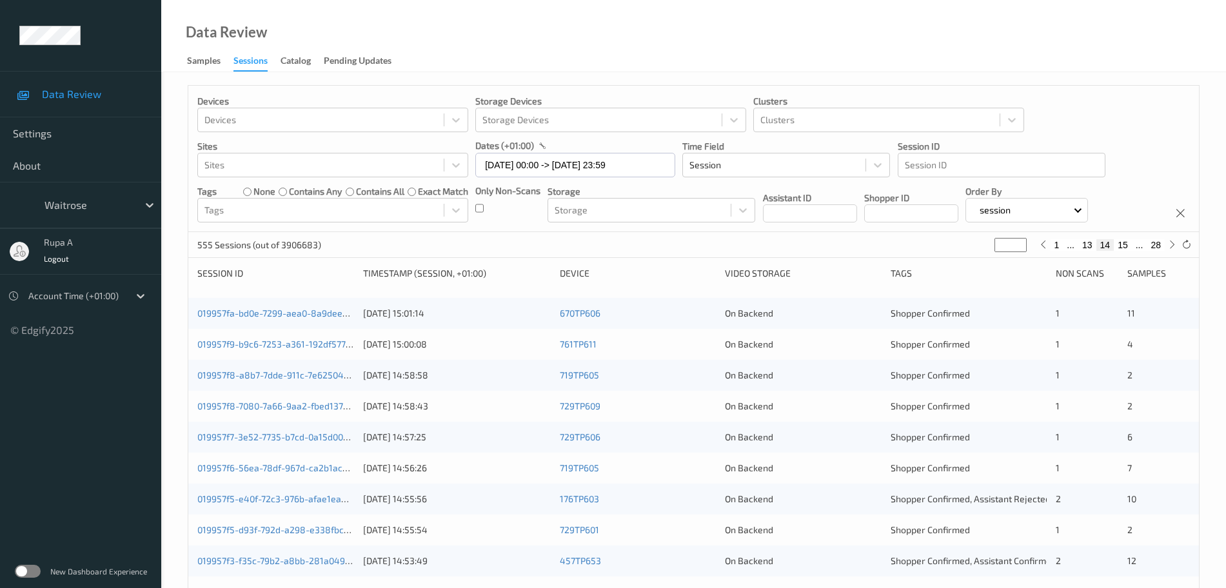
drag, startPoint x: 1009, startPoint y: 244, endPoint x: 764, endPoint y: 282, distance: 247.4
click at [769, 281] on div "Devices Devices Storage Devices Storage Devices Clusters Clusters Sites Sites d…" at bounding box center [694, 514] width 1012 height 859
type input "*"
type input "**"
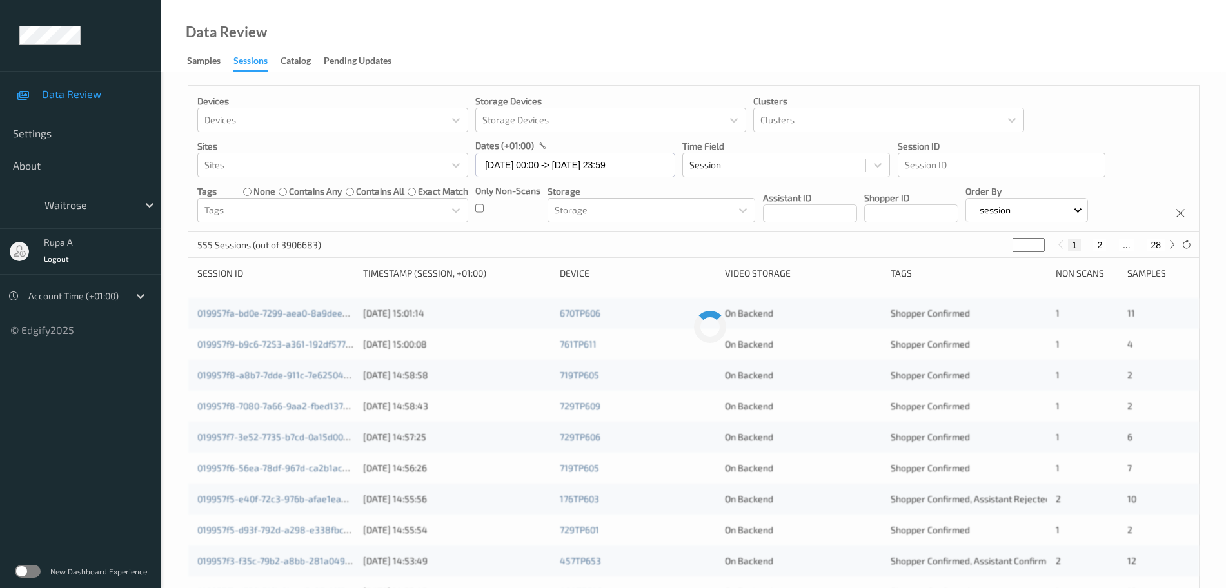
type input "**"
click at [661, 246] on div "555 Sessions (out of 3906683) ** 1 ... 16 17 18 ... 28" at bounding box center [693, 245] width 1011 height 26
click at [1164, 131] on div "Devices Devices Storage Devices Storage Devices Clusters Clusters Sites Sites d…" at bounding box center [693, 159] width 1011 height 146
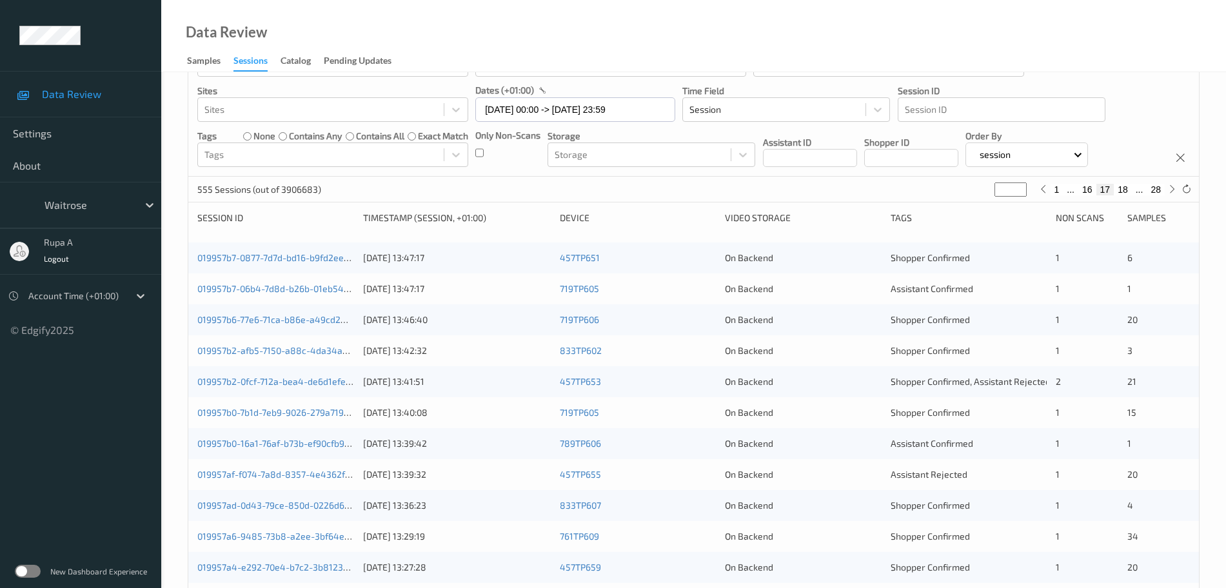
scroll to position [81, 0]
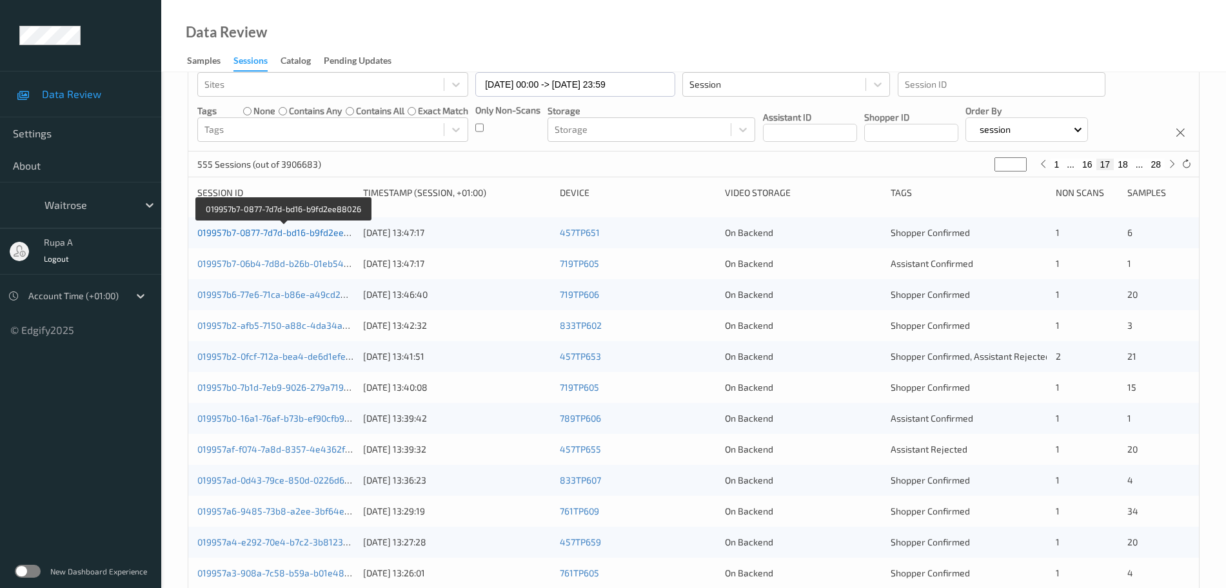
click at [305, 230] on link "019957b7-0877-7d7d-bd16-b9fd2ee88026" at bounding box center [284, 232] width 174 height 11
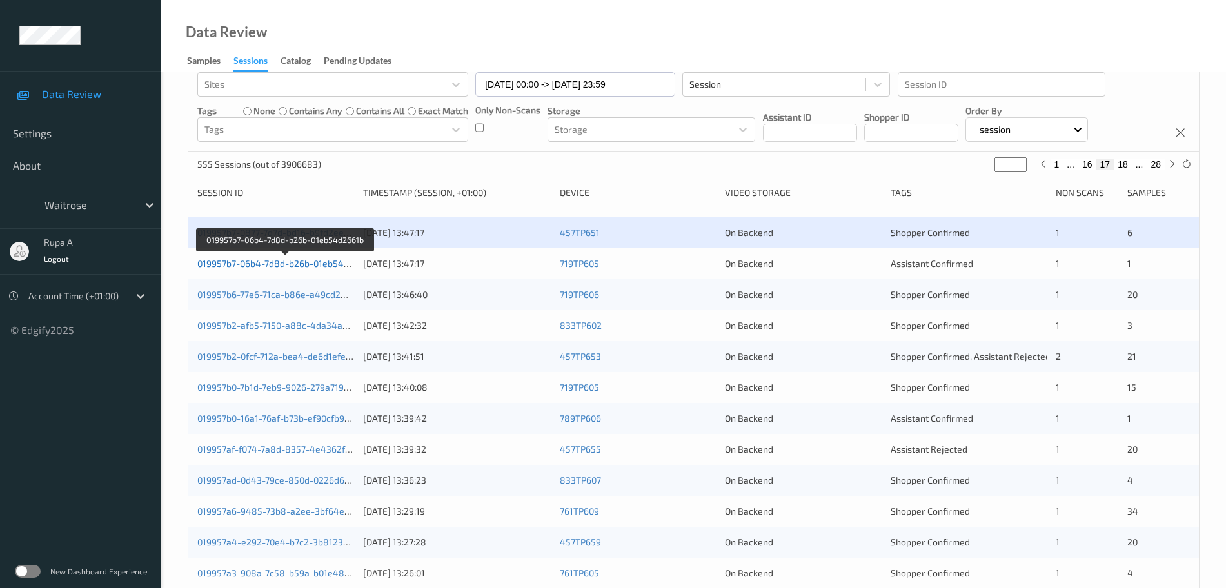
click at [330, 266] on link "019957b7-06b4-7d8d-b26b-01eb54d2661b" at bounding box center [285, 263] width 176 height 11
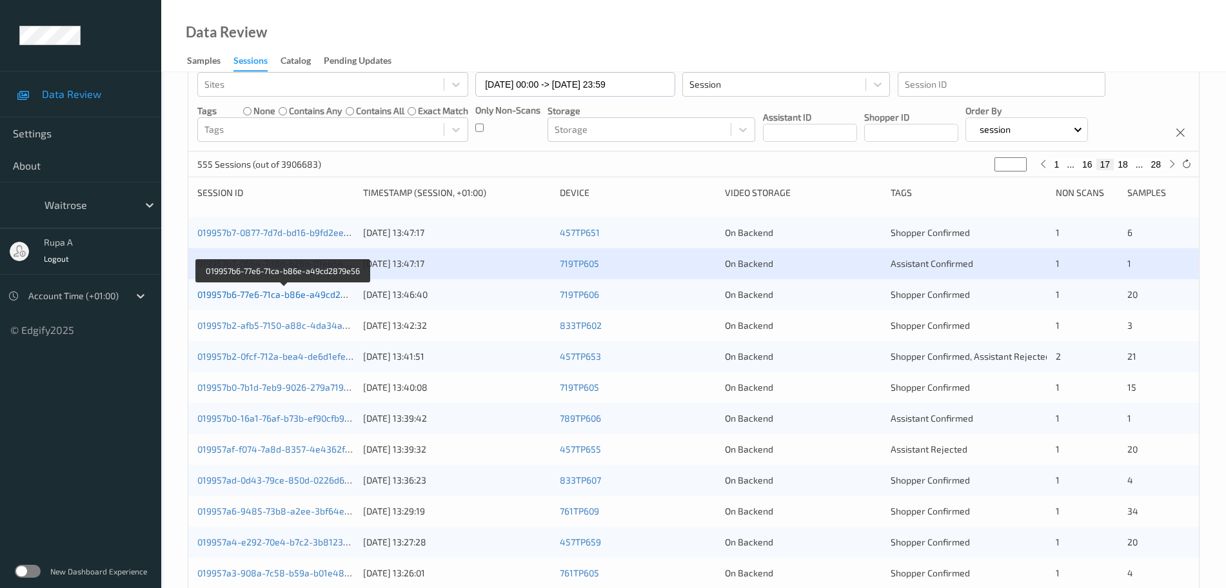
click at [341, 293] on link "019957b6-77e6-71ca-b86e-a49cd2879e56" at bounding box center [284, 294] width 174 height 11
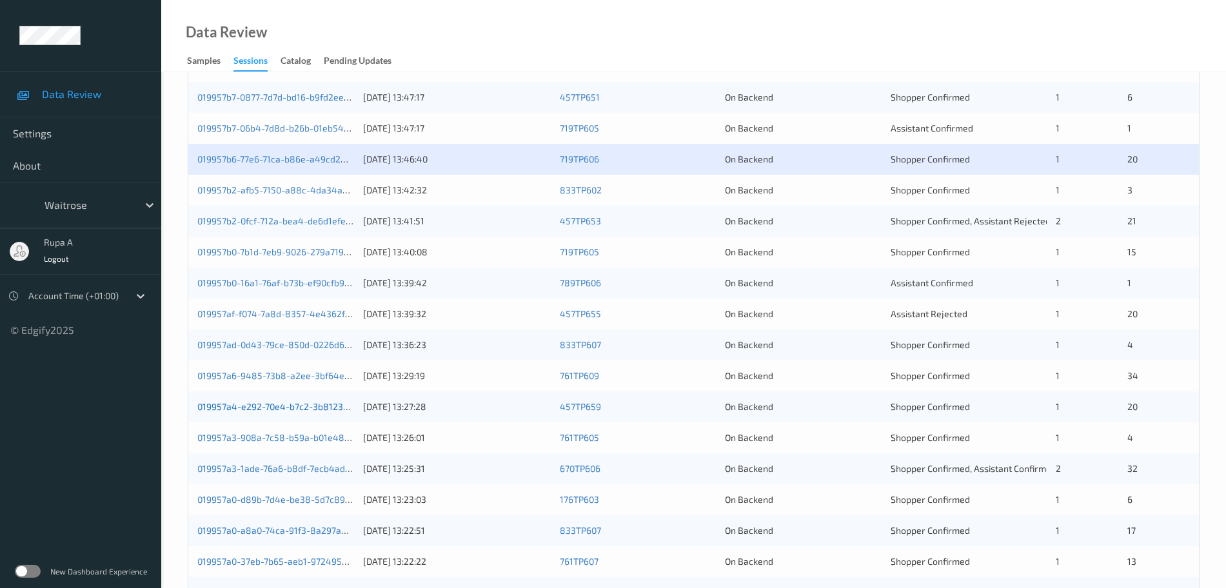
scroll to position [161, 0]
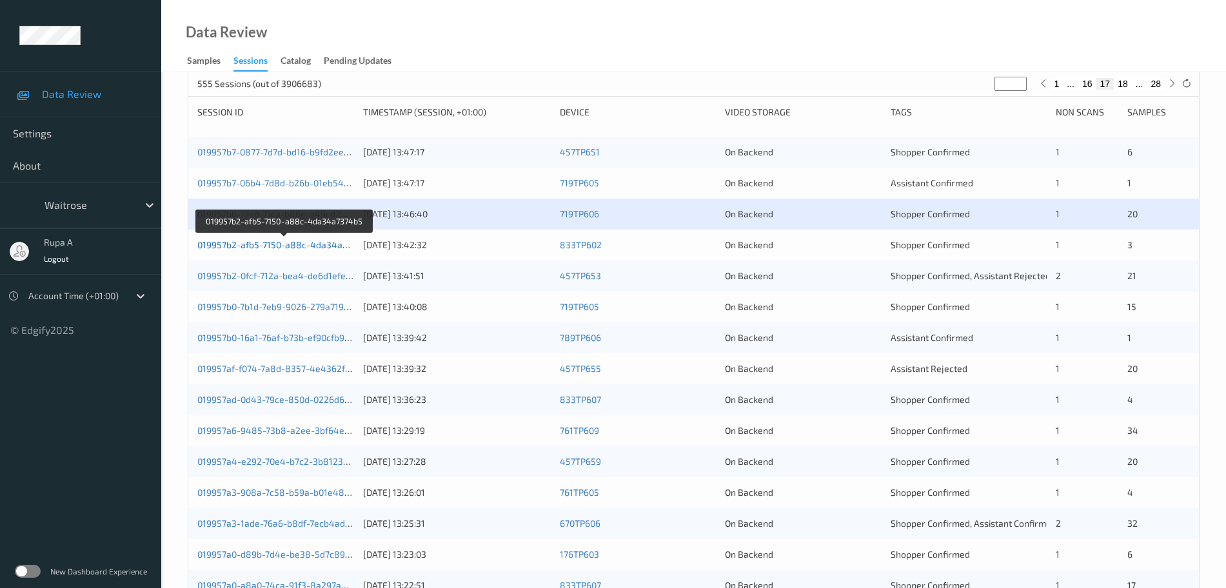
click at [344, 244] on link "019957b2-afb5-7150-a88c-4da34a7374b5" at bounding box center [284, 244] width 175 height 11
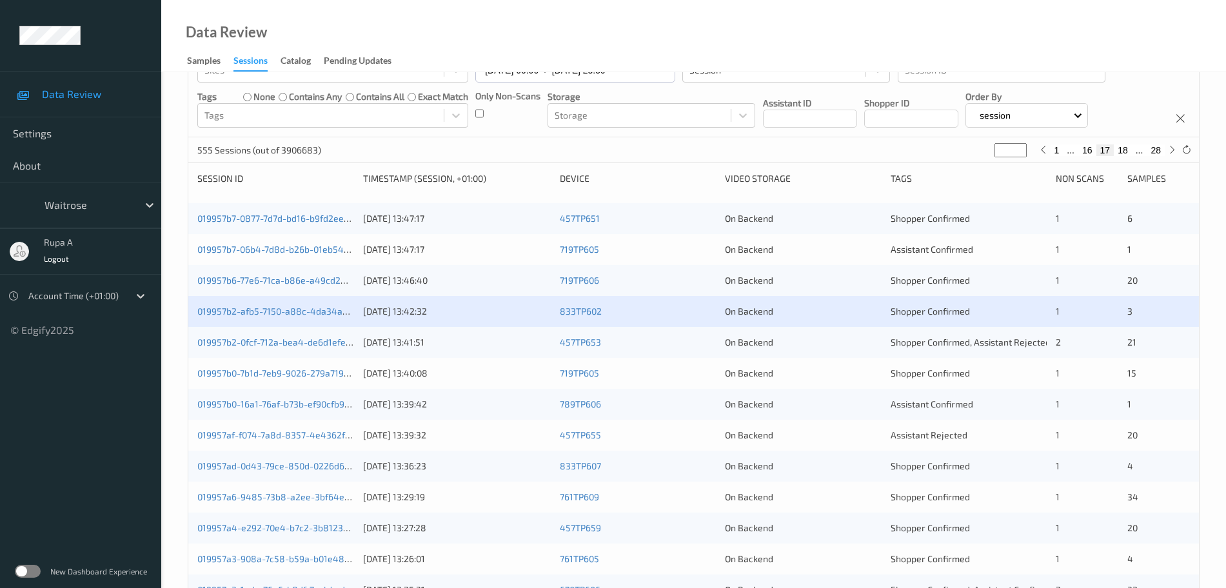
scroll to position [81, 0]
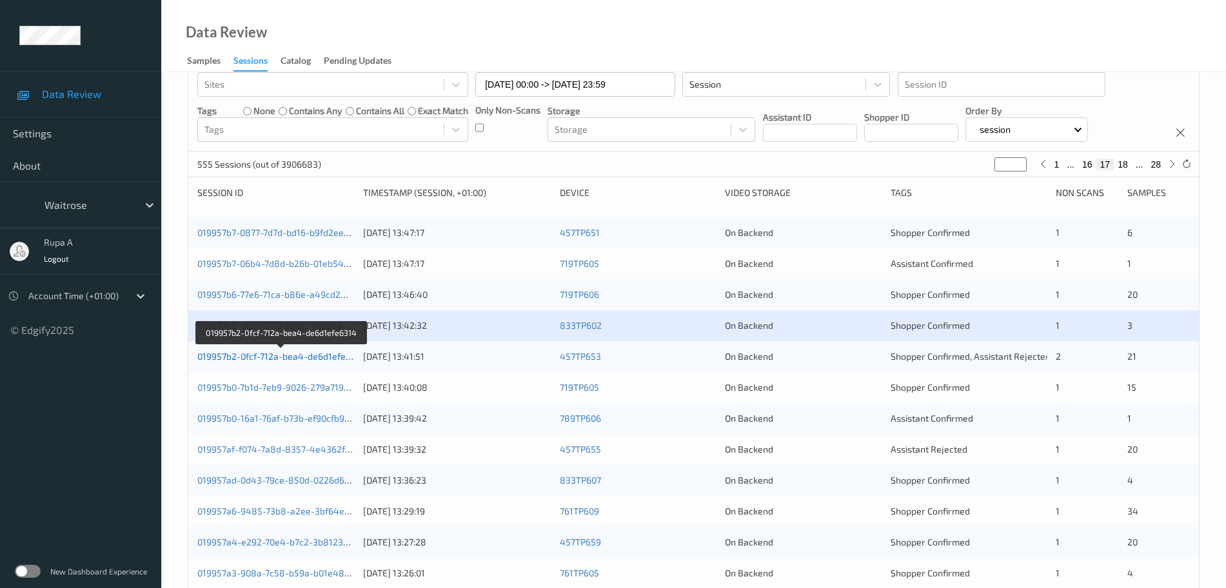
click at [323, 357] on link "019957b2-0fcf-712a-bea4-de6d1efe6314" at bounding box center [281, 356] width 168 height 11
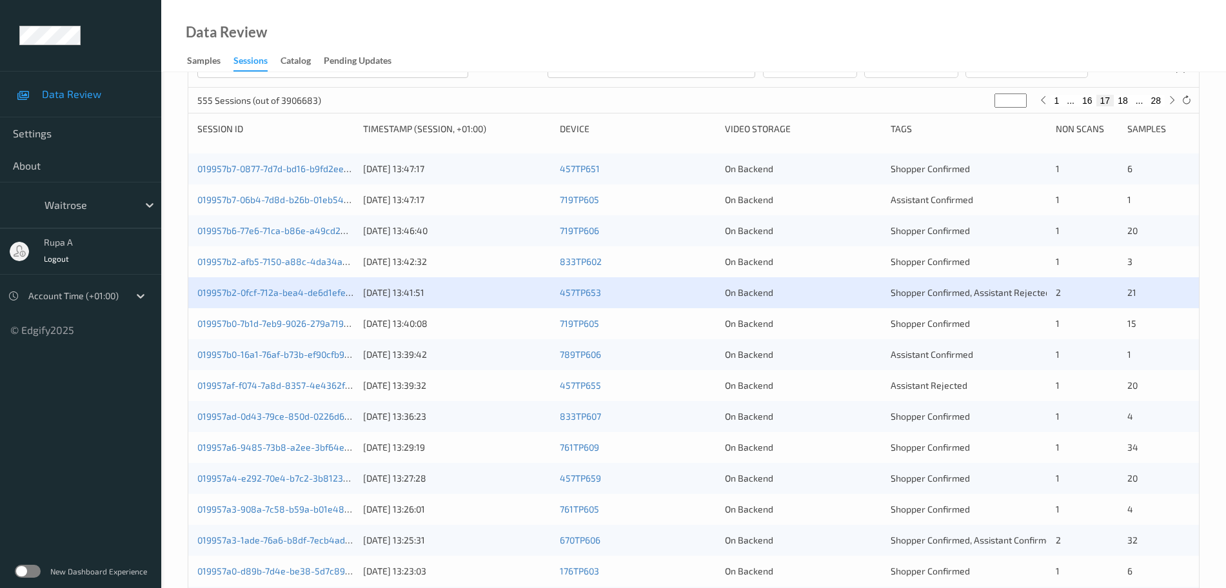
scroll to position [242, 0]
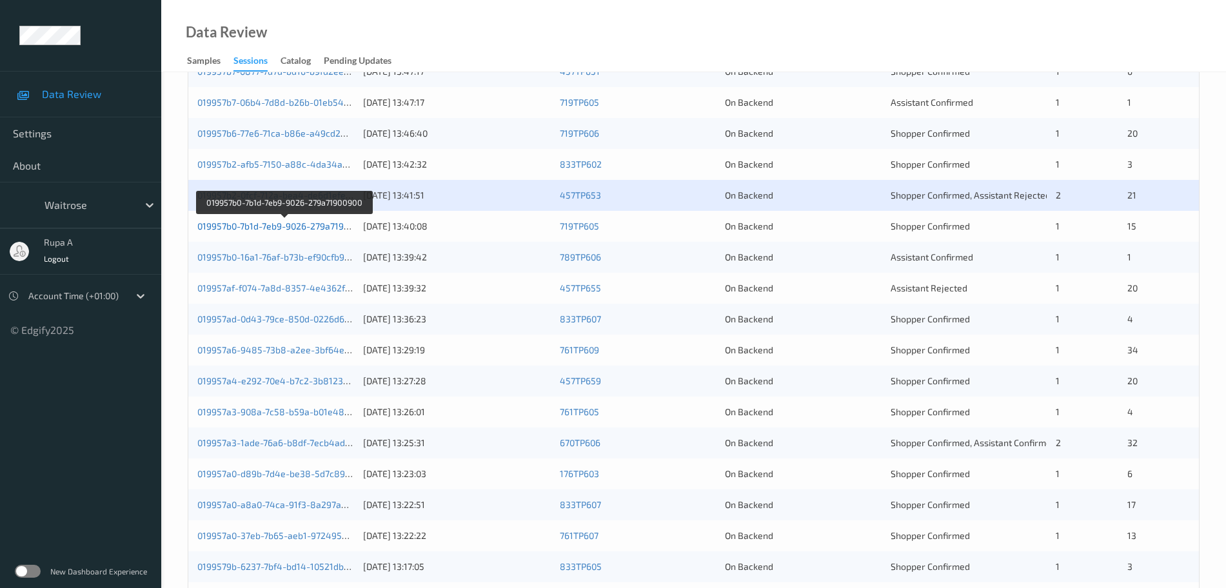
click at [340, 226] on link "019957b0-7b1d-7eb9-9026-279a71900900" at bounding box center [283, 226] width 172 height 11
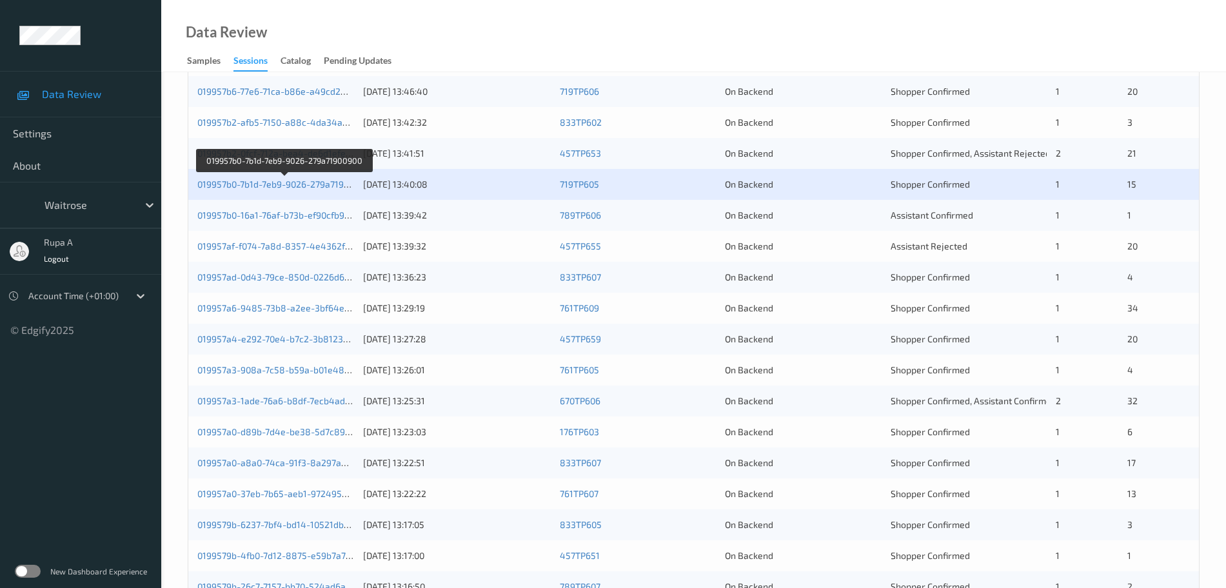
scroll to position [323, 0]
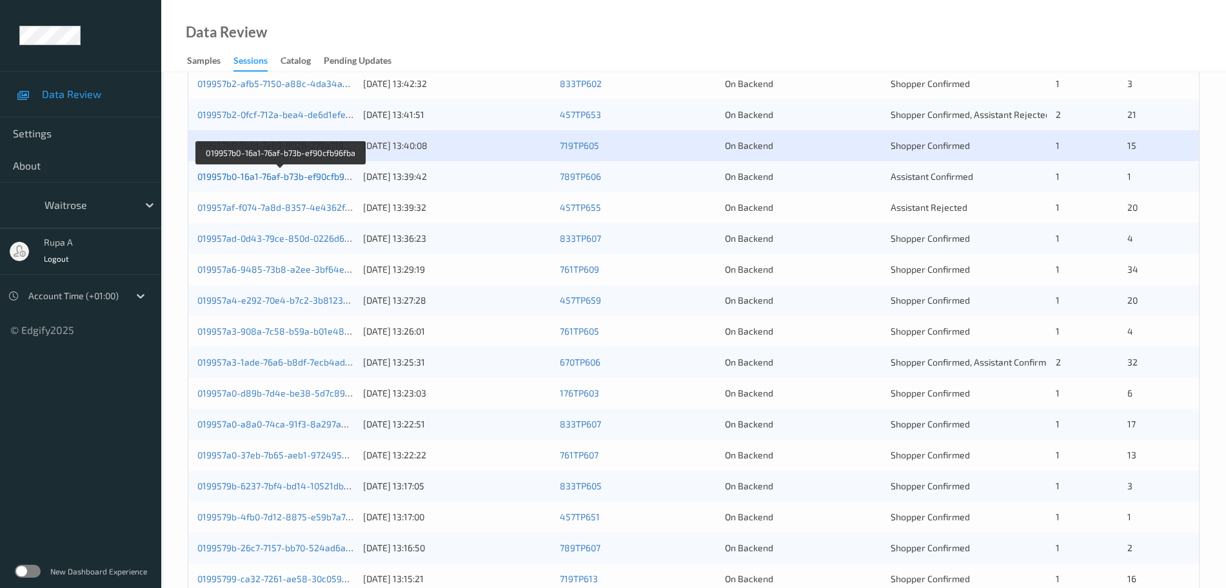
click at [272, 176] on link "019957b0-16a1-76af-b73b-ef90cfb96fba" at bounding box center [280, 176] width 166 height 11
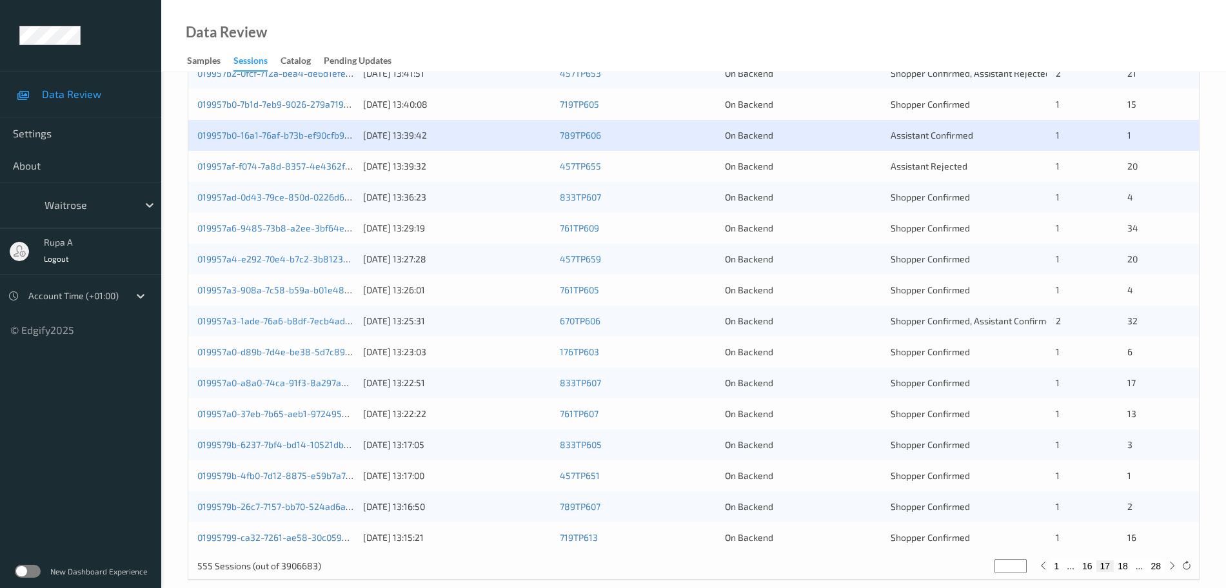
scroll to position [383, 0]
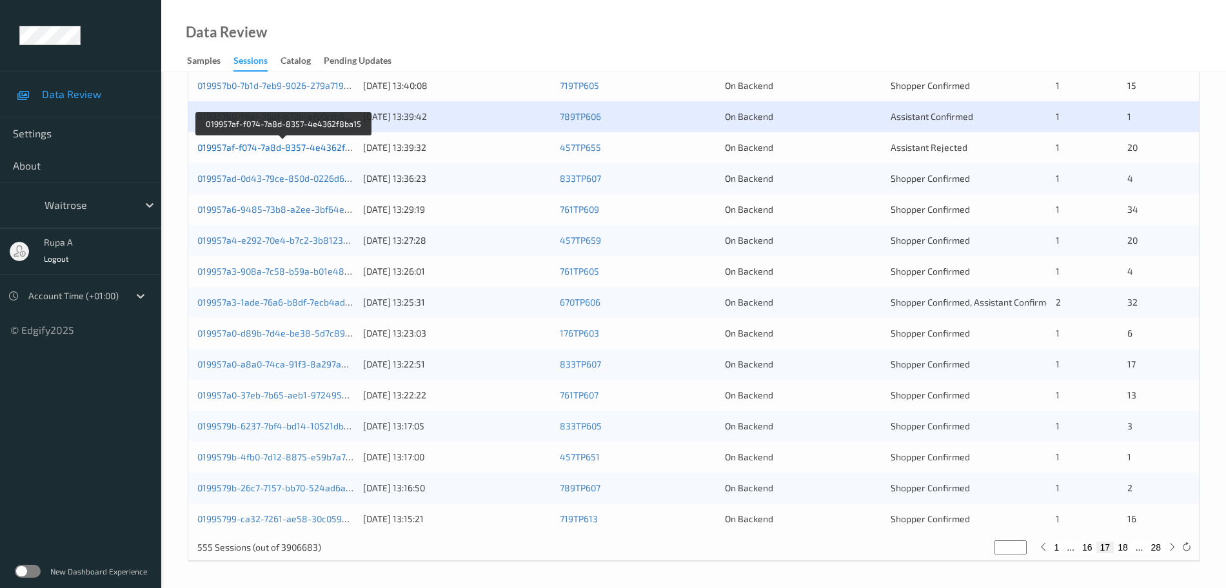
click at [338, 152] on link "019957af-f074-7a8d-8357-4e4362f8ba15" at bounding box center [283, 147] width 173 height 11
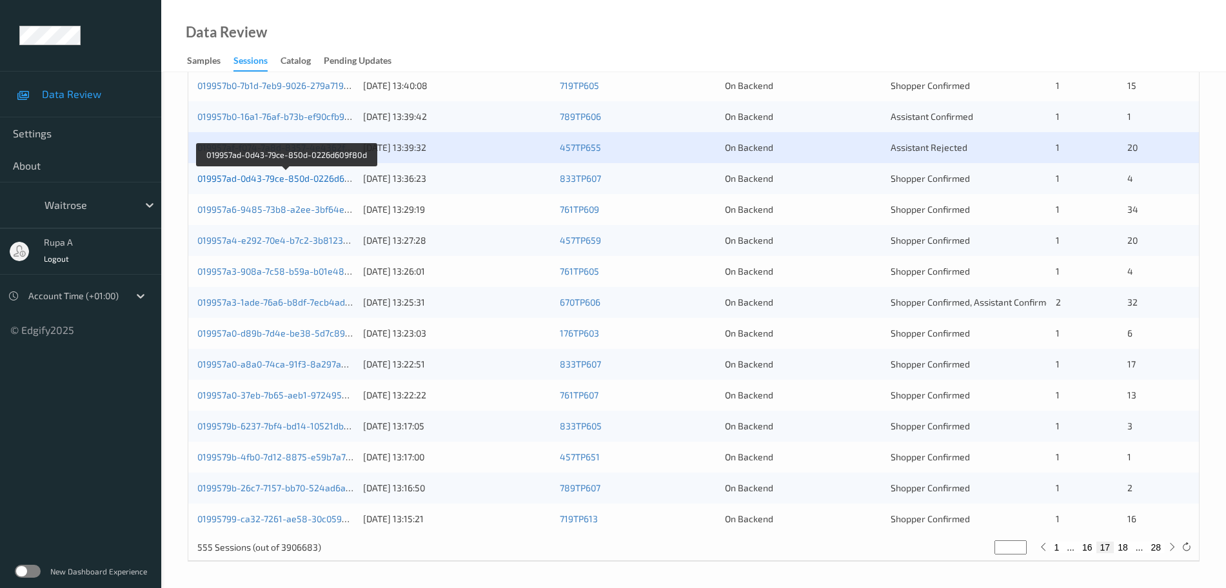
click at [326, 177] on link "019957ad-0d43-79ce-850d-0226d609f80d" at bounding box center [285, 178] width 177 height 11
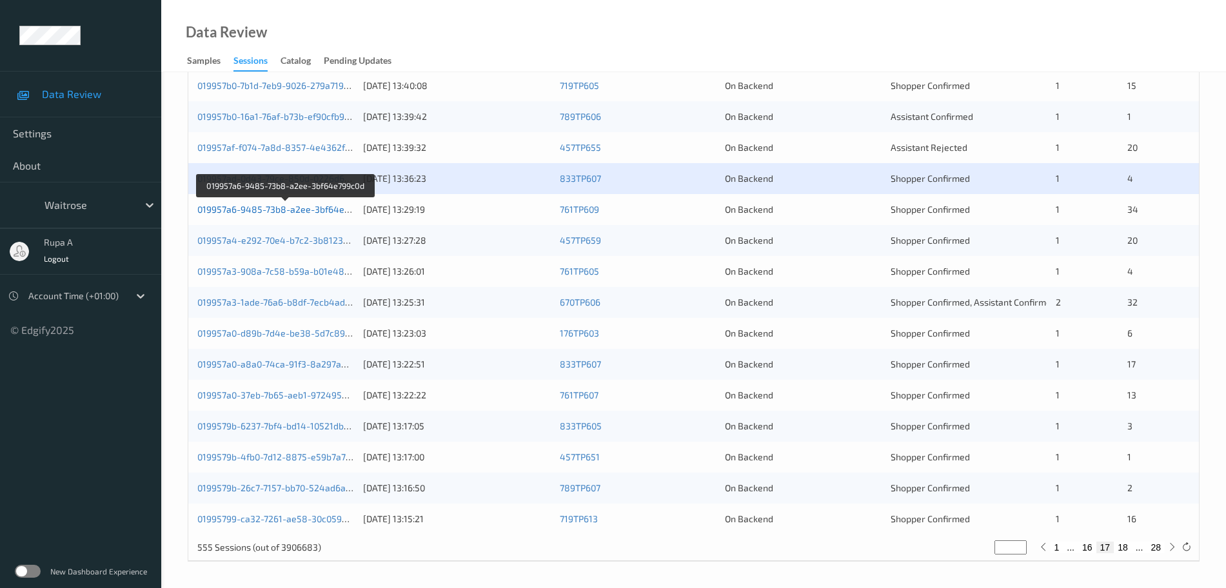
click at [340, 208] on link "019957a6-9485-73b8-a2ee-3bf64e799c0d" at bounding box center [285, 209] width 177 height 11
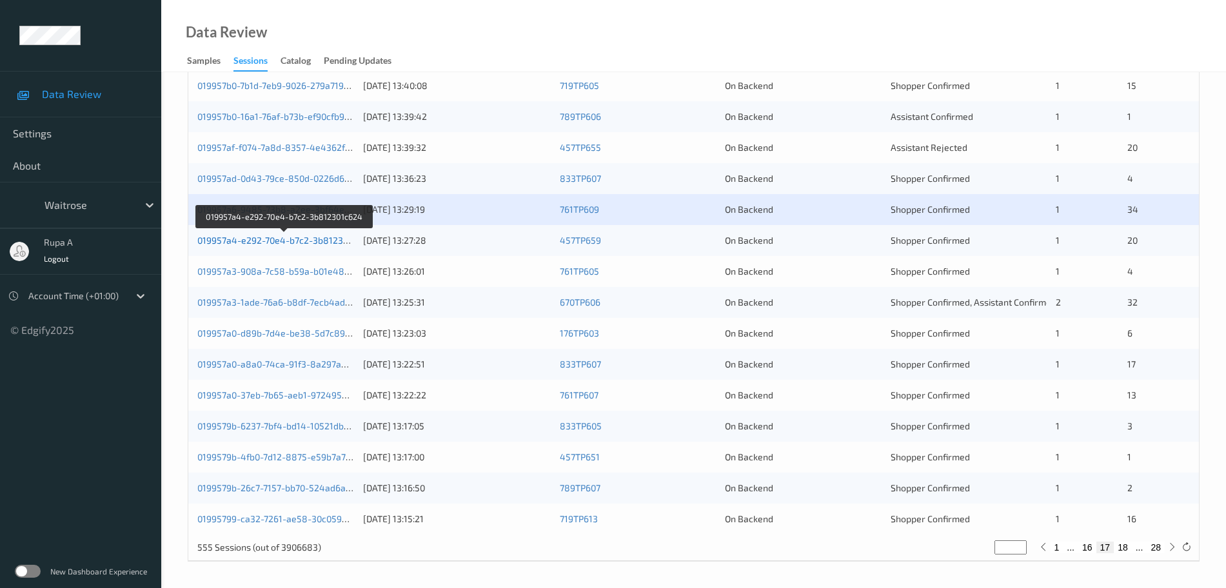
click at [339, 240] on link "019957a4-e292-70e4-b7c2-3b812301c624" at bounding box center [284, 240] width 175 height 11
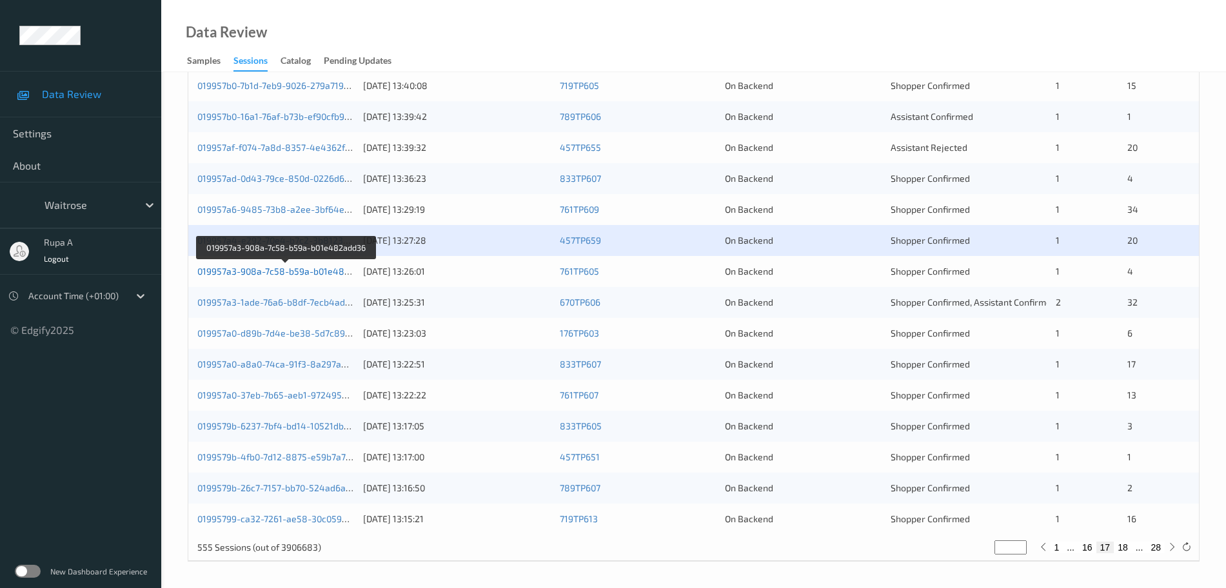
click at [324, 274] on link "019957a3-908a-7c58-b59a-b01e482add36" at bounding box center [286, 271] width 178 height 11
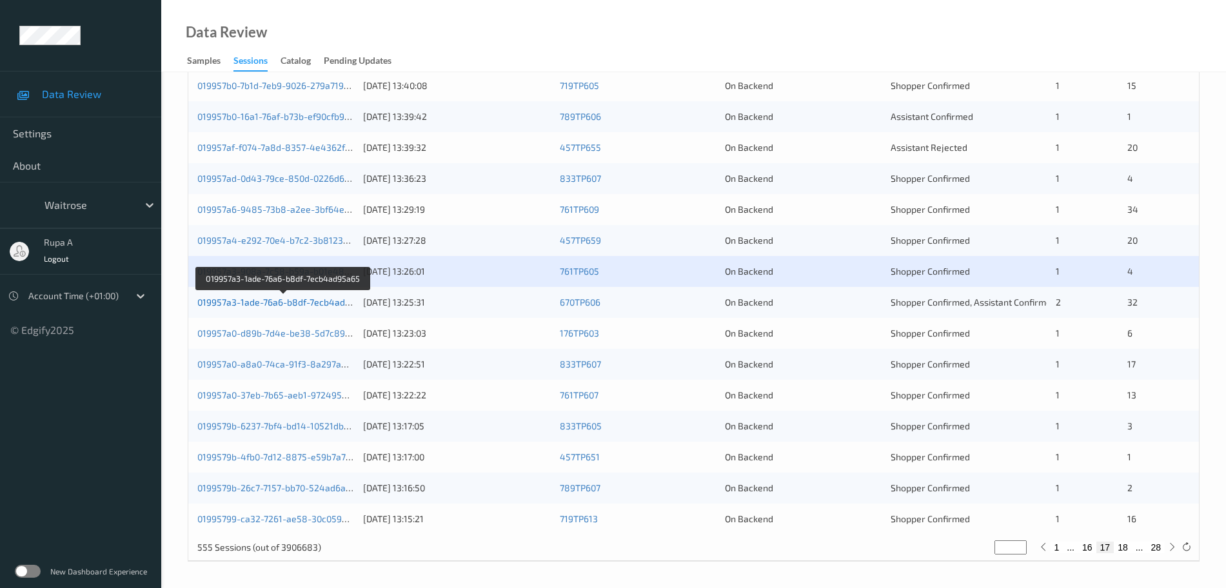
click at [332, 297] on link "019957a3-1ade-76a6-b8df-7ecb4ad95a65" at bounding box center [284, 302] width 174 height 11
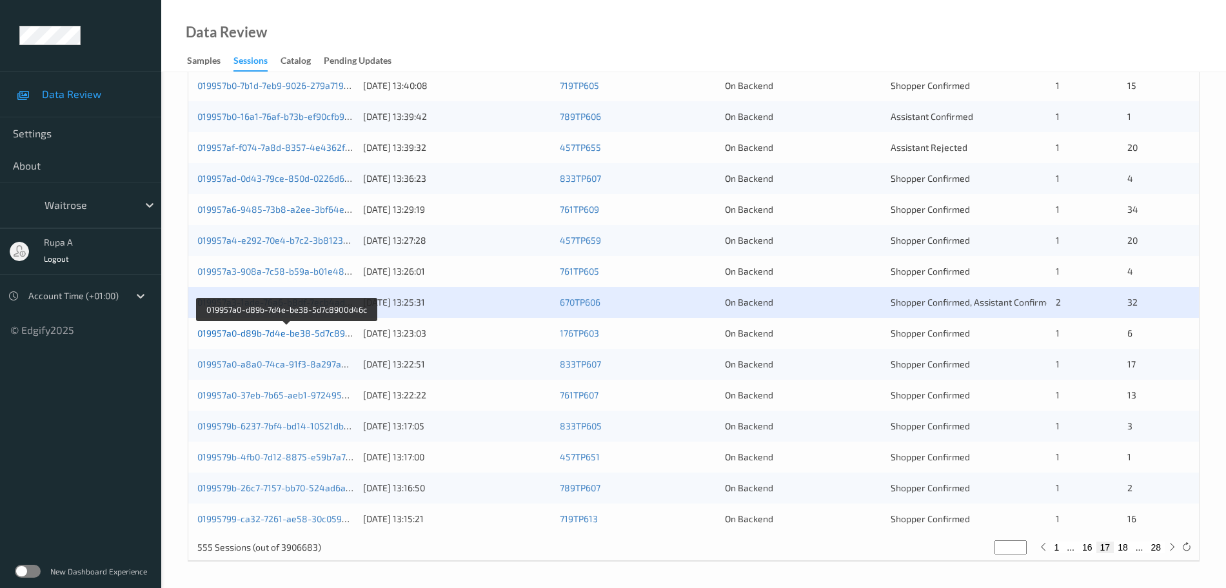
click at [335, 331] on link "019957a0-d89b-7d4e-be38-5d7c8900d46c" at bounding box center [286, 333] width 179 height 11
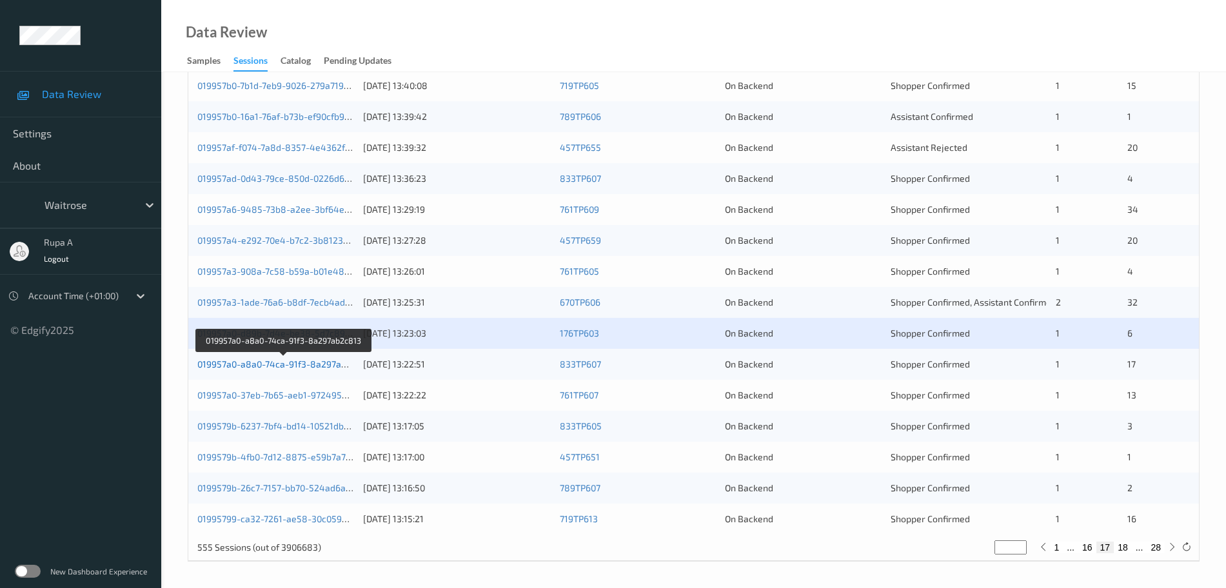
click at [305, 361] on link "019957a0-a8a0-74ca-91f3-8a297ab2c813" at bounding box center [284, 364] width 174 height 11
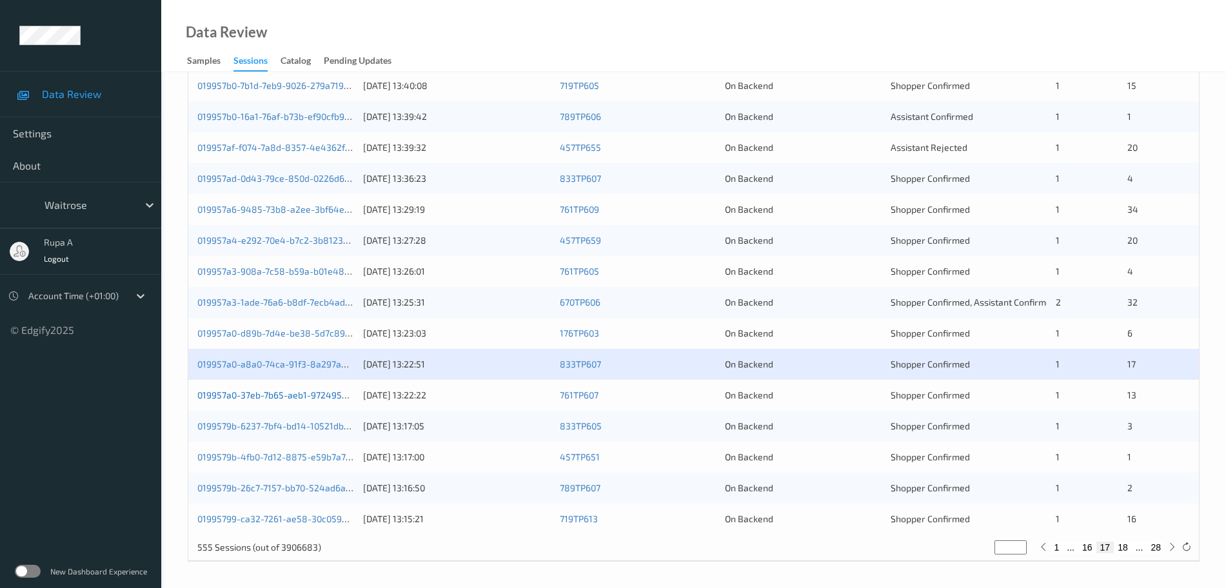
click at [317, 391] on link "019957a0-37eb-7b65-aeb1-9724959624ab" at bounding box center [285, 395] width 176 height 11
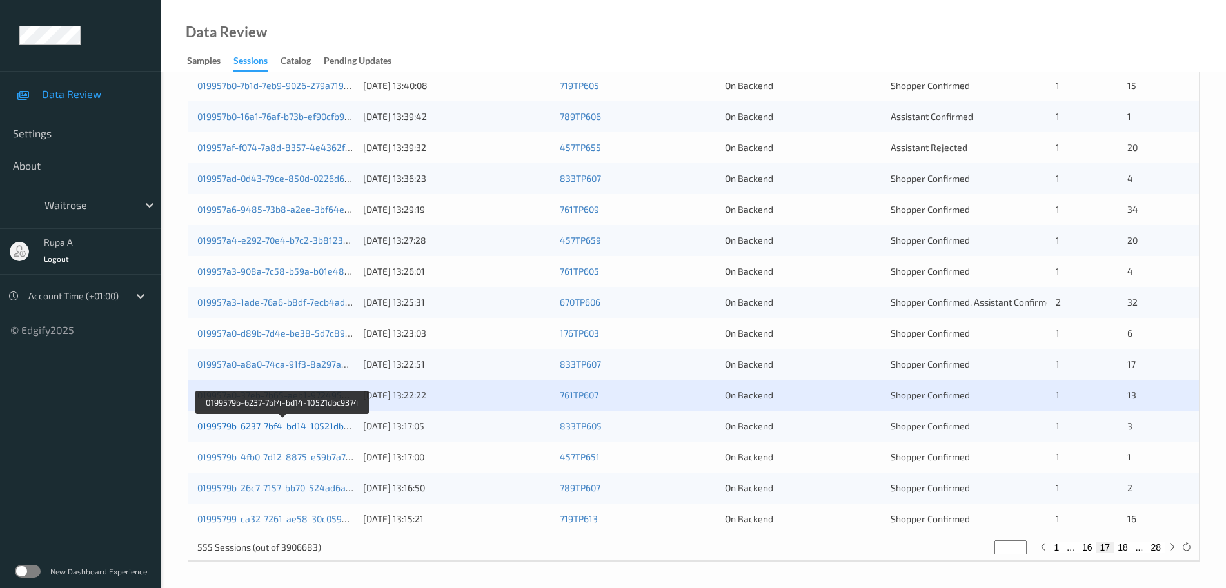
click at [307, 426] on link "0199579b-6237-7bf4-bd14-10521dbc9374" at bounding box center [283, 426] width 172 height 11
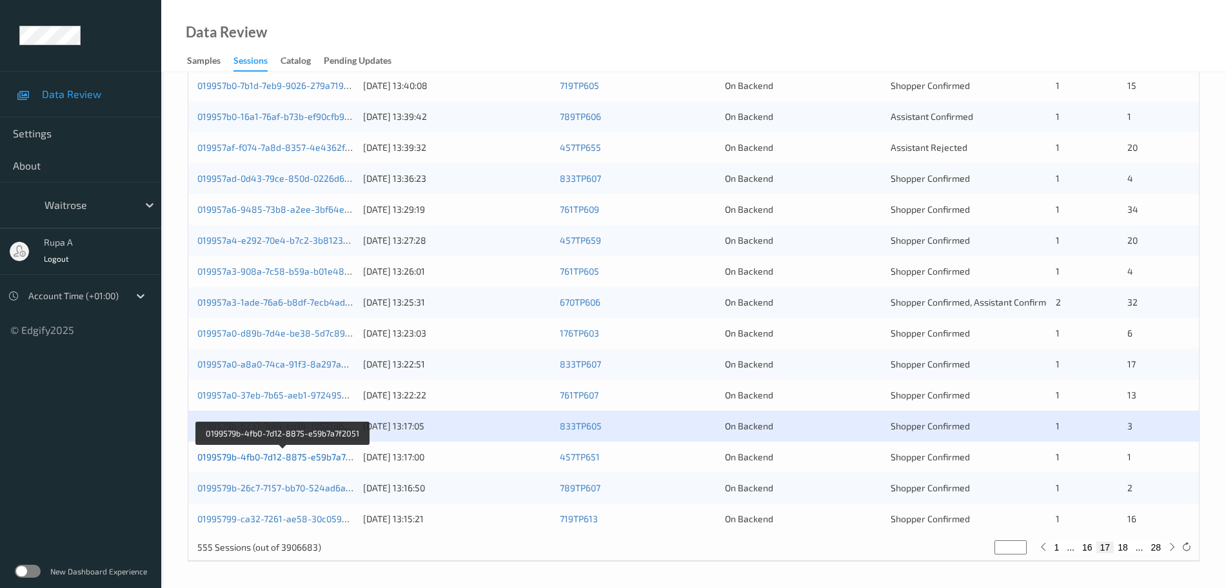
click at [339, 461] on link "0199579b-4fb0-7d12-8875-e59b7a7f2051" at bounding box center [282, 457] width 171 height 11
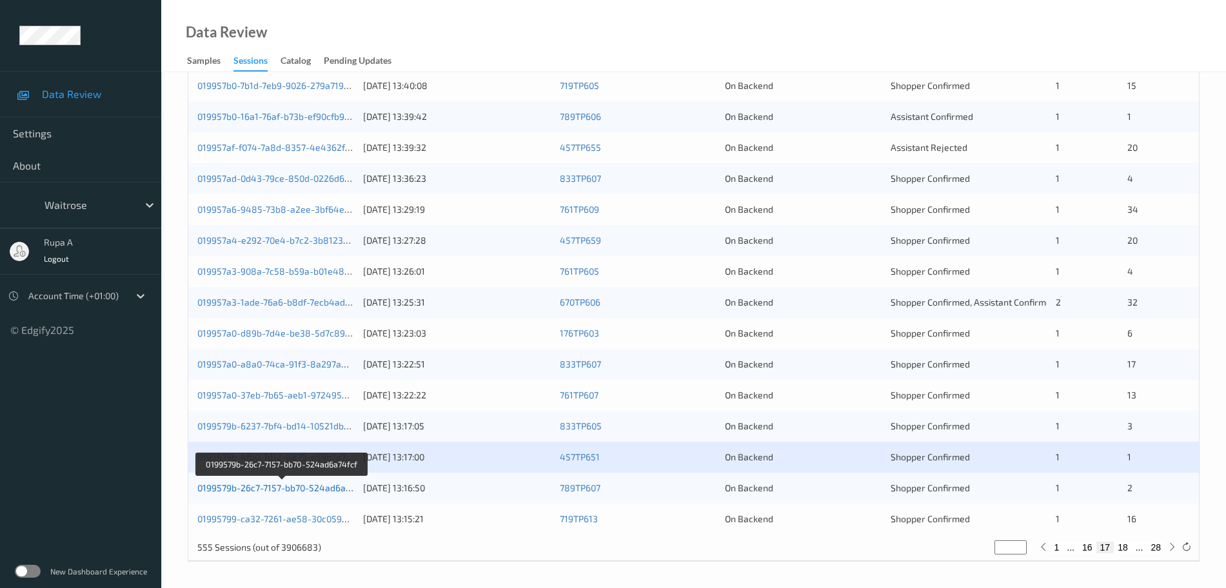
click at [309, 488] on link "0199579b-26c7-7157-bb70-524ad6a74fcf" at bounding box center [282, 487] width 170 height 11
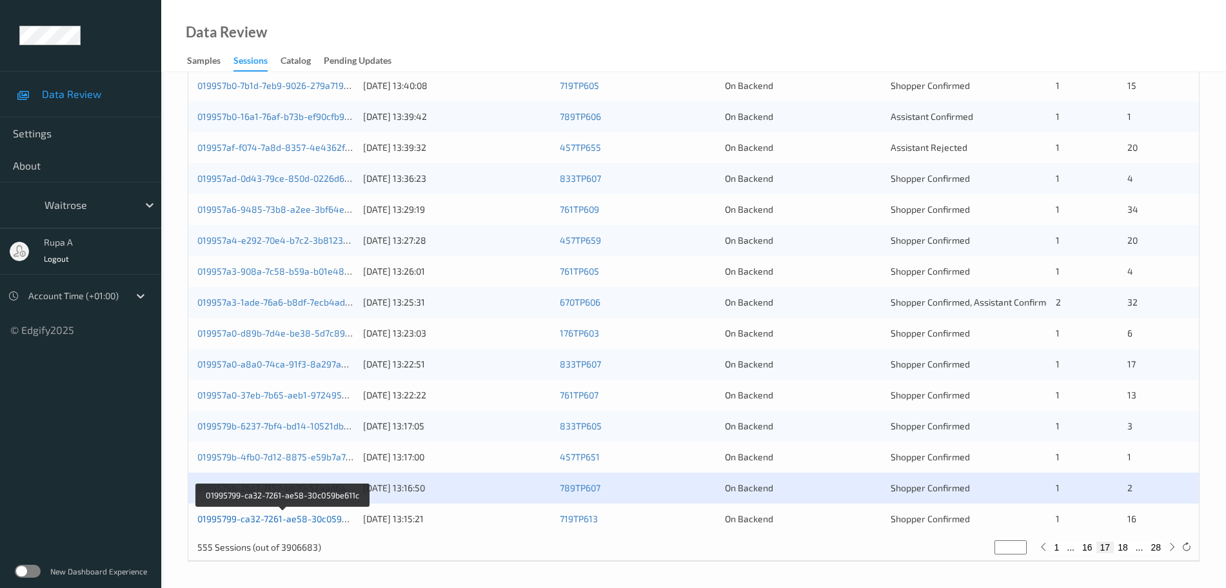
click at [324, 522] on link "01995799-ca32-7261-ae58-30c059be611c" at bounding box center [283, 518] width 172 height 11
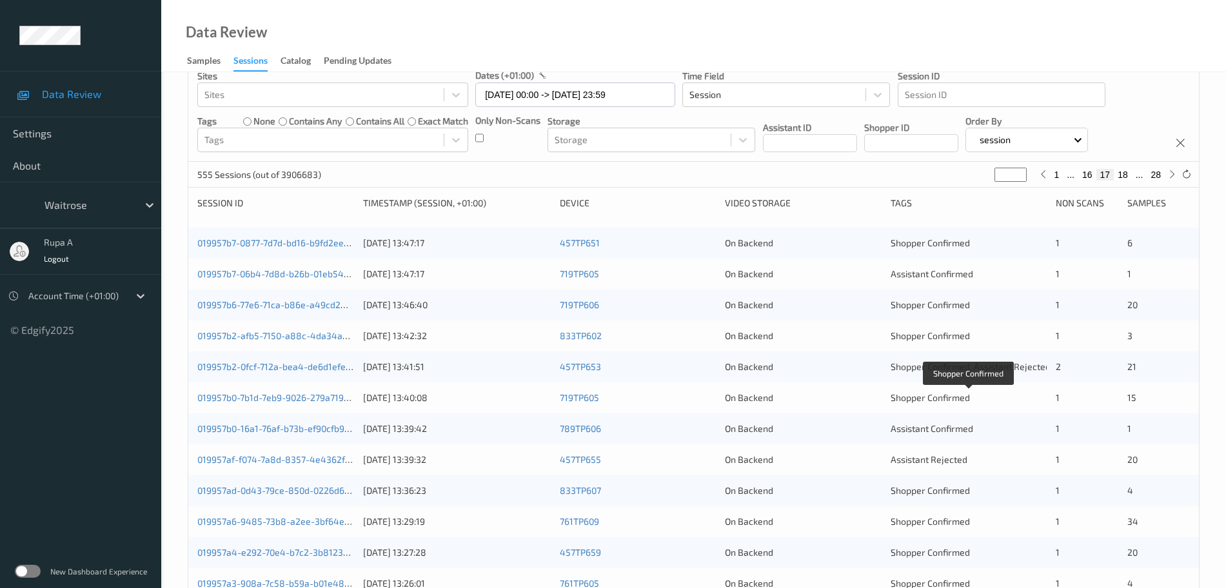
scroll to position [0, 0]
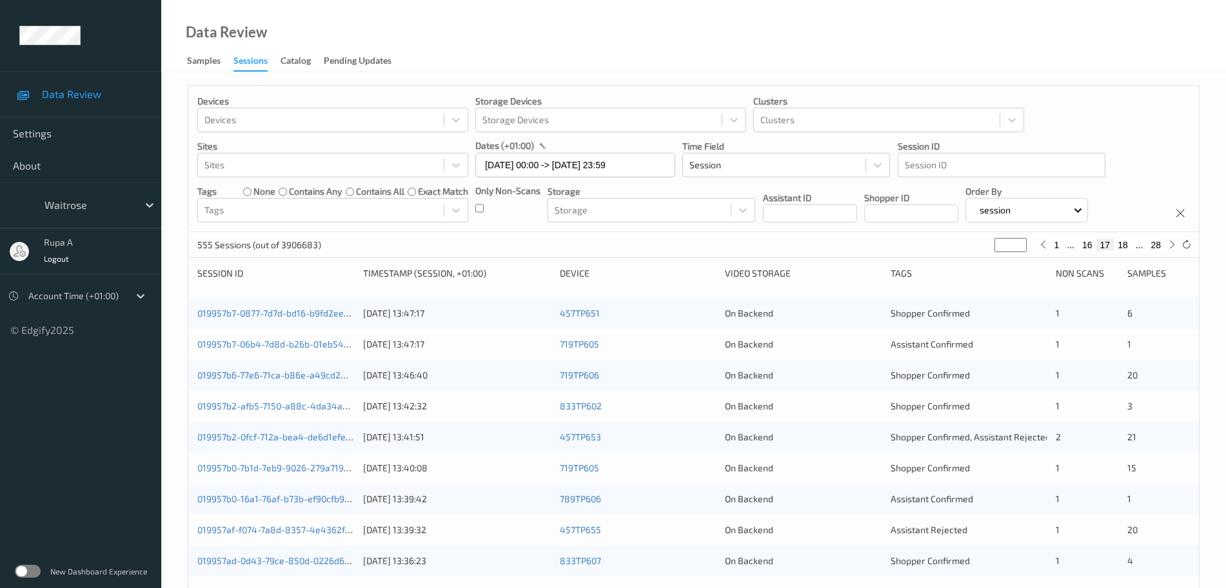
type input "**"
drag, startPoint x: 1017, startPoint y: 248, endPoint x: 860, endPoint y: 244, distance: 156.8
click at [995, 250] on input "**" at bounding box center [1011, 245] width 32 height 14
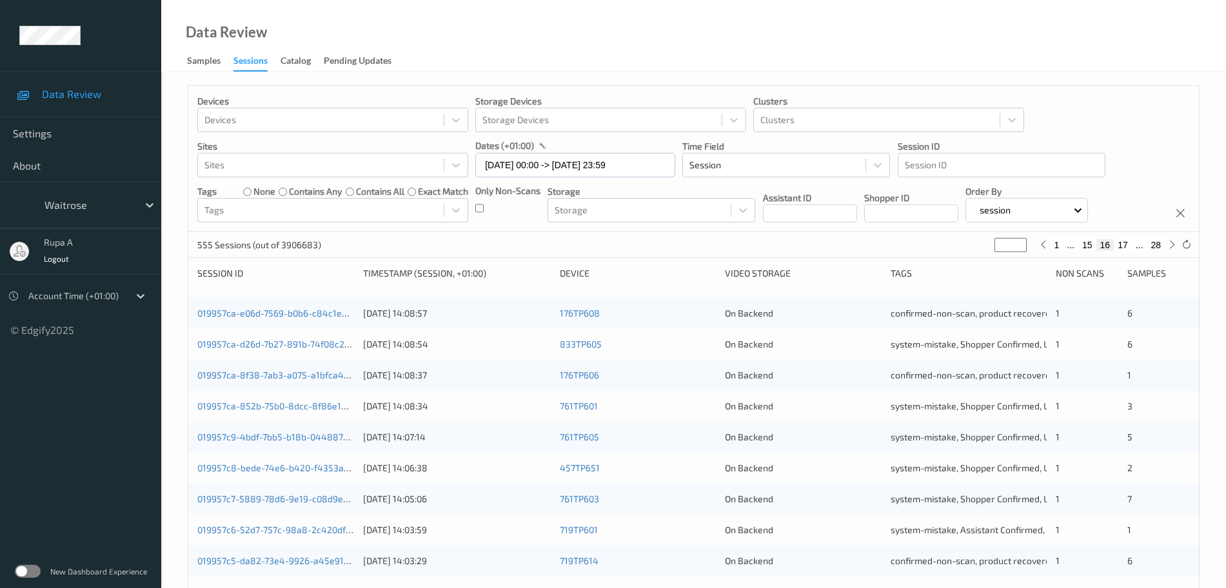
drag, startPoint x: 1009, startPoint y: 245, endPoint x: 915, endPoint y: 251, distance: 93.7
click at [930, 254] on div "555 Sessions (out of 3906683) ** 1 ... 15 16 17 ... 28" at bounding box center [693, 245] width 1011 height 26
type input "*"
type input "**"
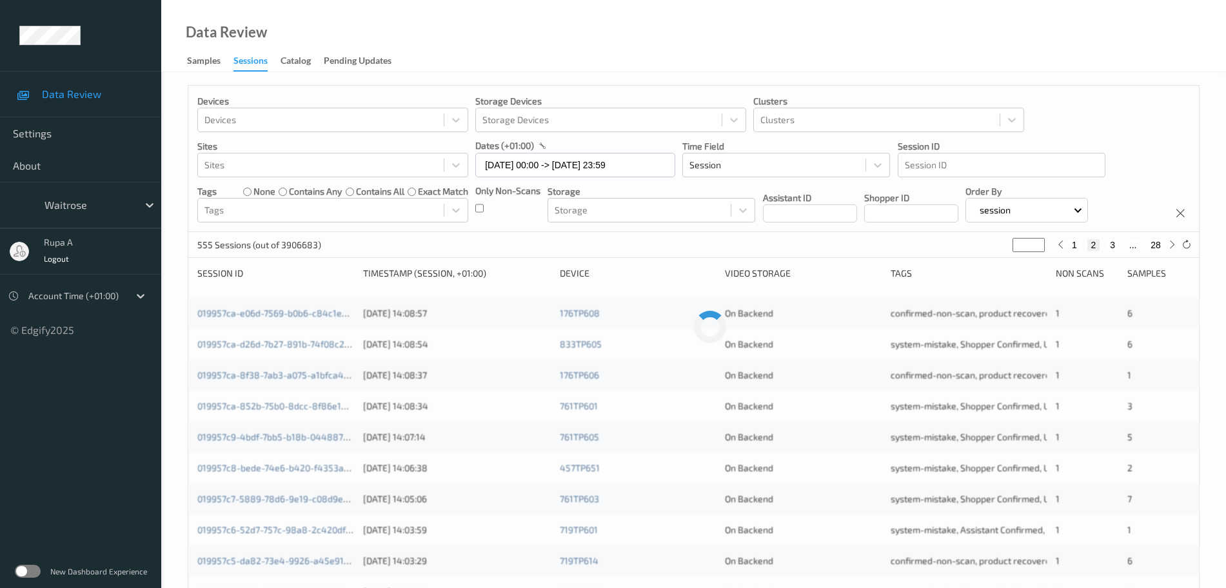
type input "**"
click at [710, 245] on div "555 Sessions (out of 3906683) ** 1 ... 20 21 22 ... 28" at bounding box center [693, 245] width 1011 height 26
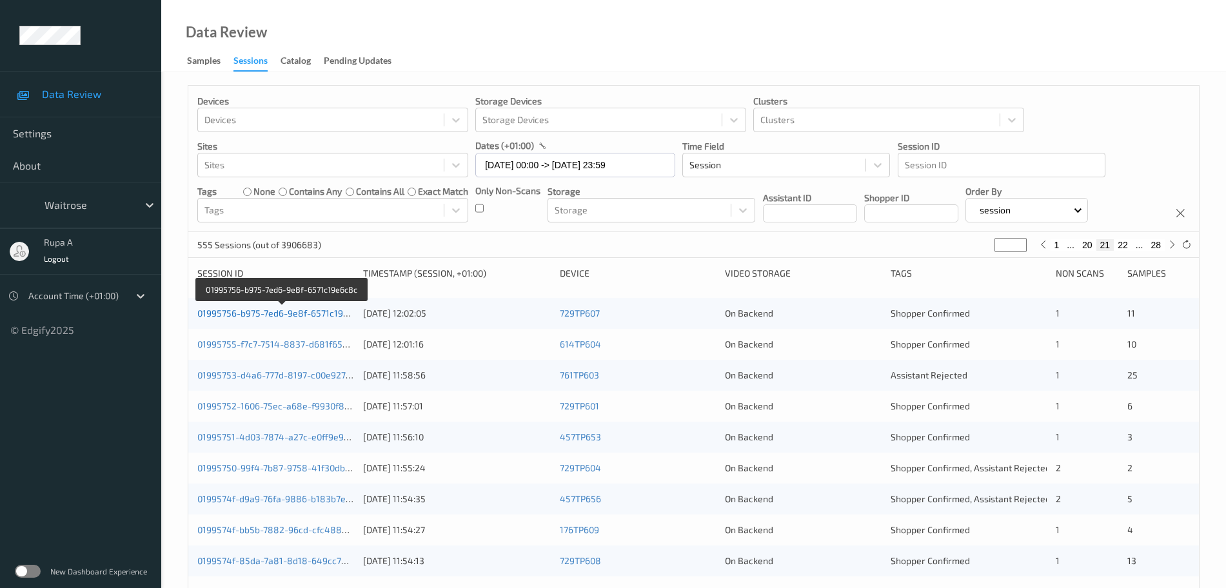
click at [318, 316] on link "01995756-b975-7ed6-9e8f-6571c19e6c8c" at bounding box center [282, 313] width 171 height 11
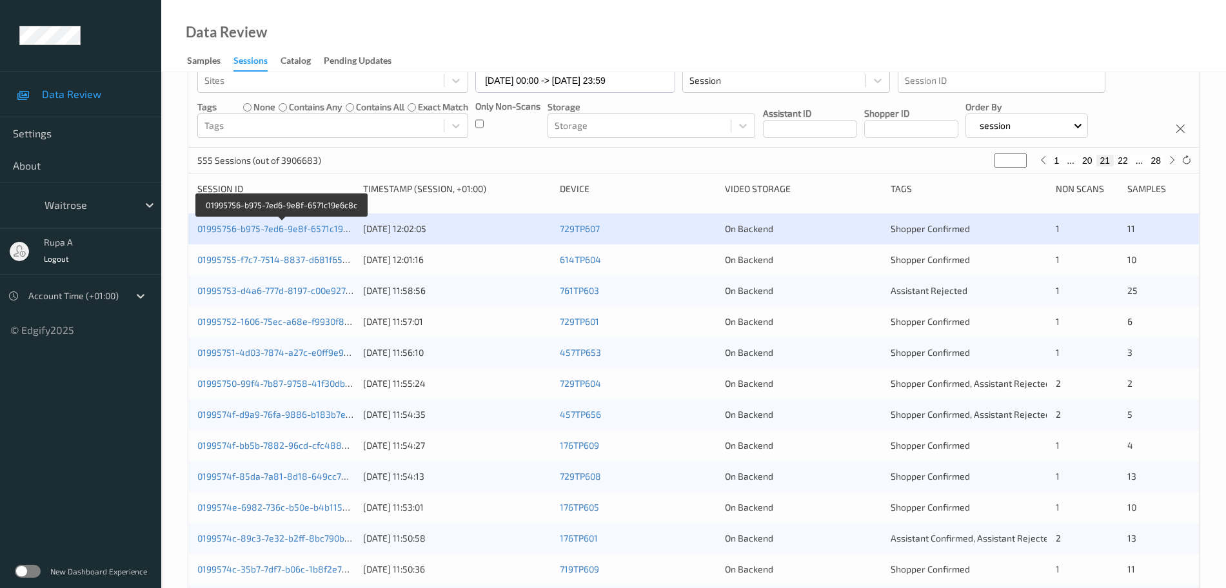
scroll to position [81, 0]
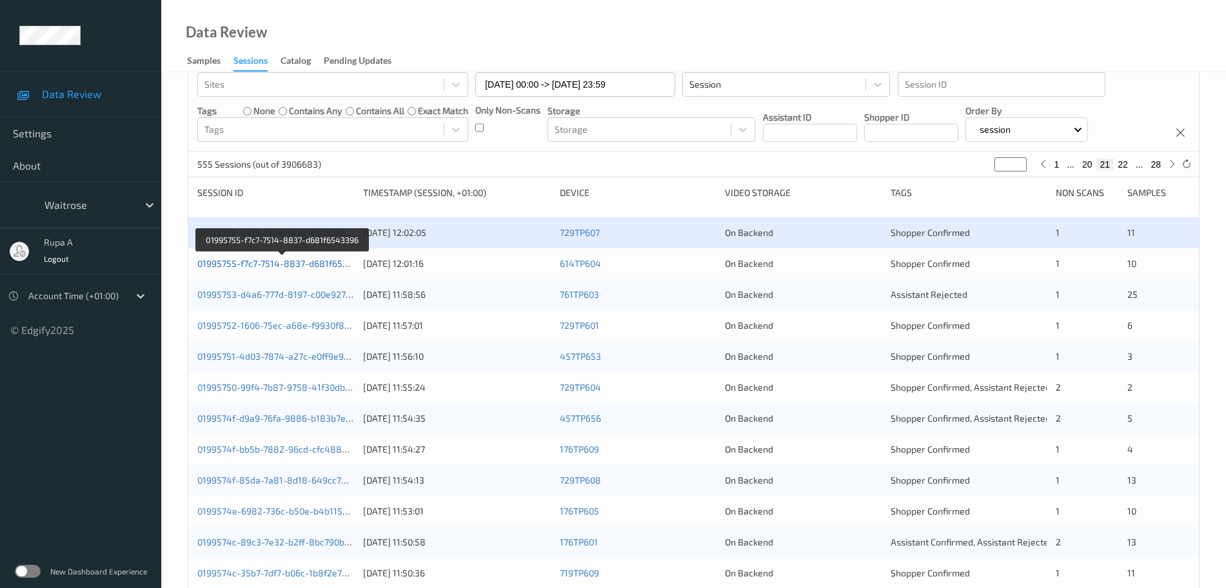
click at [305, 258] on link "01995755-f7c7-7514-8837-d681f6543396" at bounding box center [283, 263] width 172 height 11
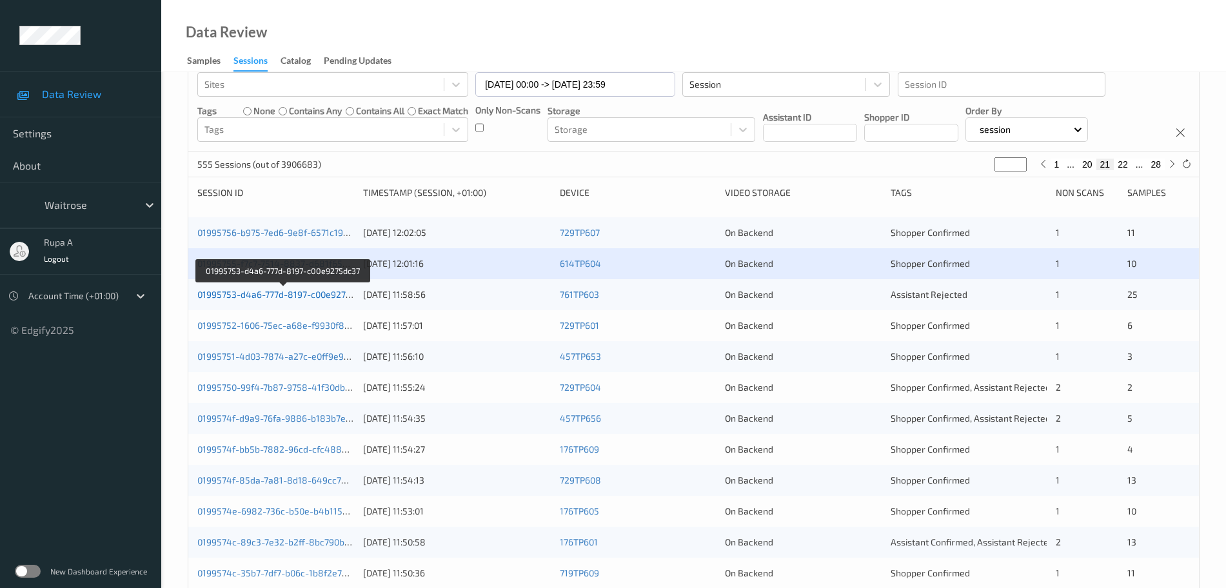
click at [319, 290] on link "01995753-d4a6-777d-8197-c00e9275dc37" at bounding box center [283, 294] width 173 height 11
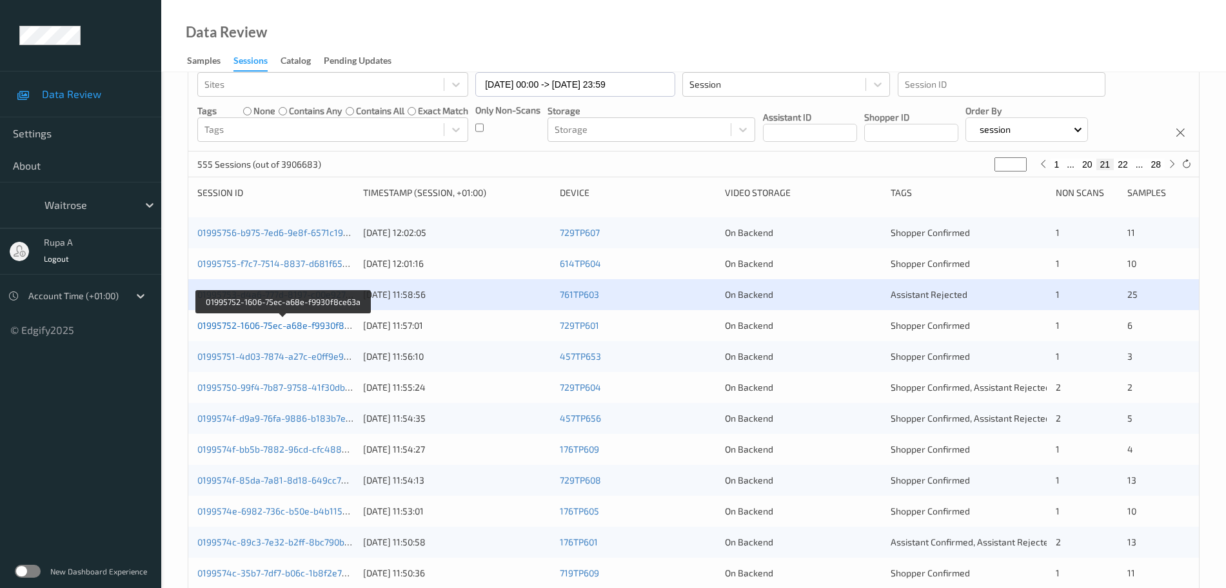
click at [338, 326] on link "01995752-1606-75ec-a68e-f9930f8ce63a" at bounding box center [283, 325] width 172 height 11
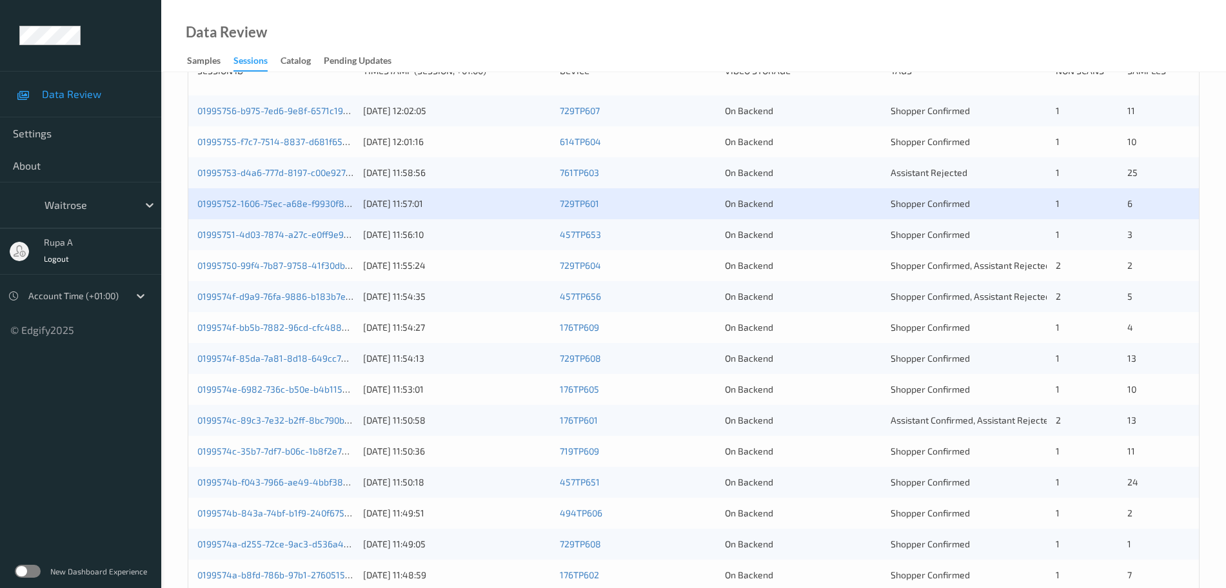
scroll to position [242, 0]
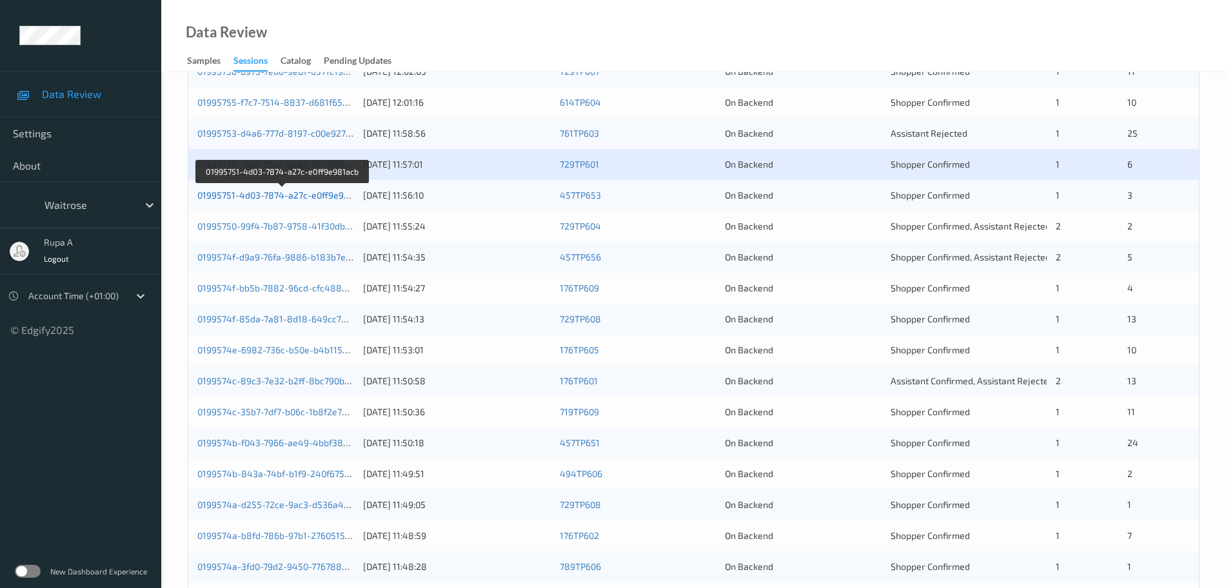
click at [324, 198] on link "01995751-4d03-7874-a27c-e0ff9e981acb" at bounding box center [282, 195] width 171 height 11
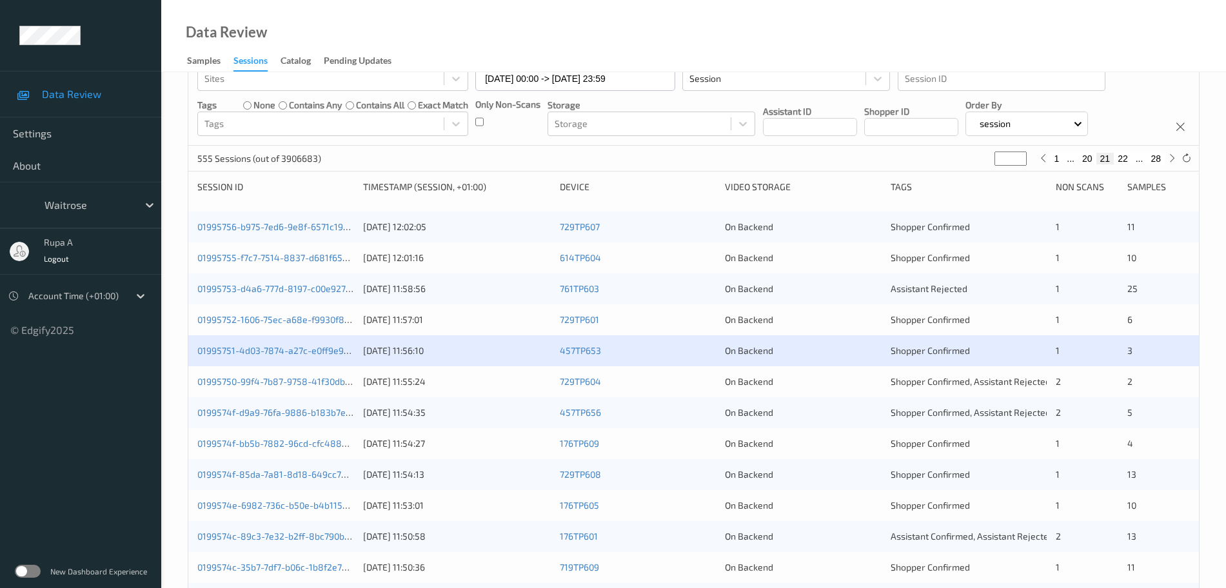
scroll to position [81, 0]
